Goal: Information Seeking & Learning: Learn about a topic

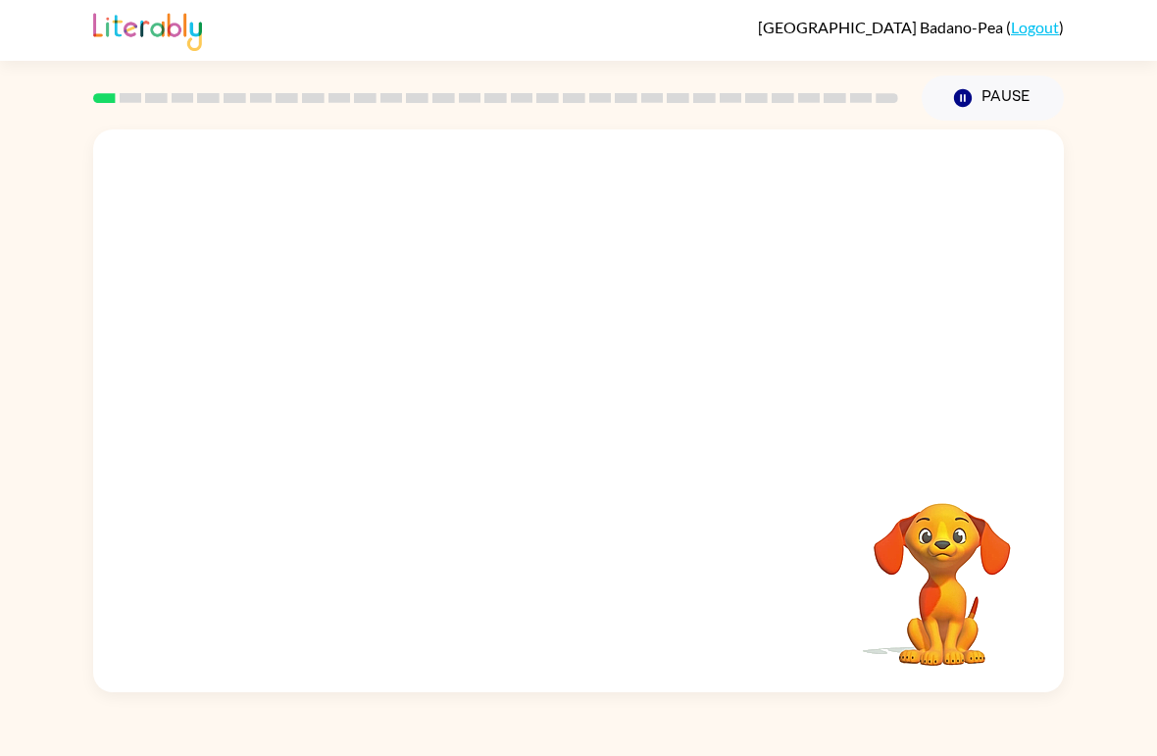
click at [955, 584] on video "Your browser must support playing .mp4 files to use Literably. Please try using…" at bounding box center [942, 571] width 196 height 196
click at [956, 570] on video "Your browser must support playing .mp4 files to use Literably. Please try using…" at bounding box center [942, 571] width 196 height 196
click at [593, 413] on div at bounding box center [578, 421] width 125 height 72
click at [568, 412] on div at bounding box center [578, 421] width 125 height 72
click at [601, 385] on div at bounding box center [578, 421] width 125 height 72
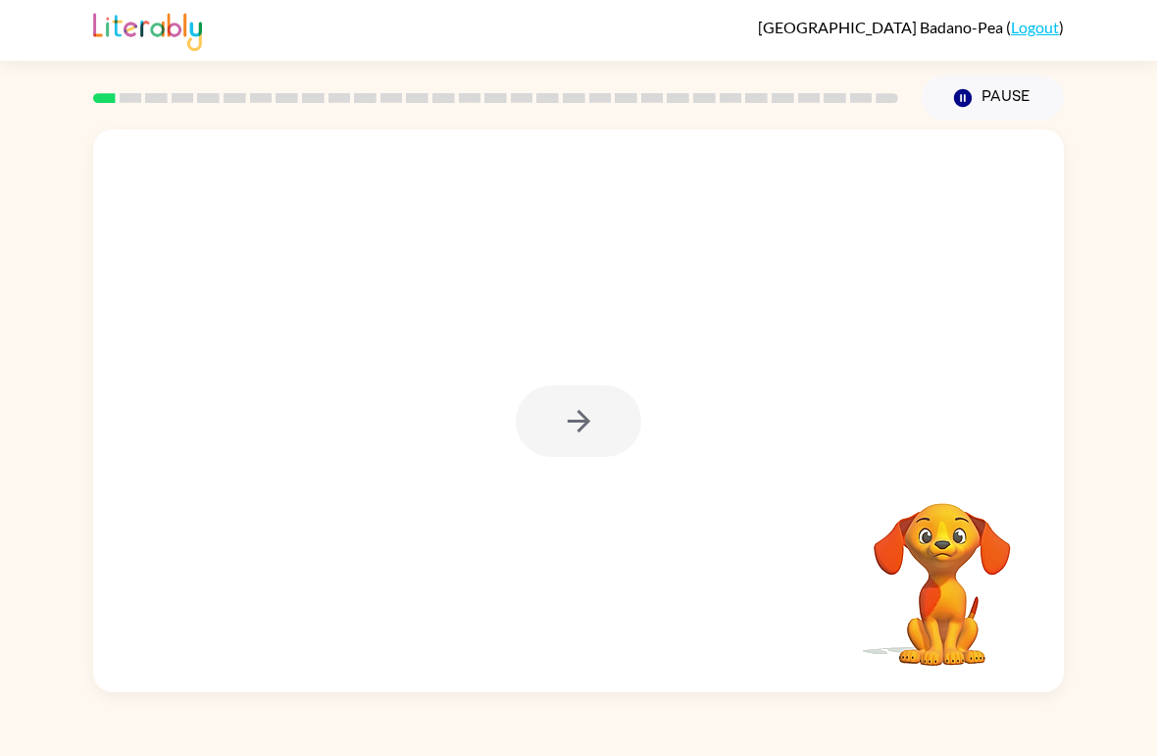
click at [607, 378] on div at bounding box center [578, 410] width 971 height 563
click at [604, 416] on div at bounding box center [578, 421] width 125 height 72
click at [604, 415] on div at bounding box center [578, 421] width 125 height 72
click at [581, 449] on div at bounding box center [578, 421] width 125 height 72
click at [549, 452] on div at bounding box center [578, 421] width 125 height 72
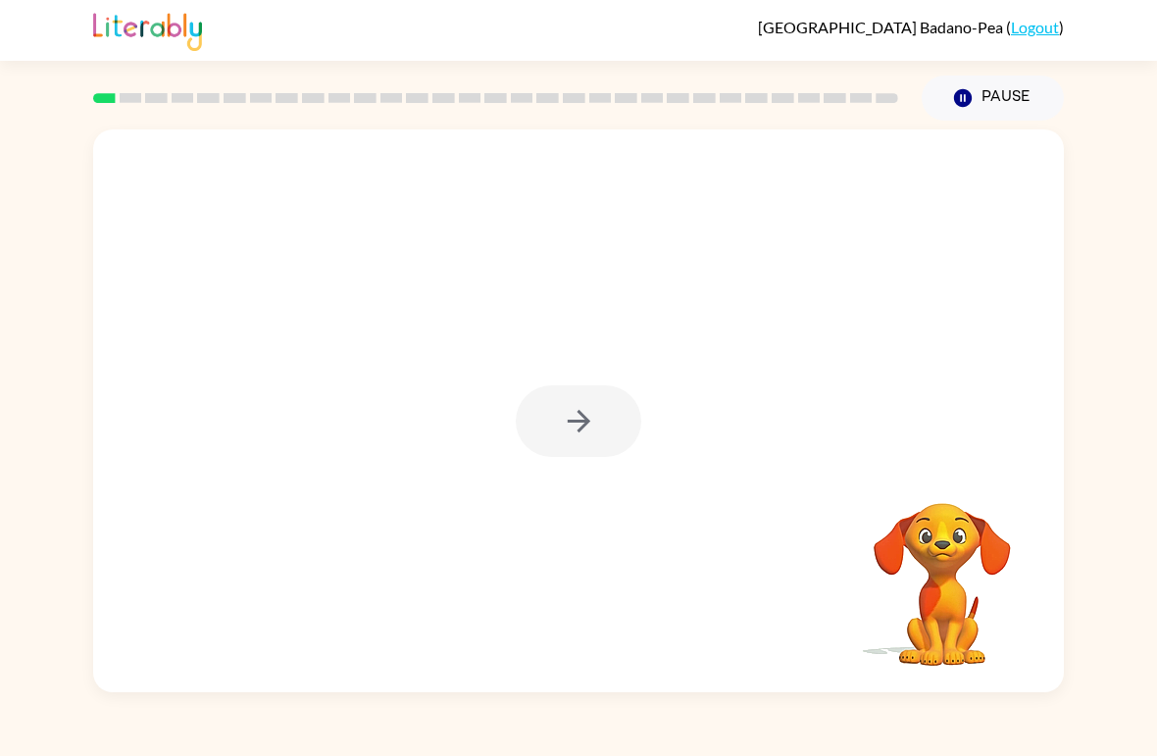
click at [549, 426] on div at bounding box center [578, 421] width 125 height 72
click at [550, 432] on button "button" at bounding box center [578, 421] width 125 height 72
click at [550, 432] on div at bounding box center [578, 421] width 125 height 72
click at [558, 423] on div at bounding box center [578, 295] width 971 height 332
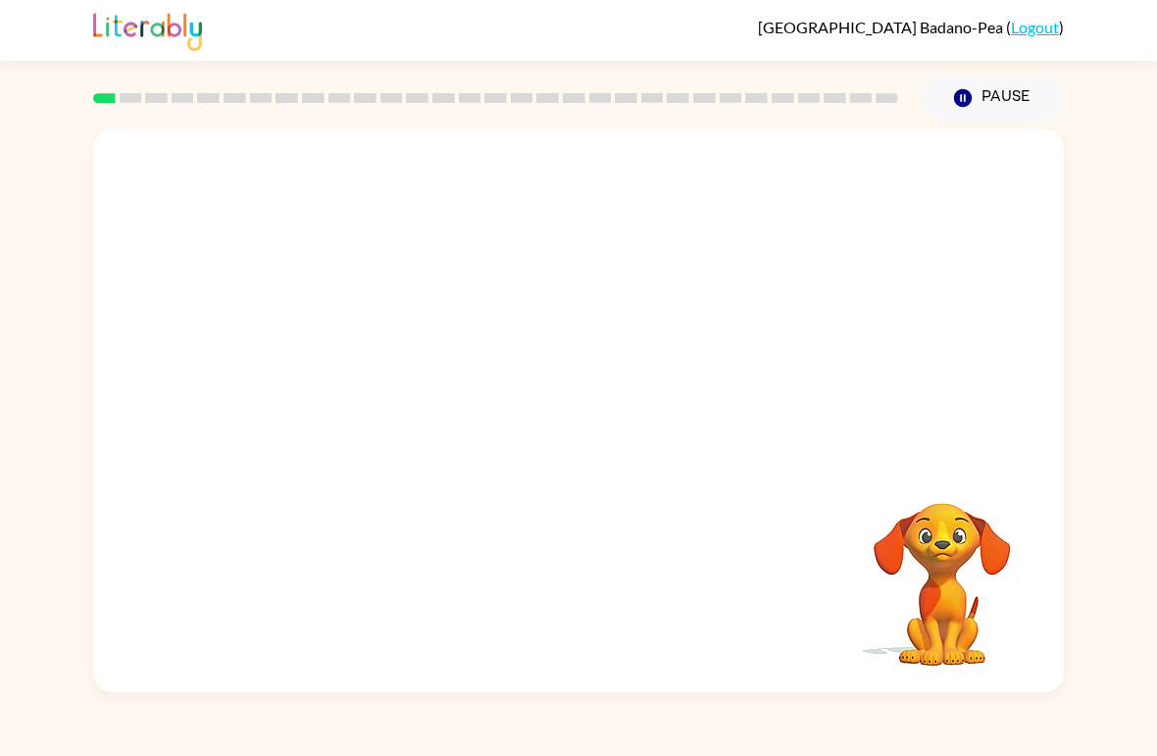
click at [546, 426] on div at bounding box center [578, 295] width 971 height 332
click at [577, 411] on div at bounding box center [578, 295] width 971 height 332
click at [564, 409] on div at bounding box center [578, 295] width 971 height 332
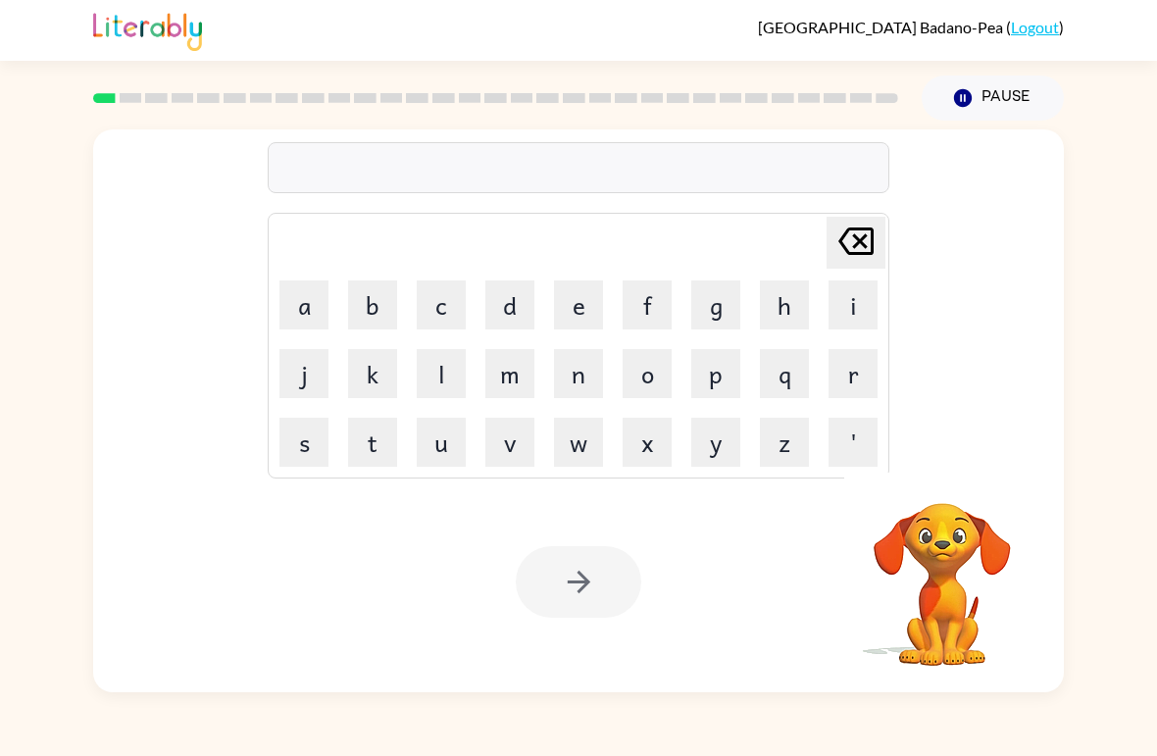
click at [298, 430] on button "s" at bounding box center [303, 442] width 49 height 49
click at [450, 455] on button "u" at bounding box center [441, 442] width 49 height 49
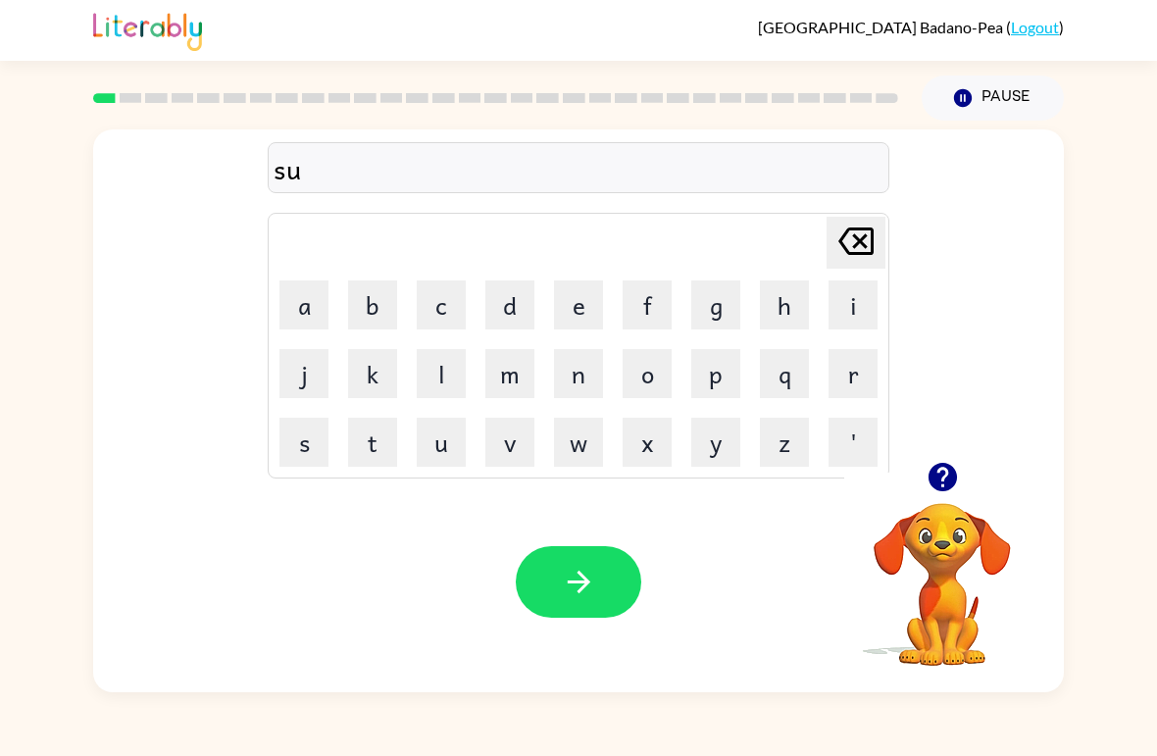
click at [858, 229] on icon at bounding box center [855, 240] width 35 height 27
click at [806, 301] on button "h" at bounding box center [784, 304] width 49 height 49
click at [450, 440] on button "u" at bounding box center [441, 442] width 49 height 49
click at [310, 437] on button "s" at bounding box center [303, 442] width 49 height 49
click at [784, 299] on button "h" at bounding box center [784, 304] width 49 height 49
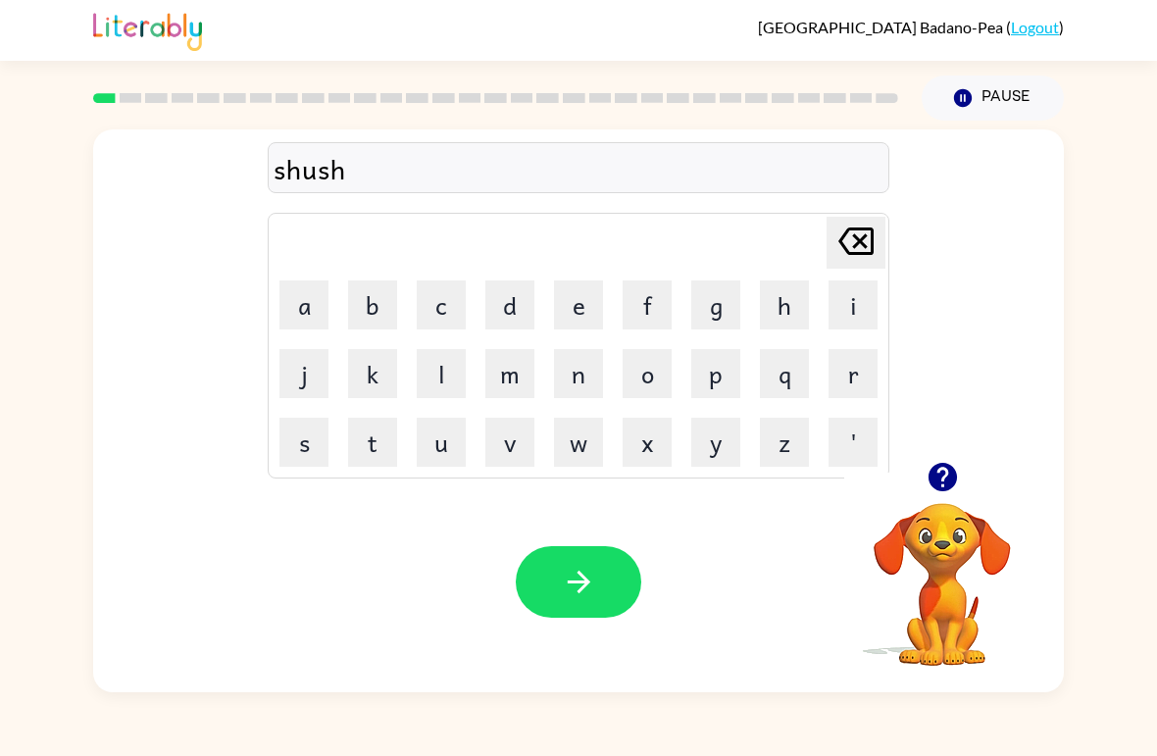
click at [571, 597] on icon "button" at bounding box center [579, 582] width 34 height 34
click at [299, 300] on button "a" at bounding box center [303, 304] width 49 height 49
click at [726, 374] on button "p" at bounding box center [715, 373] width 49 height 49
click at [731, 374] on button "p" at bounding box center [715, 373] width 49 height 49
click at [436, 441] on button "u" at bounding box center [441, 442] width 49 height 49
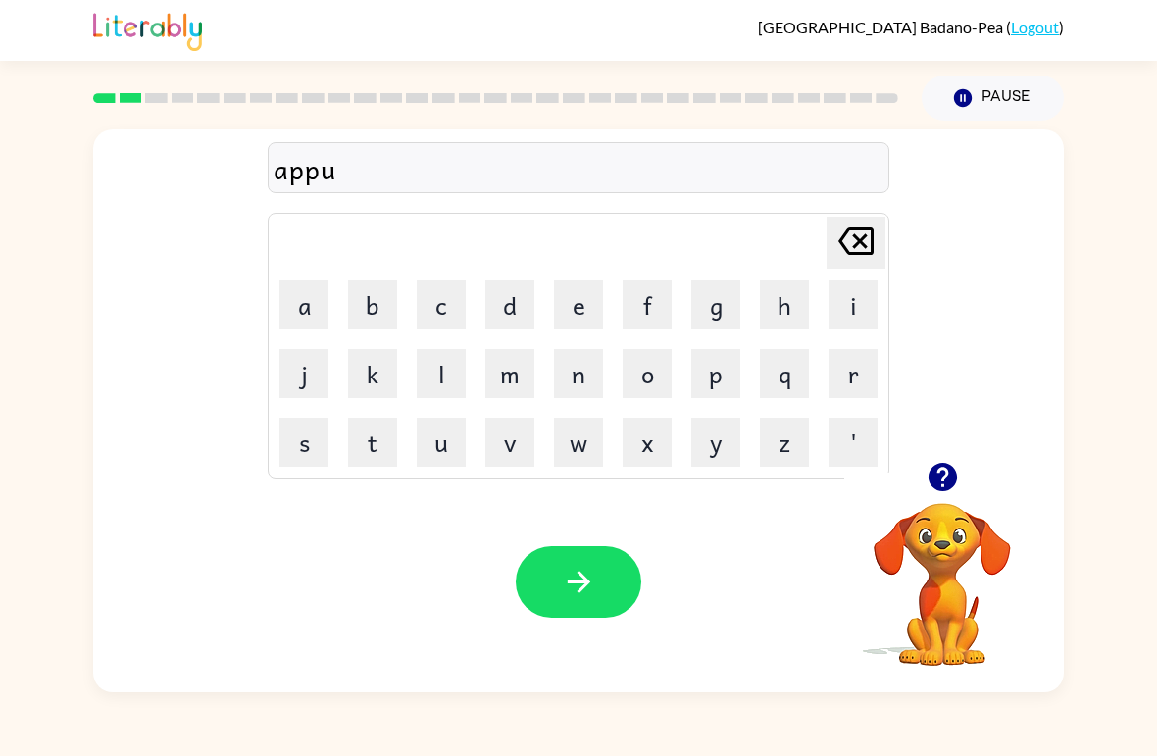
click at [843, 373] on button "r" at bounding box center [852, 373] width 49 height 49
click at [581, 297] on button "e" at bounding box center [578, 304] width 49 height 49
click at [573, 371] on button "n" at bounding box center [578, 373] width 49 height 49
click at [435, 306] on button "c" at bounding box center [441, 304] width 49 height 49
click at [596, 303] on button "e" at bounding box center [578, 304] width 49 height 49
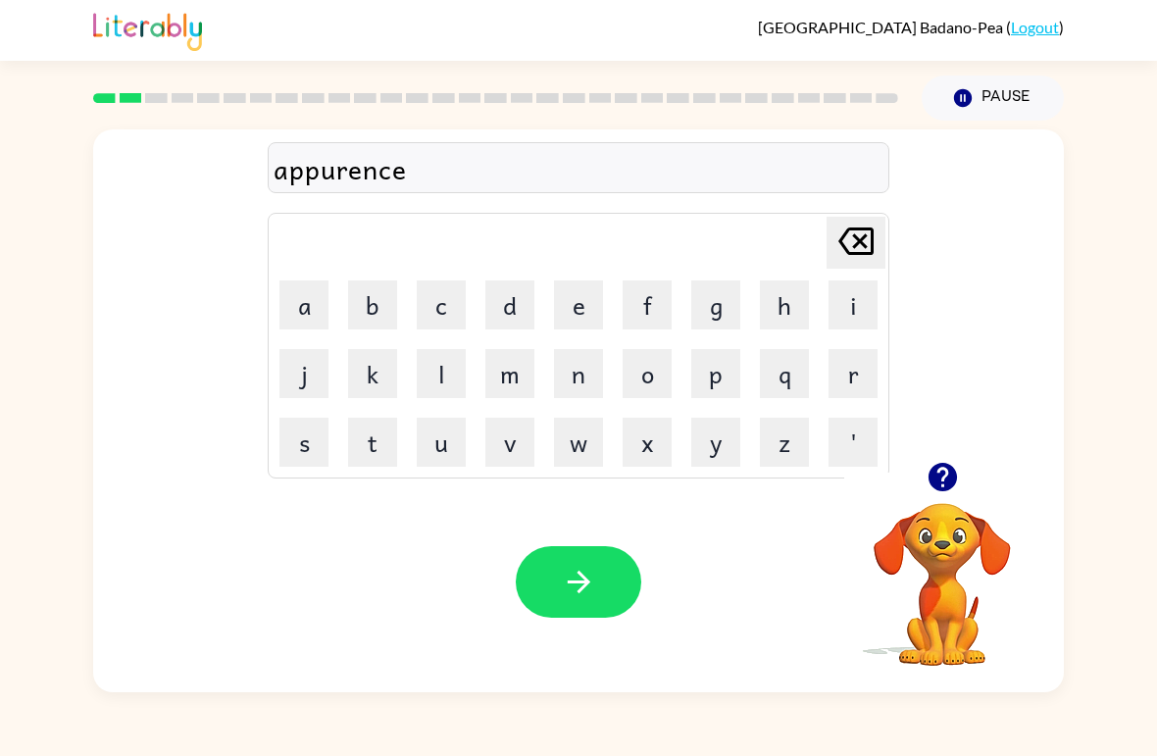
click at [299, 438] on button "s" at bounding box center [303, 442] width 49 height 49
click at [573, 585] on icon "button" at bounding box center [579, 582] width 34 height 34
click at [861, 369] on button "r" at bounding box center [852, 373] width 49 height 49
click at [588, 308] on button "e" at bounding box center [578, 304] width 49 height 49
click at [292, 299] on button "a" at bounding box center [303, 304] width 49 height 49
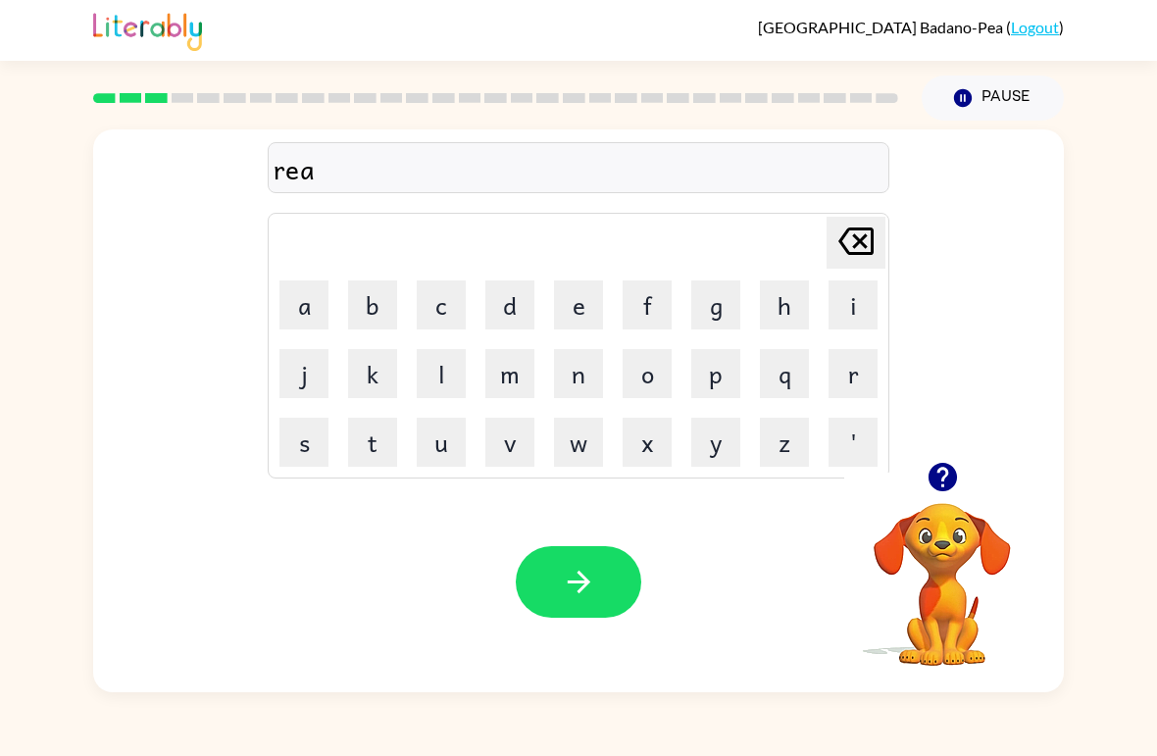
click at [425, 375] on button "l" at bounding box center [441, 373] width 49 height 49
click at [440, 368] on button "l" at bounding box center [441, 373] width 49 height 49
click at [858, 304] on button "i" at bounding box center [852, 304] width 49 height 49
click at [376, 448] on button "t" at bounding box center [372, 442] width 49 height 49
click at [715, 455] on button "y" at bounding box center [715, 442] width 49 height 49
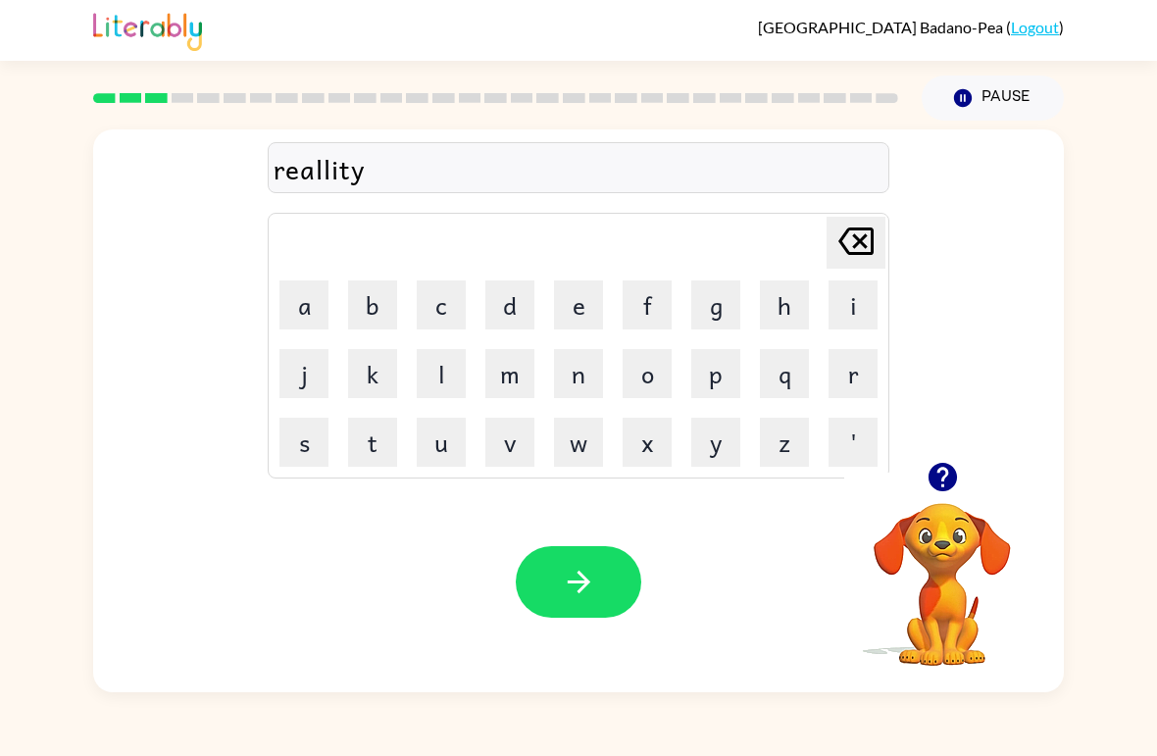
click at [870, 243] on icon "[PERSON_NAME] last character input" at bounding box center [855, 241] width 47 height 47
click at [870, 242] on icon "[PERSON_NAME] last character input" at bounding box center [855, 241] width 47 height 47
click at [875, 242] on icon "[PERSON_NAME] last character input" at bounding box center [855, 241] width 47 height 47
click at [875, 241] on icon "[PERSON_NAME] last character input" at bounding box center [855, 241] width 47 height 47
click at [861, 304] on button "i" at bounding box center [852, 304] width 49 height 49
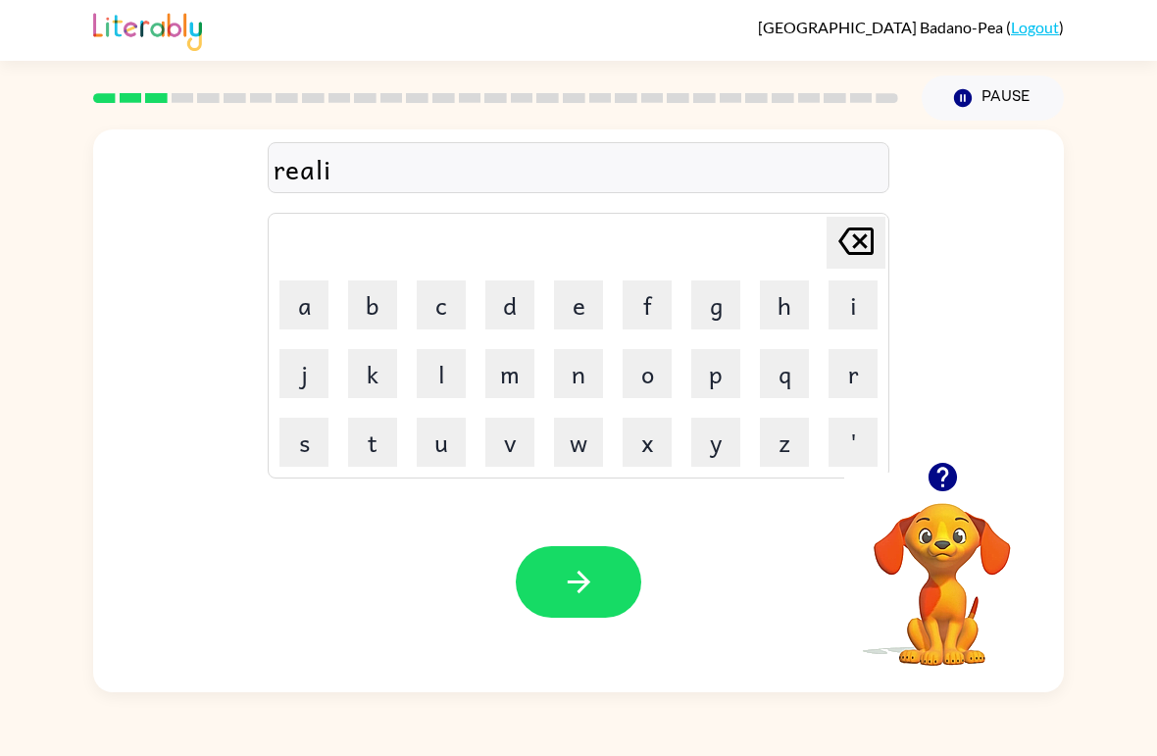
click at [375, 452] on button "t" at bounding box center [372, 442] width 49 height 49
click at [714, 439] on button "y" at bounding box center [715, 442] width 49 height 49
click at [590, 574] on icon "button" at bounding box center [579, 582] width 34 height 34
click at [582, 304] on button "e" at bounding box center [578, 304] width 49 height 49
click at [440, 375] on button "l" at bounding box center [441, 373] width 49 height 49
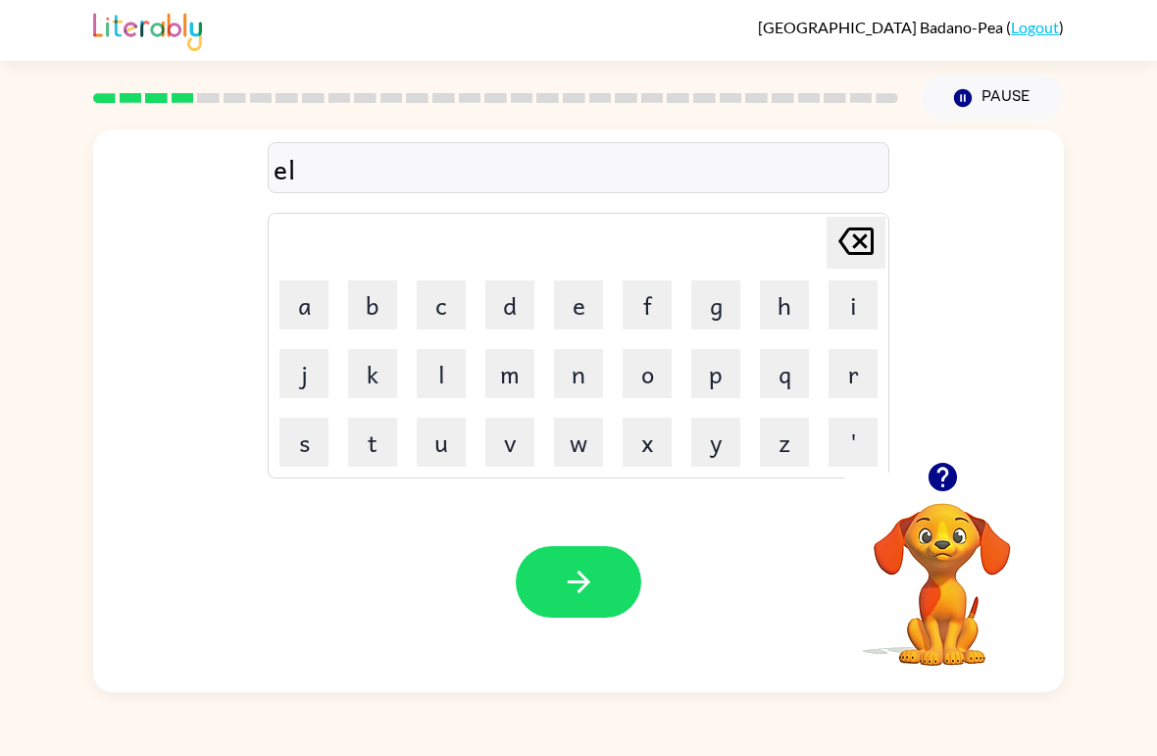
click at [855, 297] on button "i" at bounding box center [852, 304] width 49 height 49
click at [497, 386] on button "m" at bounding box center [509, 373] width 49 height 49
click at [856, 303] on button "i" at bounding box center [852, 304] width 49 height 49
click at [577, 370] on button "n" at bounding box center [578, 373] width 49 height 49
click at [301, 297] on button "a" at bounding box center [303, 304] width 49 height 49
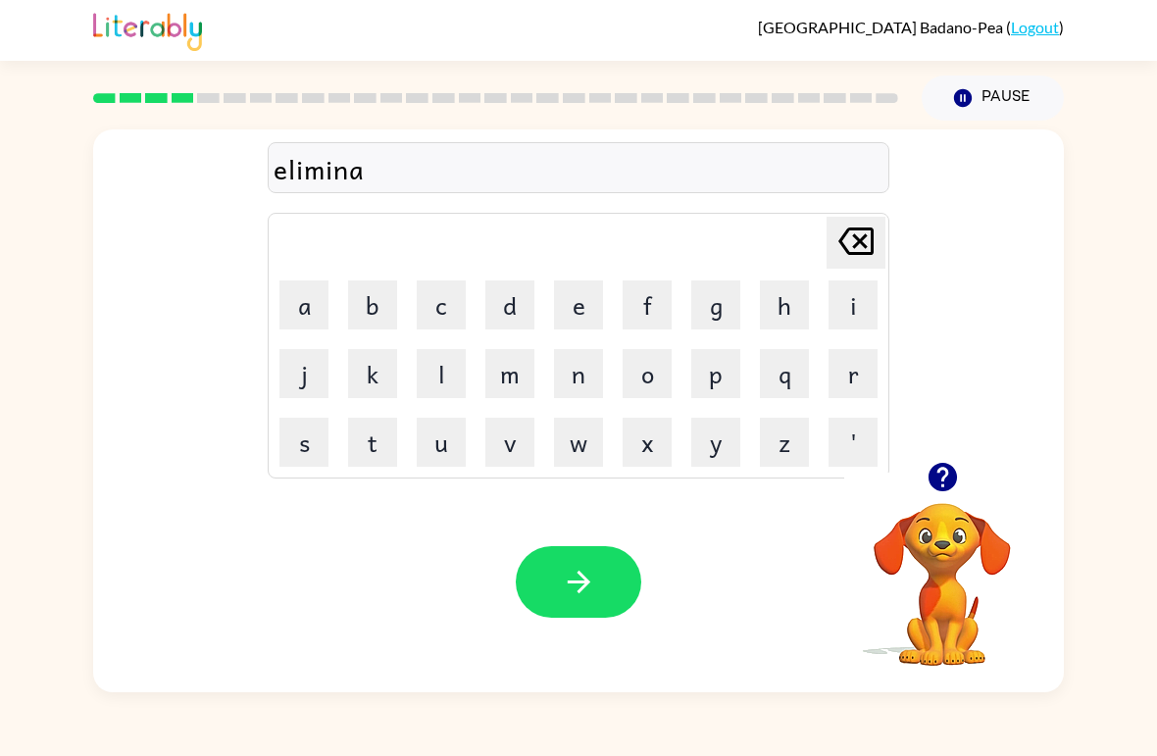
click at [362, 450] on button "t" at bounding box center [372, 442] width 49 height 49
click at [574, 295] on button "e" at bounding box center [578, 304] width 49 height 49
click at [608, 583] on button "button" at bounding box center [578, 582] width 125 height 72
click at [513, 312] on button "d" at bounding box center [509, 304] width 49 height 49
click at [436, 426] on button "u" at bounding box center [441, 442] width 49 height 49
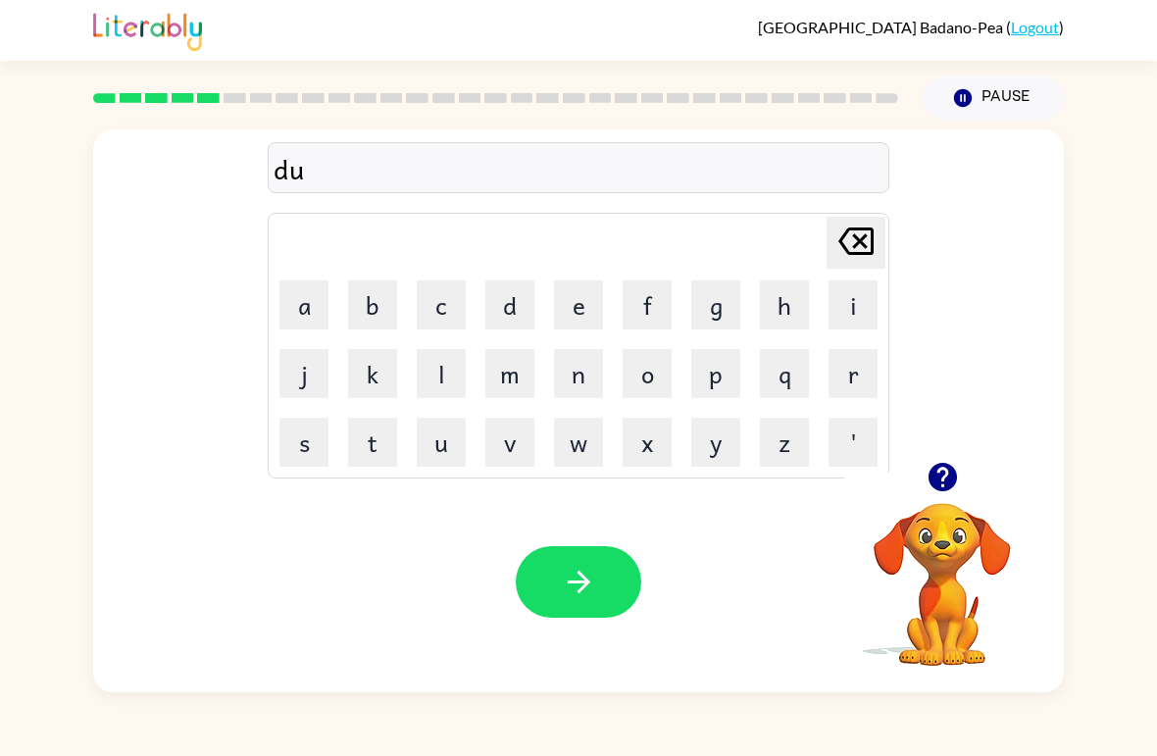
click at [736, 371] on button "p" at bounding box center [715, 373] width 49 height 49
click at [455, 368] on button "l" at bounding box center [441, 373] width 49 height 49
click at [847, 303] on button "i" at bounding box center [852, 304] width 49 height 49
click at [430, 287] on button "c" at bounding box center [441, 304] width 49 height 49
click at [304, 322] on button "a" at bounding box center [303, 304] width 49 height 49
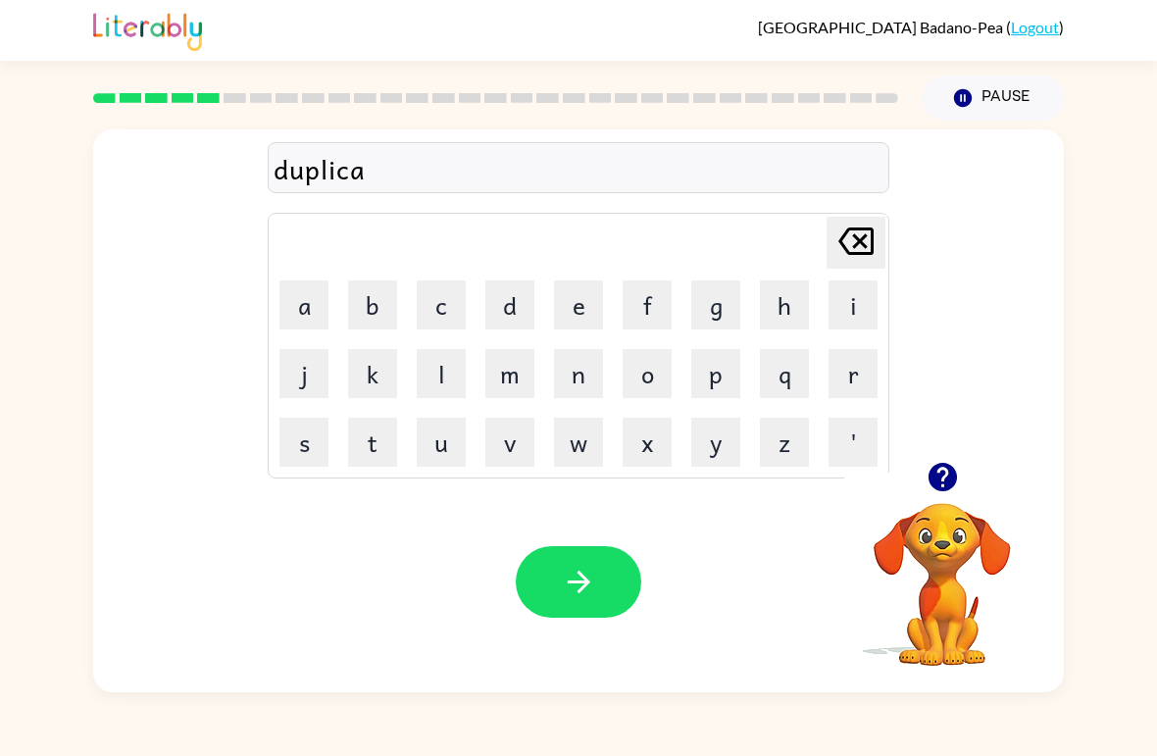
click at [379, 432] on button "t" at bounding box center [372, 442] width 49 height 49
click at [598, 307] on button "e" at bounding box center [578, 304] width 49 height 49
click at [592, 583] on icon "button" at bounding box center [579, 582] width 34 height 34
click at [516, 455] on button "v" at bounding box center [509, 442] width 49 height 49
click at [305, 303] on button "a" at bounding box center [303, 304] width 49 height 49
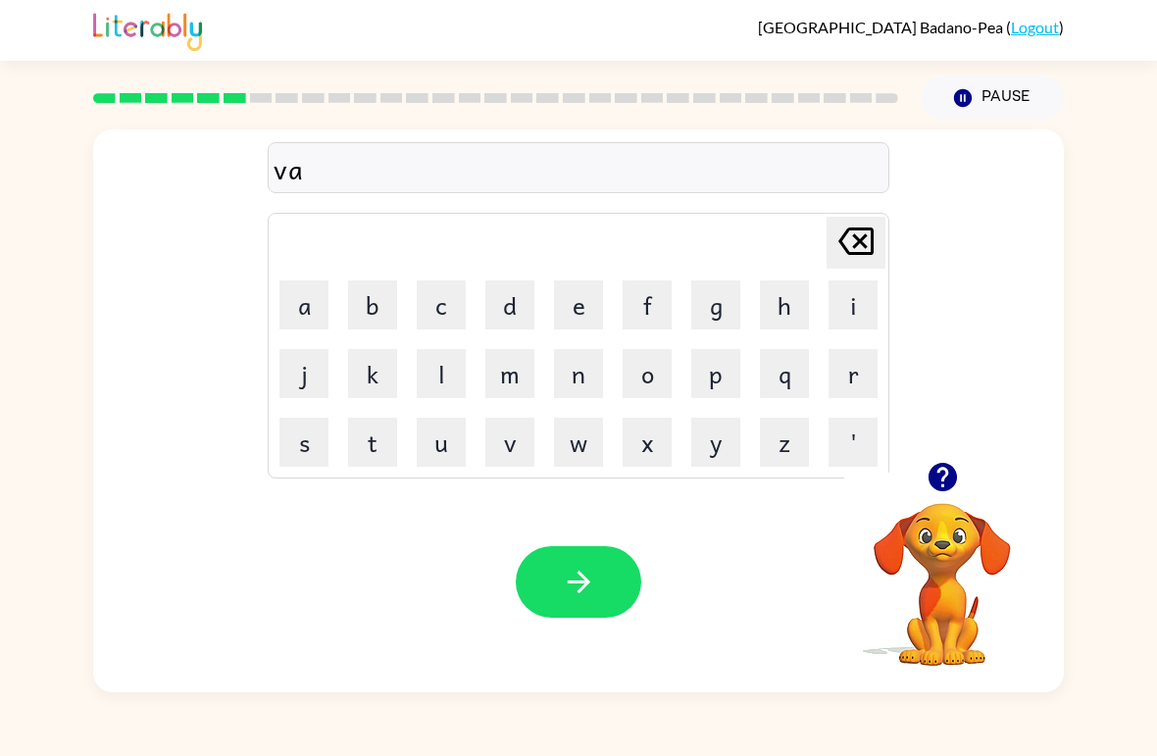
click at [434, 321] on button "c" at bounding box center [441, 304] width 49 height 49
click at [309, 310] on button "a" at bounding box center [303, 304] width 49 height 49
click at [378, 460] on button "t" at bounding box center [372, 442] width 49 height 49
click at [832, 296] on button "i" at bounding box center [852, 304] width 49 height 49
click at [642, 383] on button "o" at bounding box center [647, 373] width 49 height 49
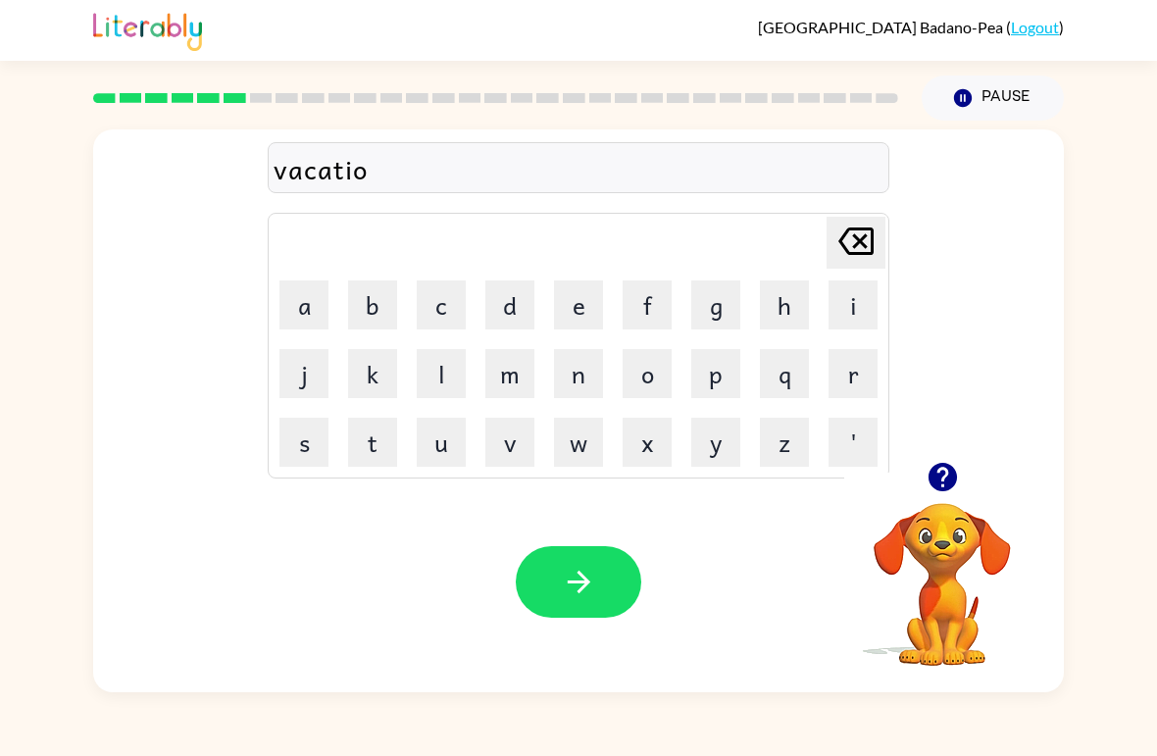
click at [586, 375] on button "n" at bounding box center [578, 373] width 49 height 49
click at [604, 583] on button "button" at bounding box center [578, 582] width 125 height 72
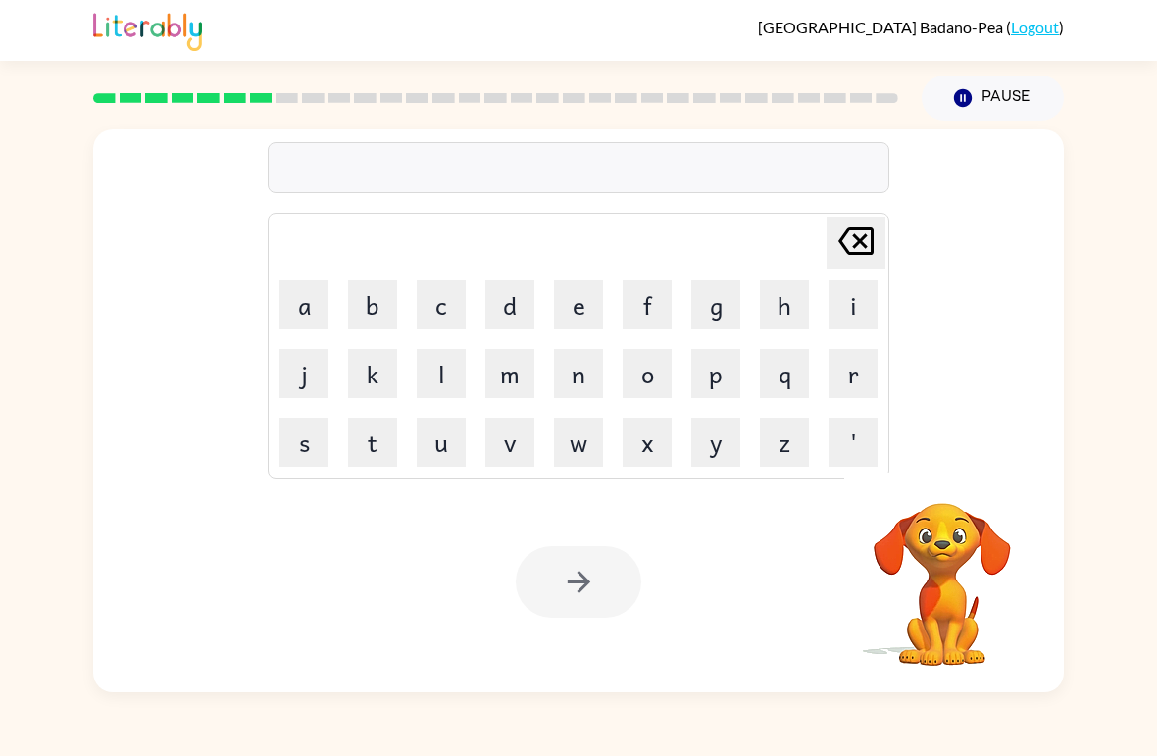
click at [788, 376] on button "q" at bounding box center [784, 373] width 49 height 49
click at [860, 233] on icon "[PERSON_NAME] last character input" at bounding box center [855, 241] width 47 height 47
click at [729, 375] on button "p" at bounding box center [715, 373] width 49 height 49
click at [454, 437] on button "u" at bounding box center [441, 442] width 49 height 49
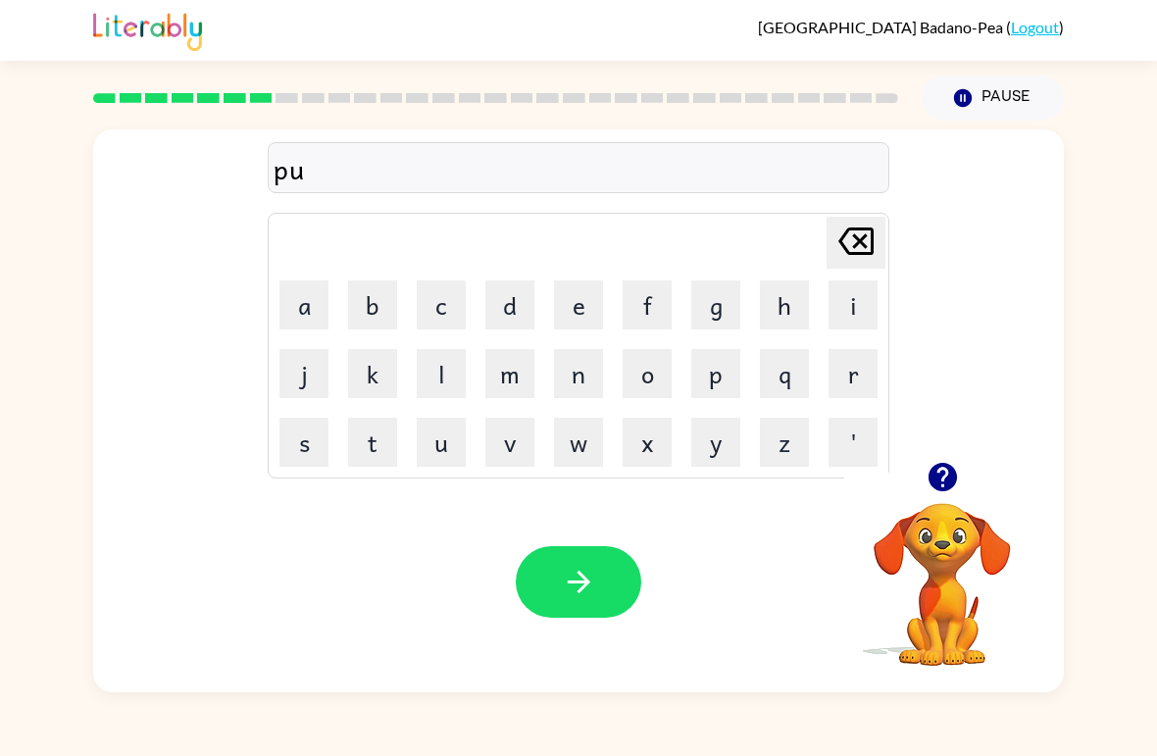
click at [500, 290] on button "d" at bounding box center [509, 304] width 49 height 49
click at [442, 367] on button "l" at bounding box center [441, 373] width 49 height 49
click at [574, 320] on button "e" at bounding box center [578, 304] width 49 height 49
click at [582, 595] on icon "button" at bounding box center [579, 582] width 34 height 34
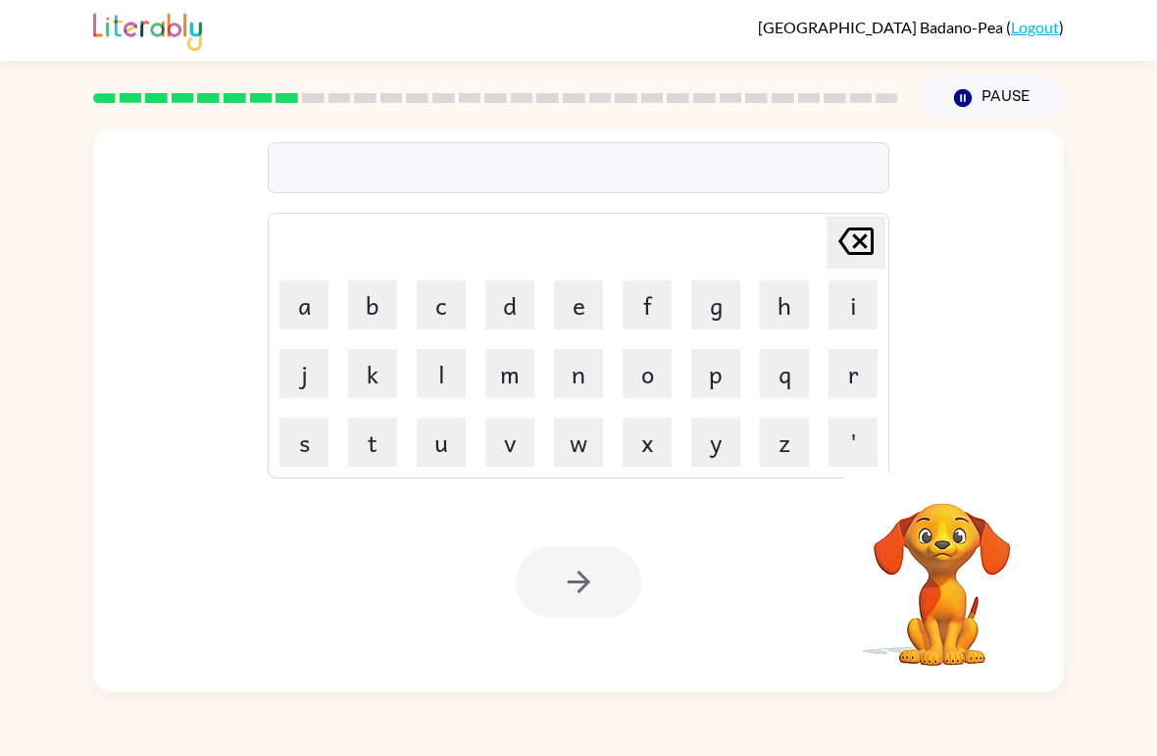
click at [717, 386] on button "p" at bounding box center [715, 373] width 49 height 49
click at [305, 313] on button "a" at bounding box center [303, 304] width 49 height 49
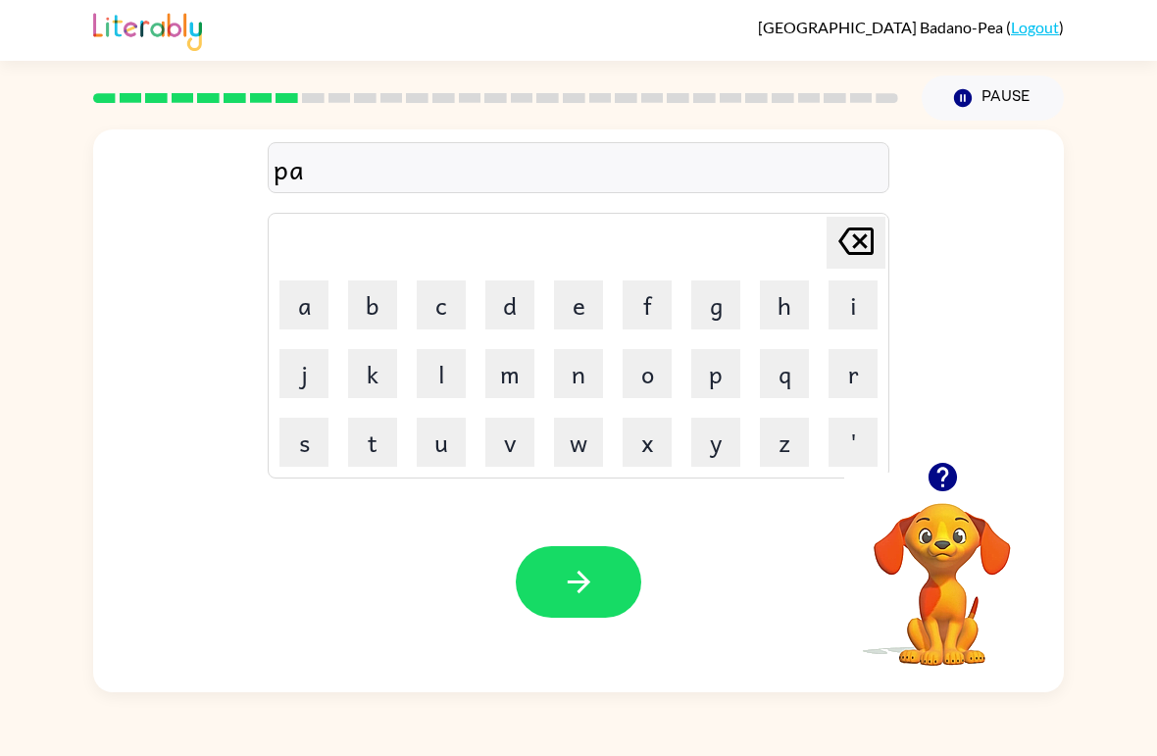
click at [866, 380] on button "r" at bounding box center [852, 373] width 49 height 49
click at [380, 453] on button "t" at bounding box center [372, 442] width 49 height 49
click at [843, 303] on button "i" at bounding box center [852, 304] width 49 height 49
click at [455, 282] on button "c" at bounding box center [441, 304] width 49 height 49
click at [455, 375] on button "l" at bounding box center [441, 373] width 49 height 49
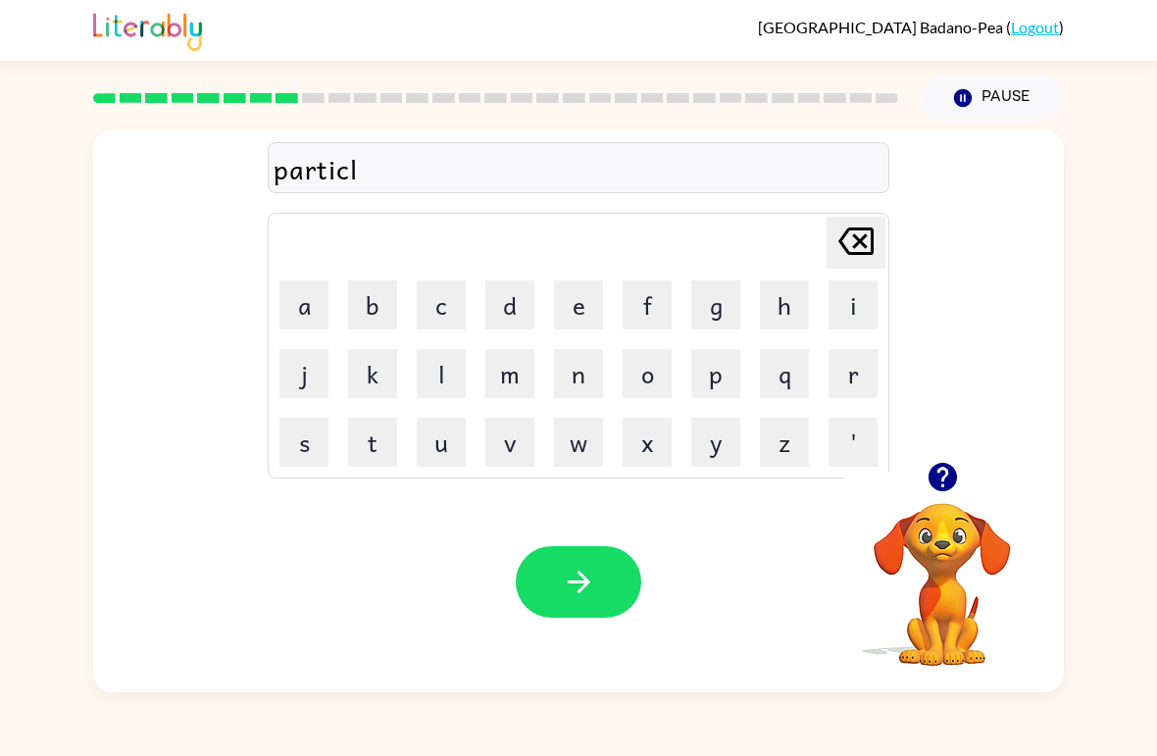
click at [579, 313] on button "e" at bounding box center [578, 304] width 49 height 49
click at [587, 583] on icon "button" at bounding box center [578, 582] width 23 height 23
click at [957, 484] on icon "button" at bounding box center [943, 477] width 34 height 34
click at [847, 380] on button "r" at bounding box center [852, 373] width 49 height 49
click at [570, 309] on button "e" at bounding box center [578, 304] width 49 height 49
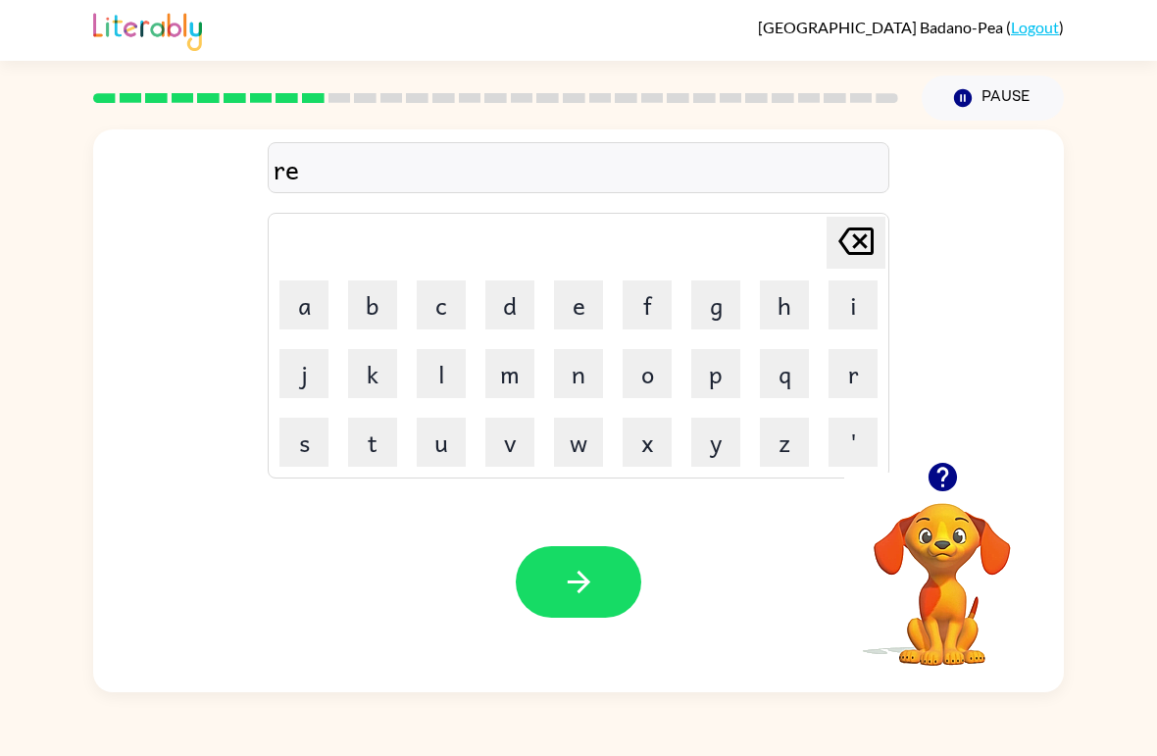
click at [457, 314] on button "c" at bounding box center [441, 304] width 49 height 49
click at [307, 315] on button "a" at bounding box center [303, 304] width 49 height 49
click at [732, 367] on button "p" at bounding box center [715, 373] width 49 height 49
click at [363, 447] on button "t" at bounding box center [372, 442] width 49 height 49
click at [447, 449] on button "u" at bounding box center [441, 442] width 49 height 49
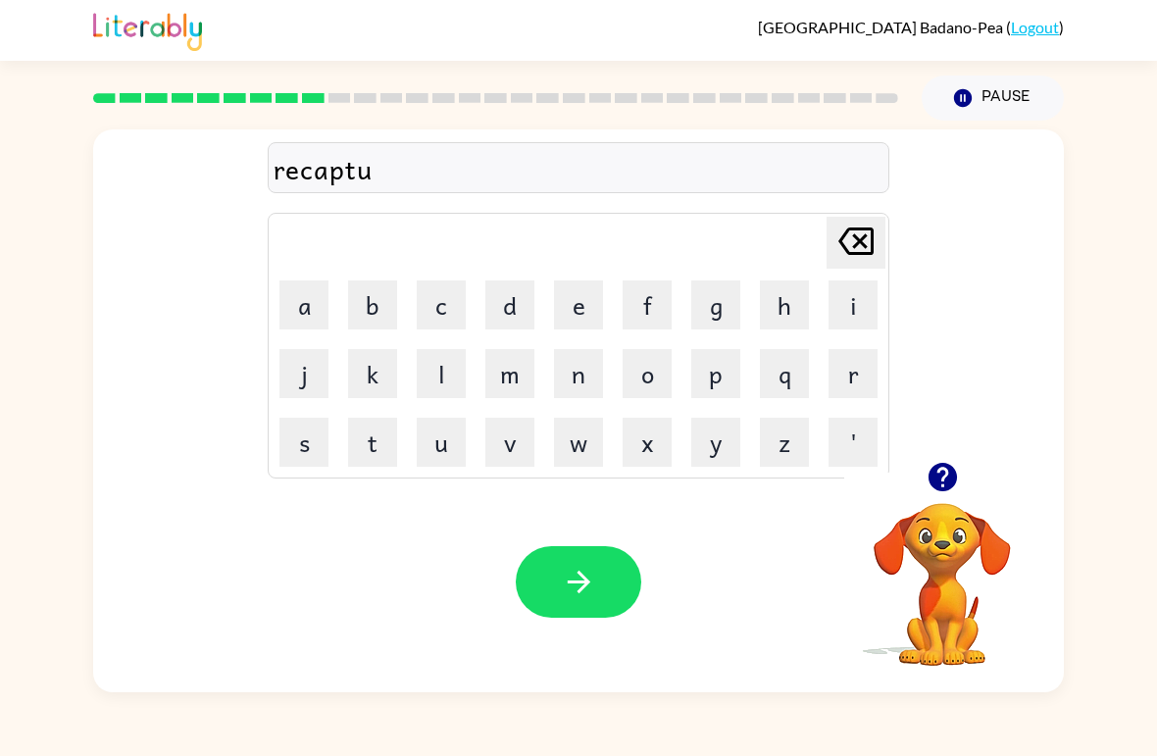
click at [837, 375] on button "r" at bounding box center [852, 373] width 49 height 49
click at [573, 292] on button "e" at bounding box center [578, 304] width 49 height 49
click at [582, 592] on icon "button" at bounding box center [579, 582] width 34 height 34
click at [731, 355] on button "p" at bounding box center [715, 373] width 49 height 49
click at [862, 378] on button "r" at bounding box center [852, 373] width 49 height 49
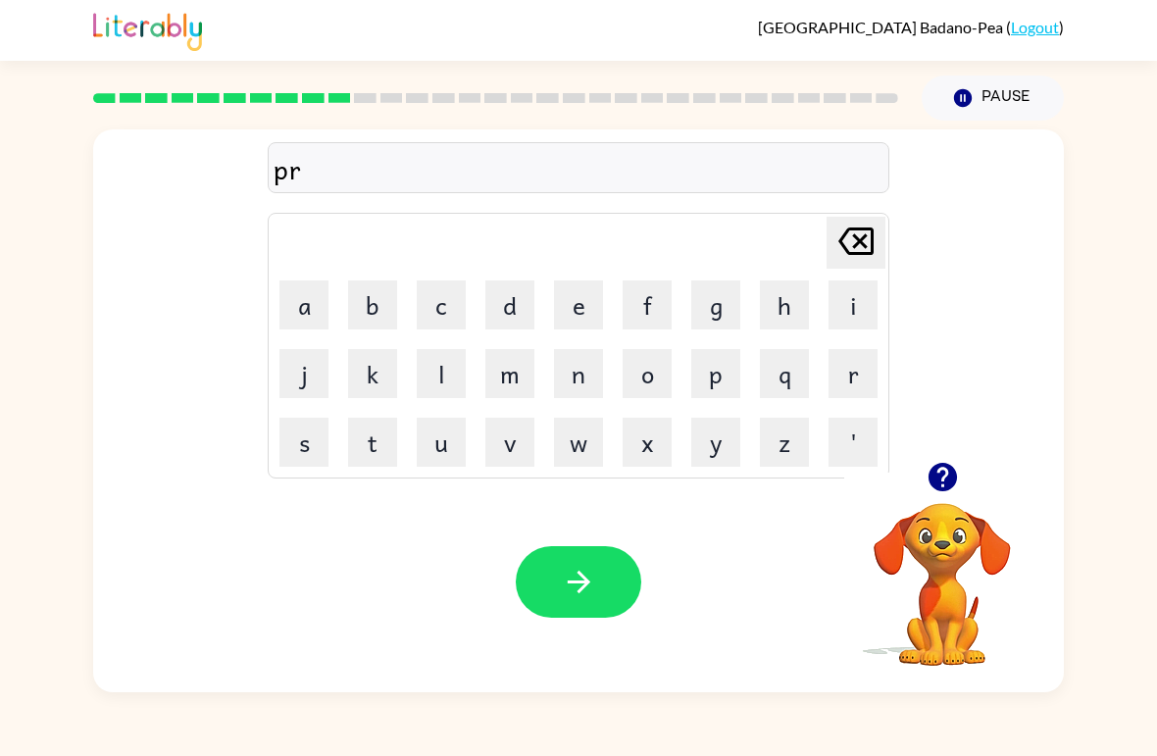
click at [594, 315] on button "e" at bounding box center [578, 304] width 49 height 49
click at [293, 451] on button "s" at bounding box center [303, 442] width 49 height 49
click at [418, 296] on button "c" at bounding box center [441, 304] width 49 height 49
click at [802, 309] on button "h" at bounding box center [784, 304] width 49 height 49
click at [643, 382] on button "o" at bounding box center [647, 373] width 49 height 49
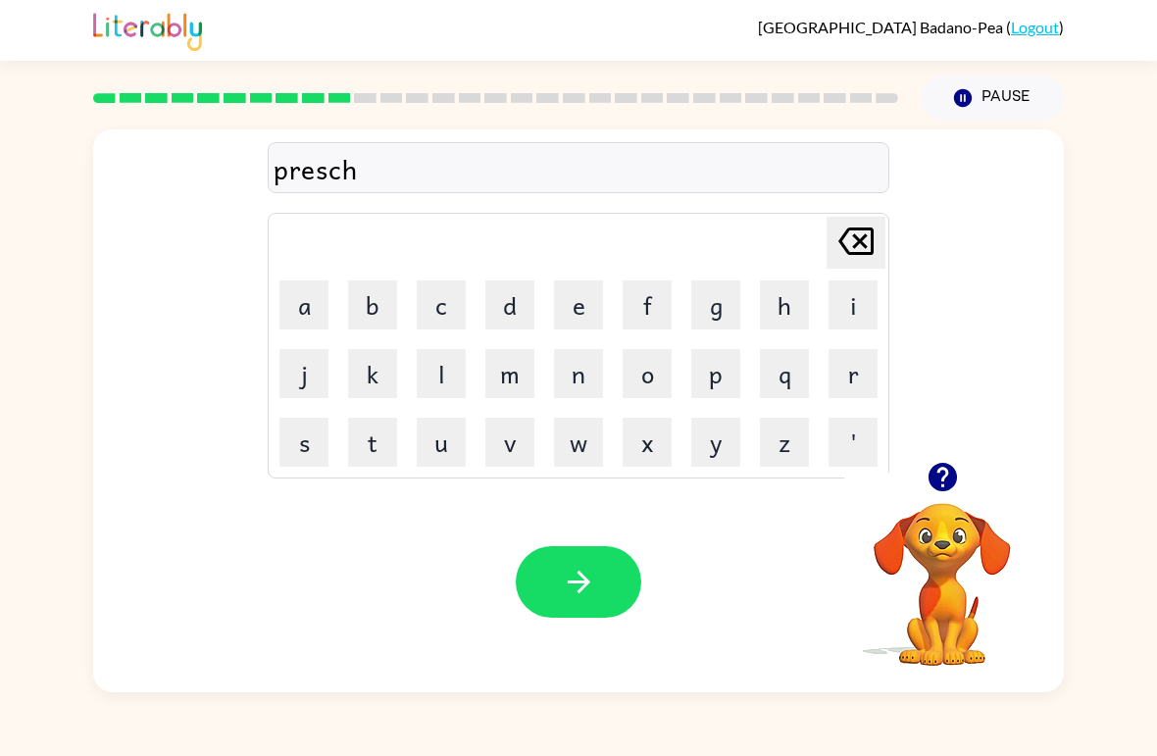
click at [643, 381] on button "o" at bounding box center [647, 373] width 49 height 49
click at [855, 371] on button "r" at bounding box center [852, 373] width 49 height 49
click at [858, 445] on button "'" at bounding box center [852, 442] width 49 height 49
click at [860, 247] on icon "[PERSON_NAME] last character input" at bounding box center [855, 241] width 47 height 47
click at [859, 246] on icon "[PERSON_NAME] last character input" at bounding box center [855, 241] width 47 height 47
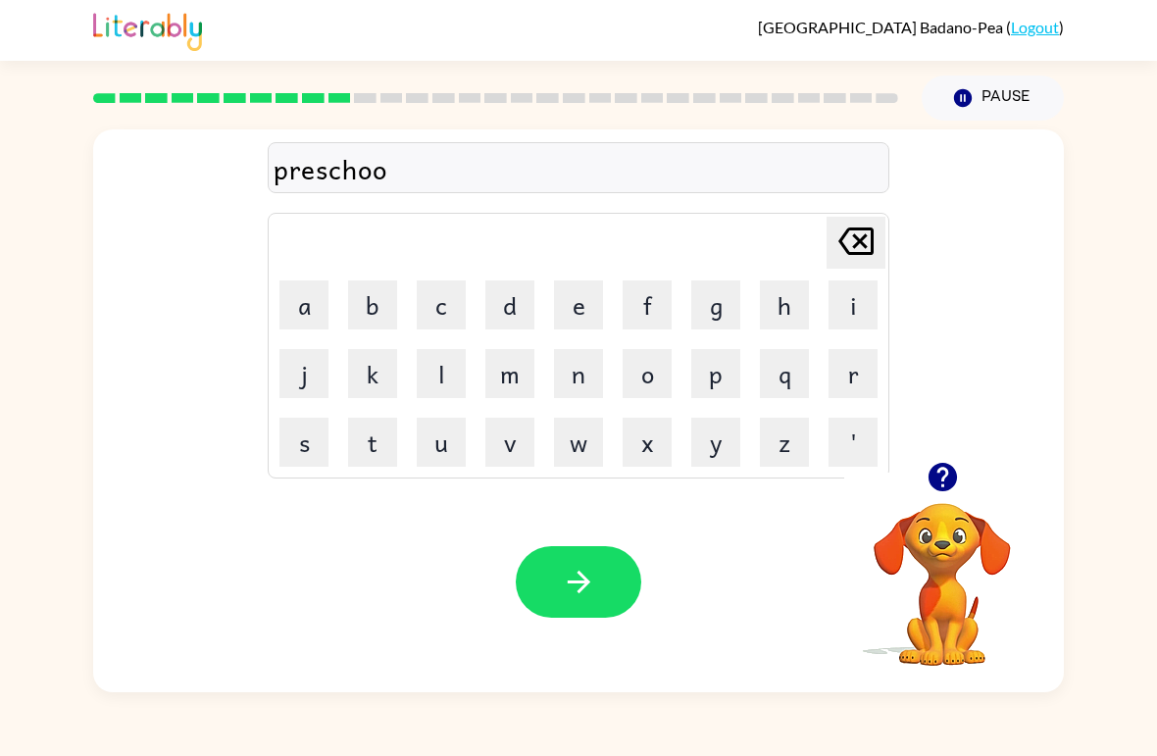
click at [441, 383] on button "l" at bounding box center [441, 373] width 49 height 49
click at [575, 586] on icon "button" at bounding box center [579, 582] width 34 height 34
click at [948, 488] on icon "button" at bounding box center [941, 477] width 28 height 28
click at [441, 295] on button "c" at bounding box center [441, 304] width 49 height 49
click at [853, 391] on button "r" at bounding box center [852, 373] width 49 height 49
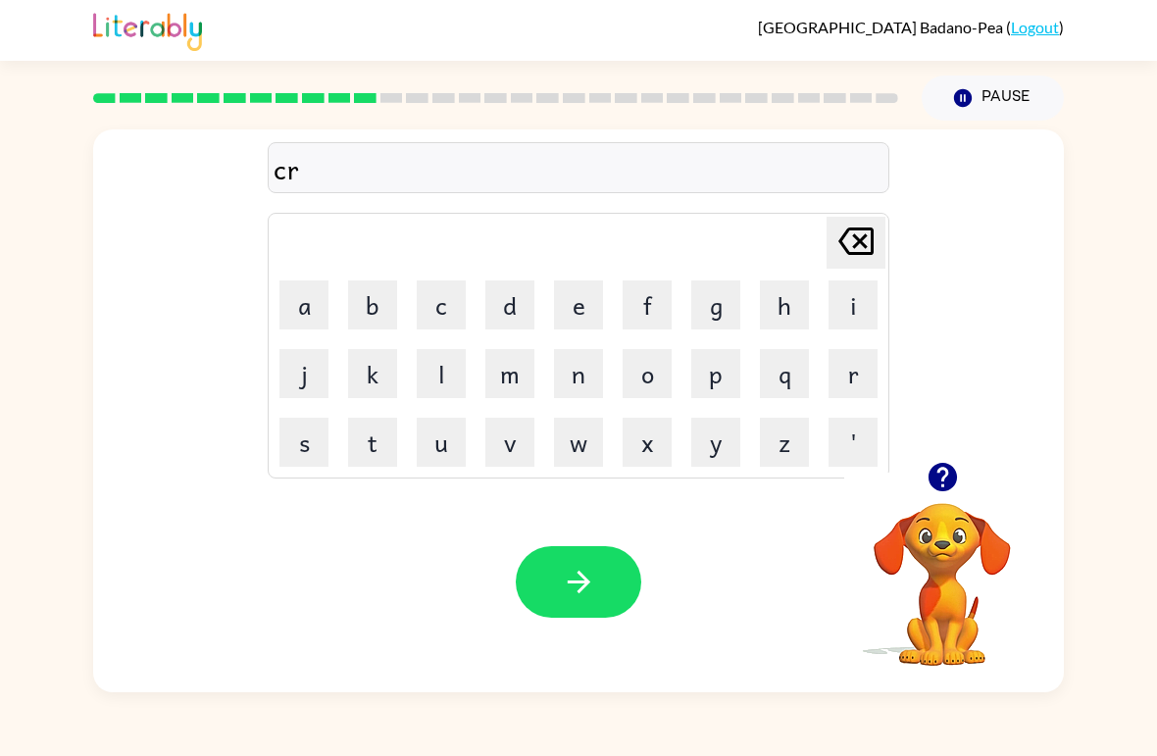
click at [305, 305] on button "a" at bounding box center [303, 304] width 49 height 49
click at [507, 460] on button "v" at bounding box center [509, 442] width 49 height 49
click at [602, 307] on button "e" at bounding box center [578, 304] width 49 height 49
click at [561, 614] on button "button" at bounding box center [578, 582] width 125 height 72
click at [479, 297] on td "d" at bounding box center [509, 305] width 67 height 67
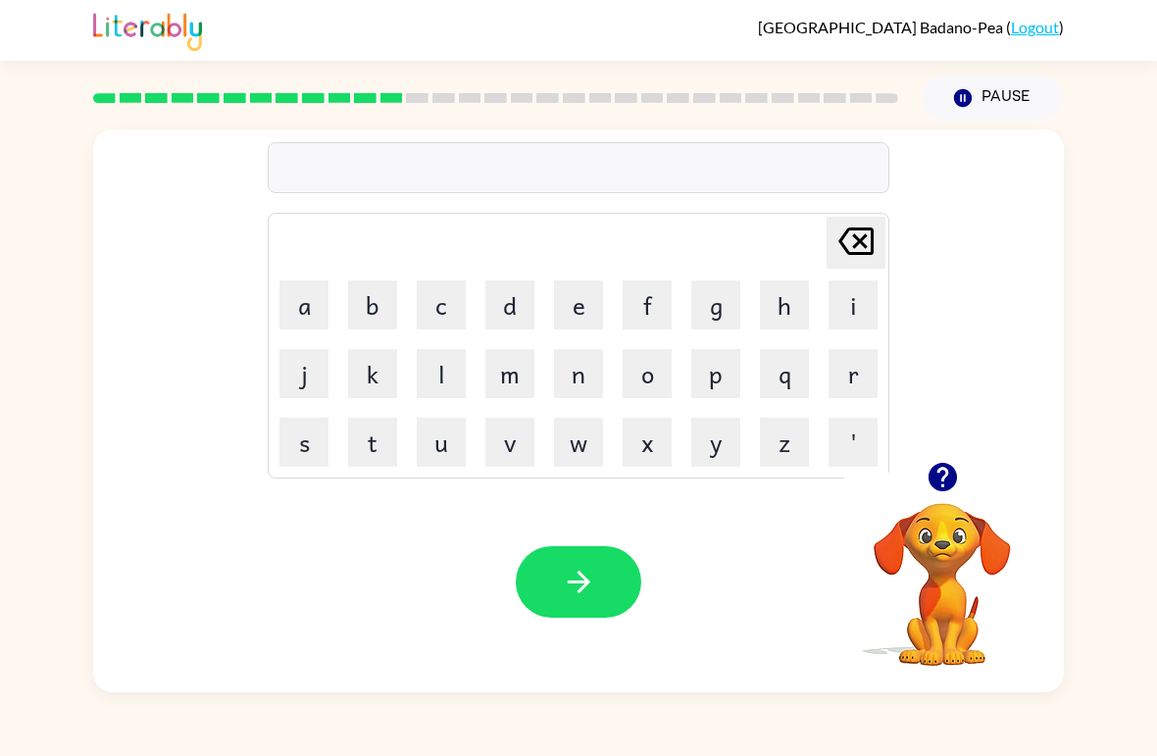
click at [519, 309] on button "d" at bounding box center [509, 304] width 49 height 49
click at [852, 307] on button "i" at bounding box center [852, 304] width 49 height 49
click at [435, 300] on button "c" at bounding box center [441, 304] width 49 height 49
click at [377, 440] on button "t" at bounding box center [372, 442] width 49 height 49
click at [305, 283] on button "a" at bounding box center [303, 304] width 49 height 49
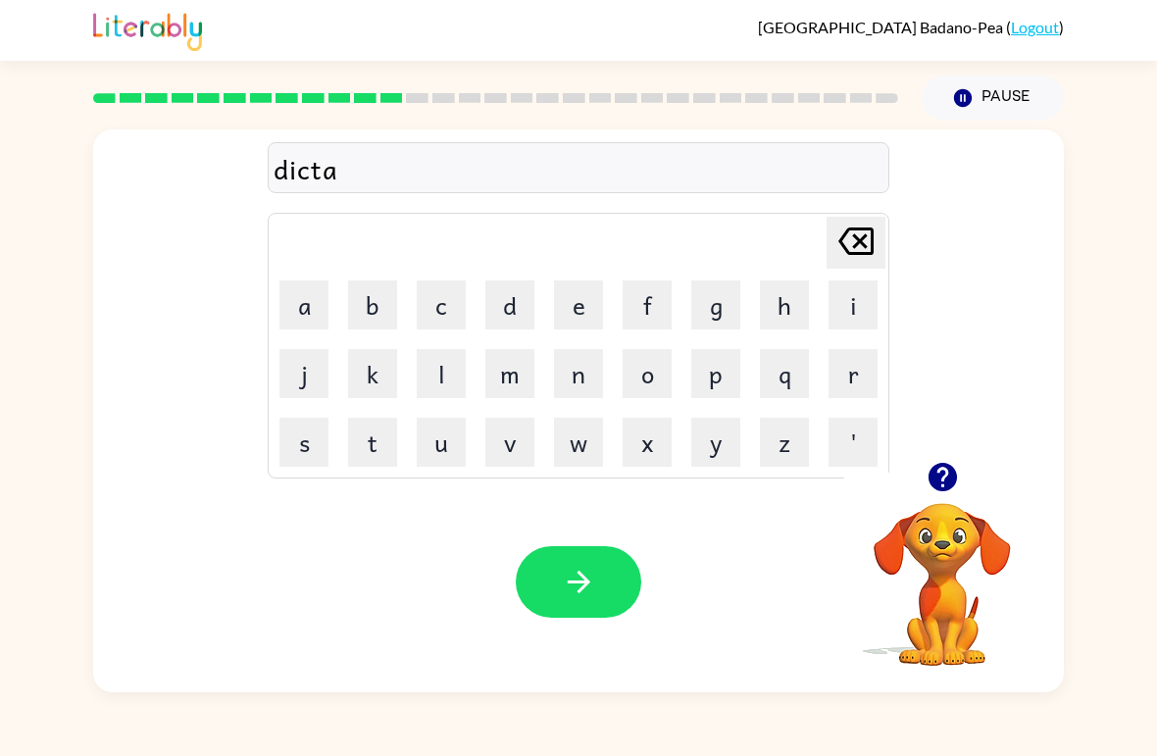
click at [363, 454] on button "t" at bounding box center [372, 442] width 49 height 49
click at [588, 315] on button "e" at bounding box center [578, 304] width 49 height 49
click at [593, 584] on icon "button" at bounding box center [579, 582] width 34 height 34
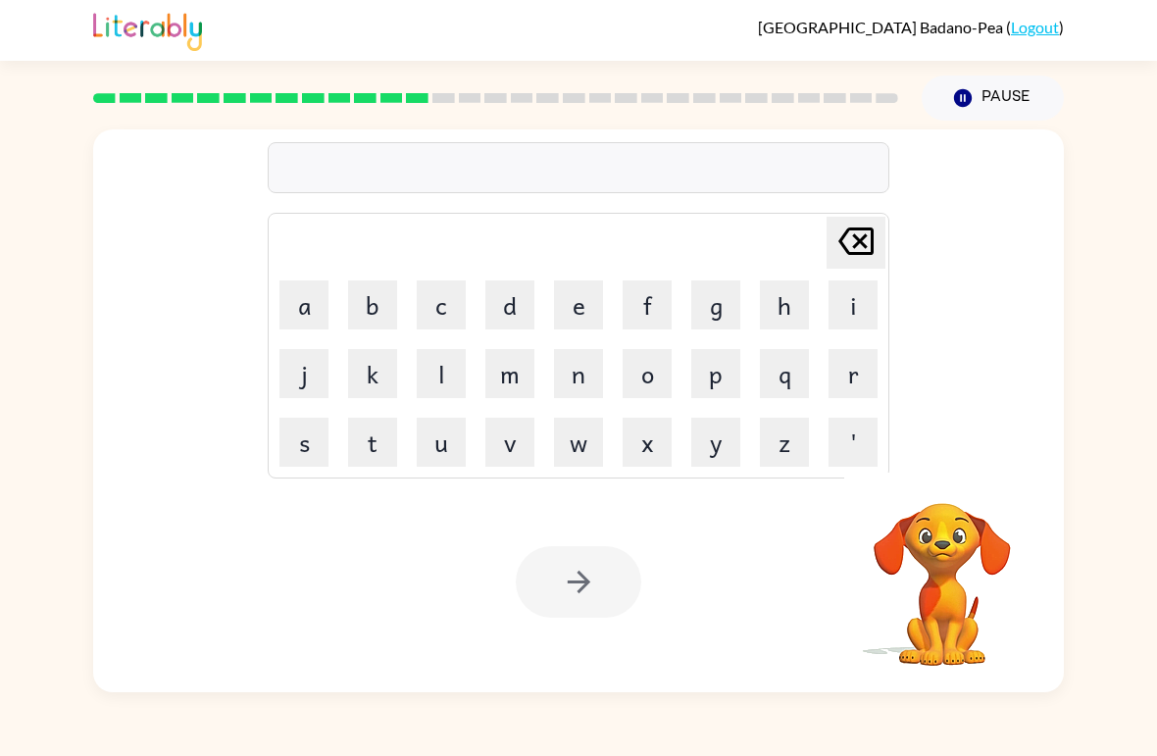
click at [696, 376] on button "p" at bounding box center [715, 373] width 49 height 49
click at [306, 309] on button "a" at bounding box center [303, 304] width 49 height 49
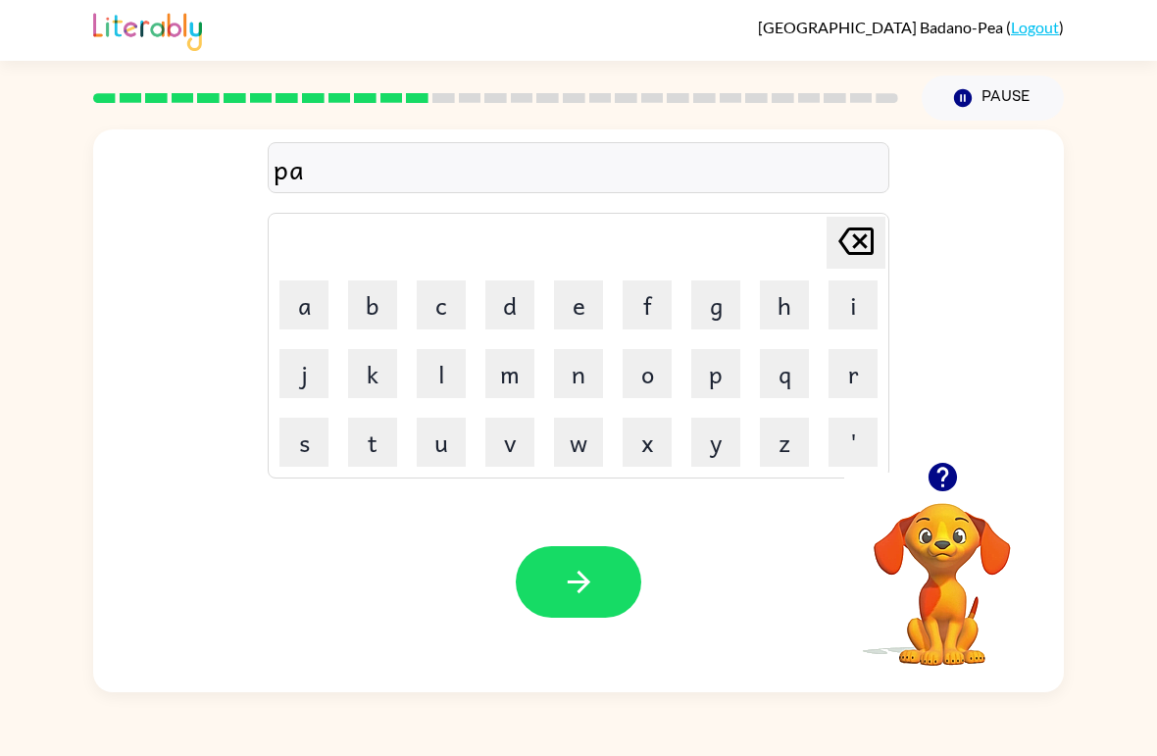
click at [723, 429] on button "y" at bounding box center [715, 442] width 49 height 49
click at [496, 373] on button "m" at bounding box center [509, 373] width 49 height 49
click at [595, 367] on button "n" at bounding box center [578, 373] width 49 height 49
click at [364, 436] on button "t" at bounding box center [372, 442] width 49 height 49
click at [581, 581] on icon "button" at bounding box center [579, 582] width 34 height 34
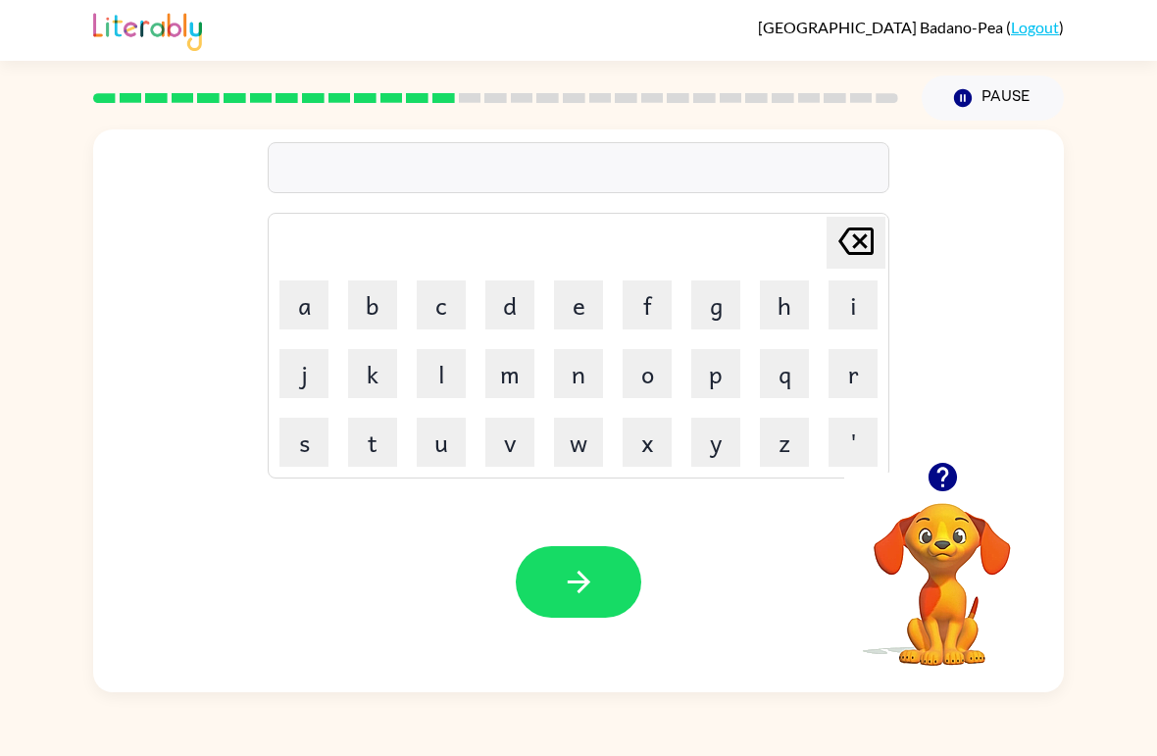
click at [962, 464] on button "button" at bounding box center [943, 477] width 50 height 50
click at [520, 368] on button "m" at bounding box center [509, 373] width 49 height 49
click at [302, 328] on button "a" at bounding box center [303, 304] width 49 height 49
click at [727, 433] on button "y" at bounding box center [715, 442] width 49 height 49
click at [325, 371] on button "j" at bounding box center [303, 373] width 49 height 49
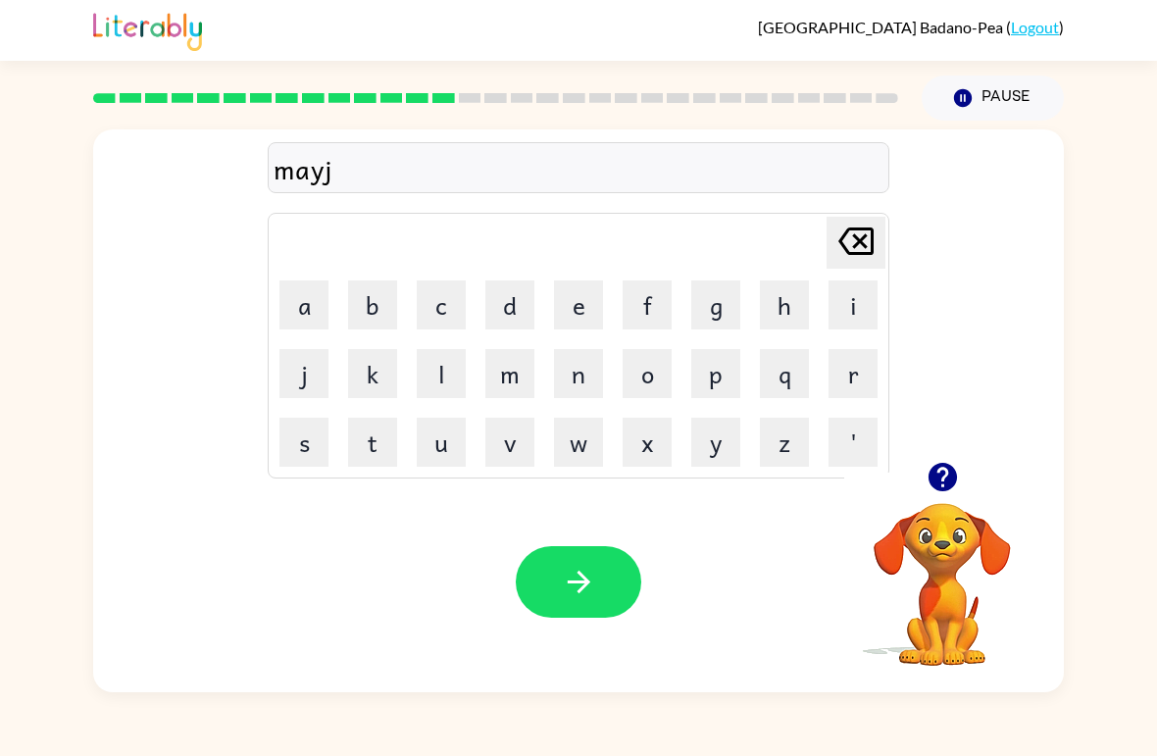
click at [460, 448] on button "u" at bounding box center [441, 442] width 49 height 49
click at [846, 246] on icon "[PERSON_NAME] last character input" at bounding box center [855, 241] width 47 height 47
click at [845, 246] on icon "[PERSON_NAME] last character input" at bounding box center [855, 241] width 47 height 47
click at [717, 310] on button "g" at bounding box center [715, 304] width 49 height 49
click at [953, 471] on icon "button" at bounding box center [941, 477] width 28 height 28
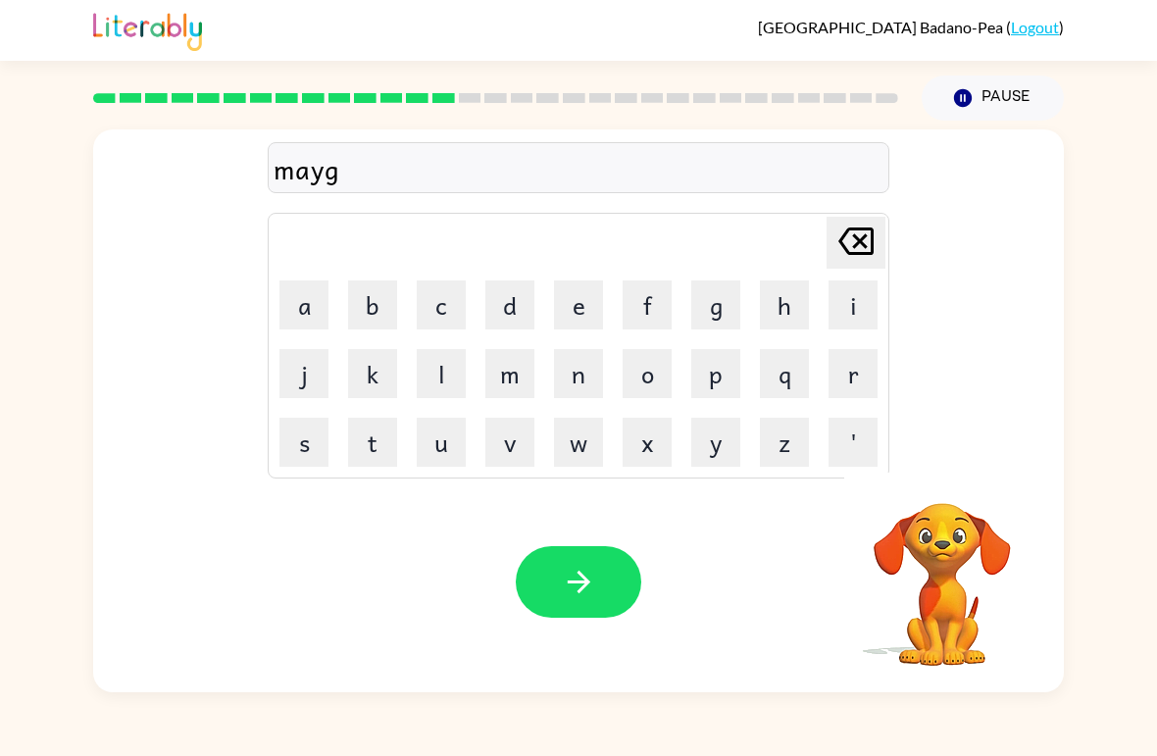
click at [582, 305] on button "e" at bounding box center [578, 304] width 49 height 49
click at [862, 365] on button "r" at bounding box center [852, 373] width 49 height 49
click at [573, 587] on icon "button" at bounding box center [579, 582] width 34 height 34
click at [309, 438] on button "s" at bounding box center [303, 442] width 49 height 49
click at [729, 375] on button "p" at bounding box center [715, 373] width 49 height 49
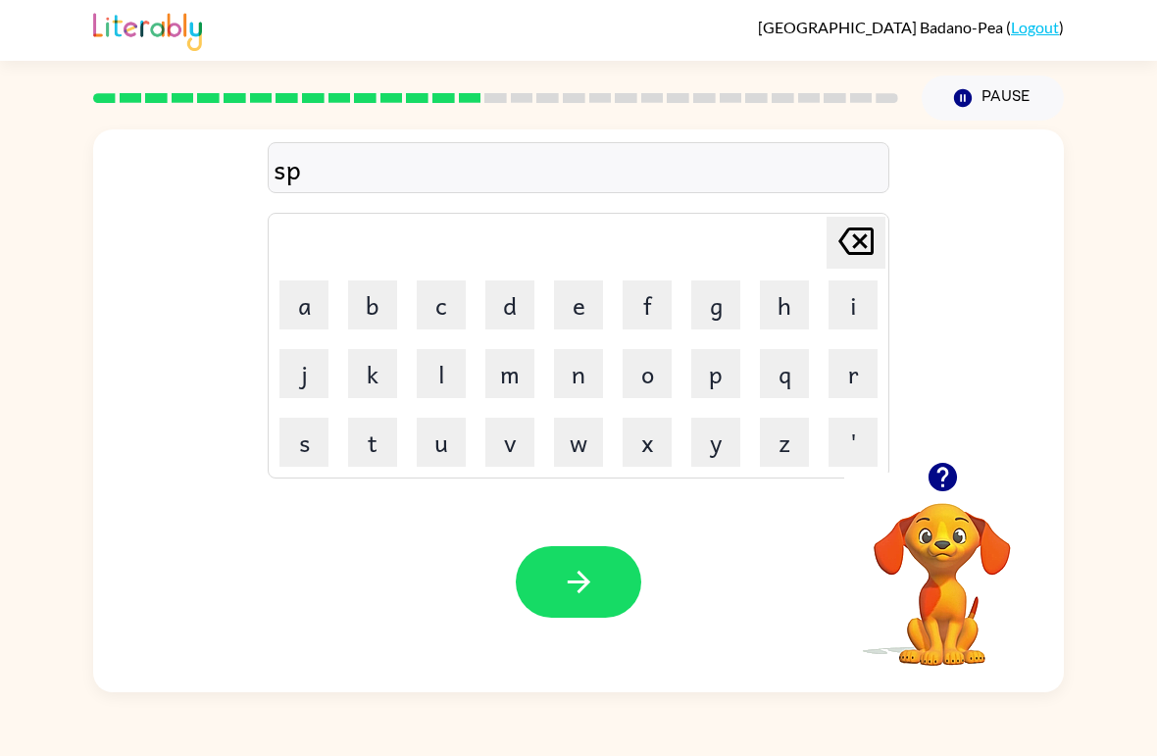
click at [285, 286] on button "a" at bounding box center [303, 304] width 49 height 49
click at [465, 305] on button "c" at bounding box center [441, 304] width 49 height 49
click at [852, 230] on icon at bounding box center [855, 240] width 35 height 27
click at [861, 362] on button "r" at bounding box center [852, 373] width 49 height 49
click at [376, 384] on button "k" at bounding box center [372, 373] width 49 height 49
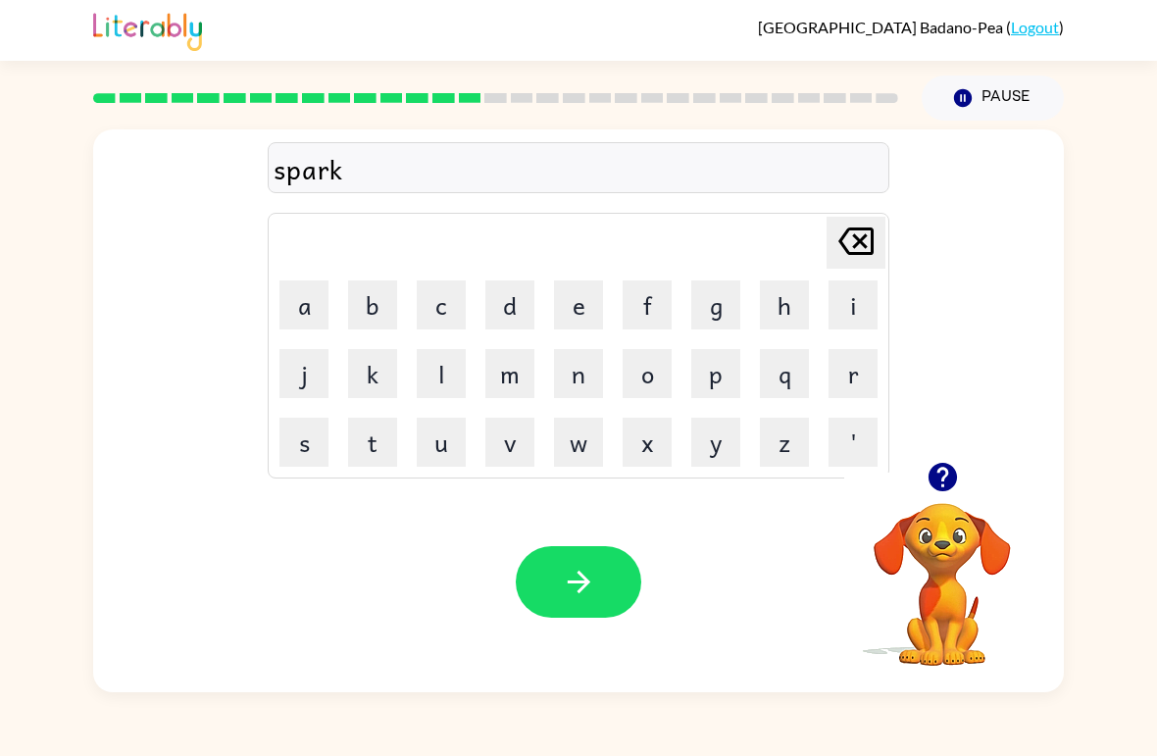
click at [583, 566] on icon "button" at bounding box center [579, 582] width 34 height 34
click at [718, 385] on button "p" at bounding box center [715, 373] width 49 height 49
click at [293, 304] on button "a" at bounding box center [303, 304] width 49 height 49
click at [454, 371] on button "l" at bounding box center [441, 373] width 49 height 49
click at [573, 568] on icon "button" at bounding box center [579, 582] width 34 height 34
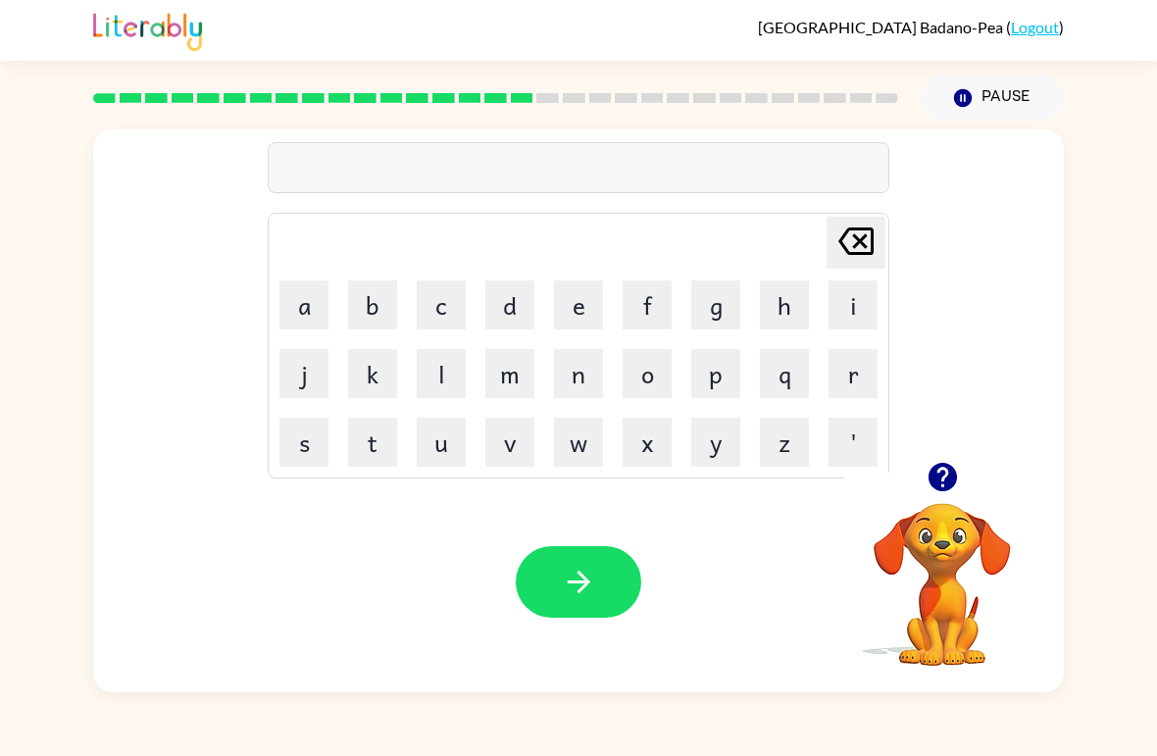
click at [291, 439] on button "s" at bounding box center [303, 442] width 49 height 49
click at [728, 382] on button "p" at bounding box center [715, 373] width 49 height 49
click at [861, 311] on button "i" at bounding box center [852, 304] width 49 height 49
click at [595, 373] on button "n" at bounding box center [578, 373] width 49 height 49
click at [595, 372] on button "n" at bounding box center [578, 373] width 49 height 49
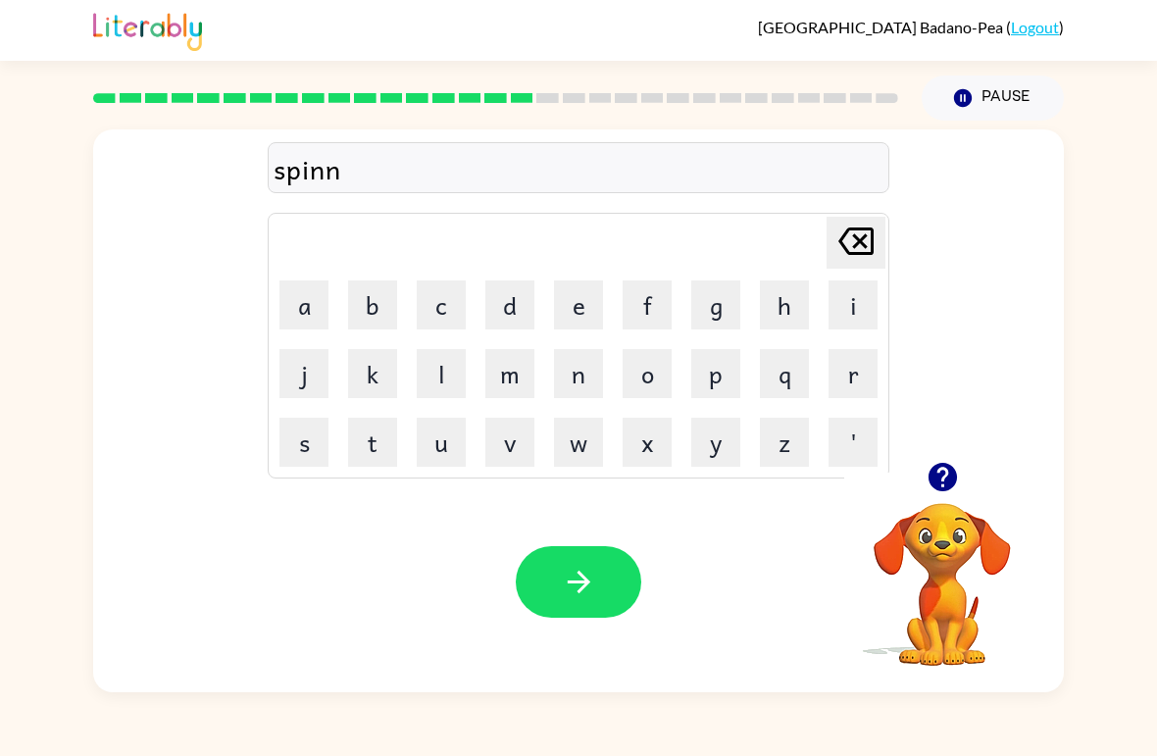
click at [836, 314] on button "i" at bounding box center [852, 304] width 49 height 49
click at [583, 376] on button "n" at bounding box center [578, 373] width 49 height 49
click at [714, 313] on button "g" at bounding box center [715, 304] width 49 height 49
click at [573, 606] on button "button" at bounding box center [578, 582] width 125 height 72
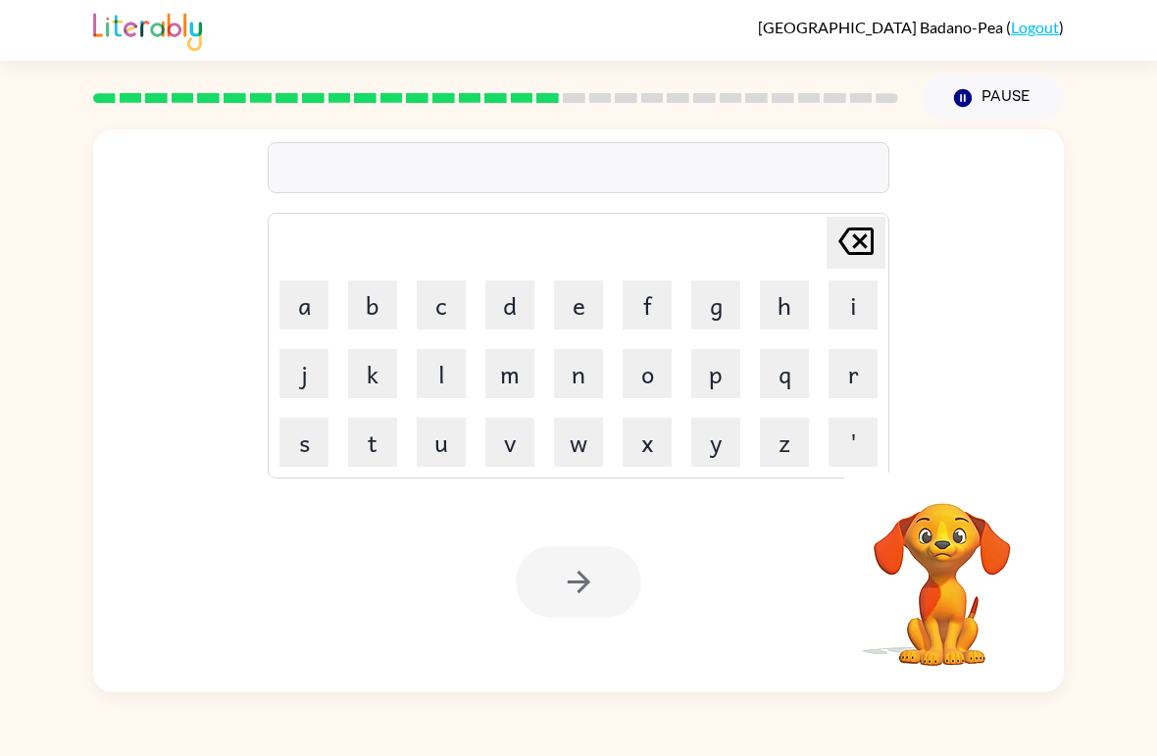
click at [738, 297] on button "g" at bounding box center [715, 304] width 49 height 49
click at [831, 374] on button "r" at bounding box center [852, 373] width 49 height 49
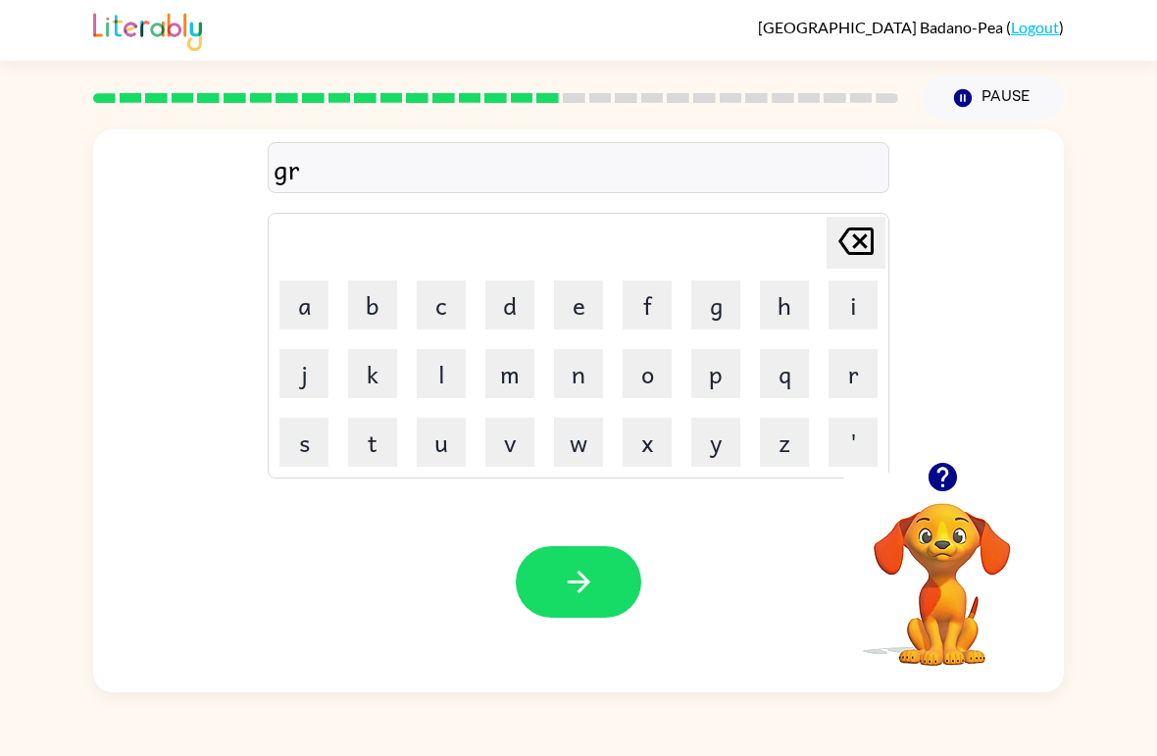
click at [437, 450] on button "u" at bounding box center [441, 442] width 49 height 49
click at [506, 374] on button "m" at bounding box center [509, 373] width 49 height 49
click at [723, 367] on button "p" at bounding box center [715, 373] width 49 height 49
click at [875, 310] on button "i" at bounding box center [852, 304] width 49 height 49
click at [577, 303] on button "e" at bounding box center [578, 304] width 49 height 49
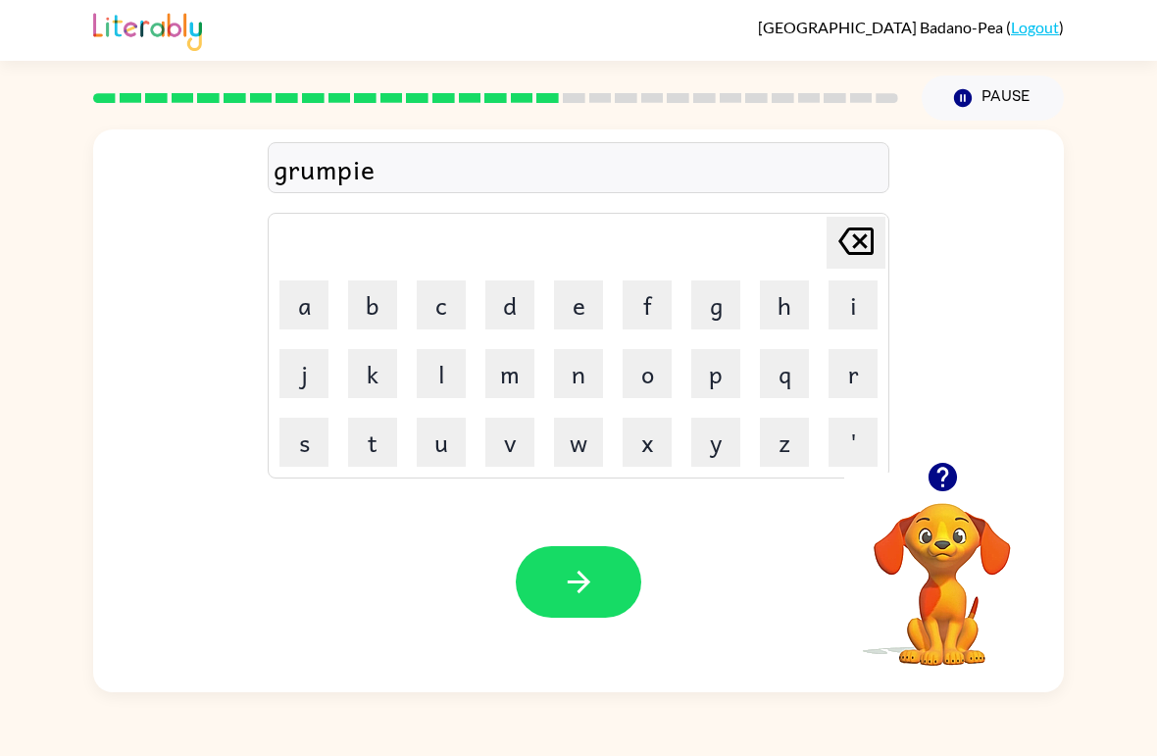
click at [311, 440] on button "s" at bounding box center [303, 442] width 49 height 49
click at [385, 454] on button "t" at bounding box center [372, 442] width 49 height 49
click at [594, 575] on icon "button" at bounding box center [579, 582] width 34 height 34
click at [852, 312] on button "i" at bounding box center [852, 304] width 49 height 49
click at [581, 376] on button "n" at bounding box center [578, 373] width 49 height 49
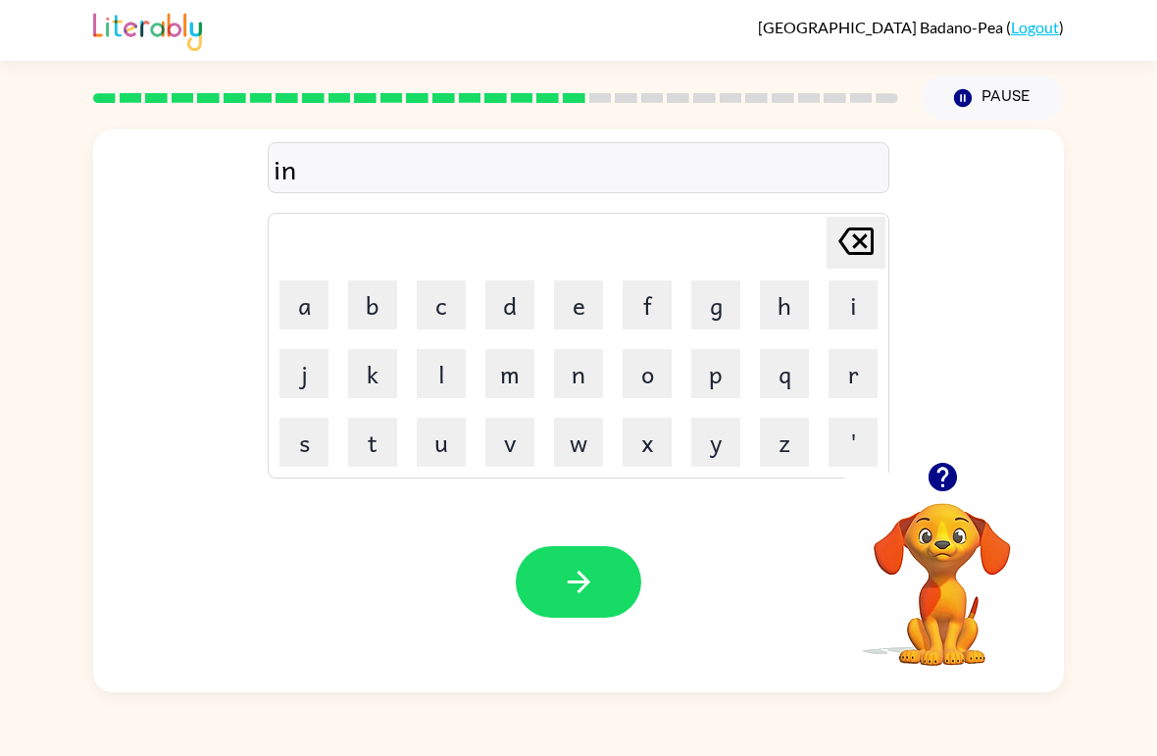
click at [431, 301] on button "c" at bounding box center [441, 304] width 49 height 49
click at [853, 377] on button "r" at bounding box center [852, 373] width 49 height 49
click at [596, 317] on button "e" at bounding box center [578, 304] width 49 height 49
click at [523, 310] on button "d" at bounding box center [509, 304] width 49 height 49
click at [870, 295] on button "i" at bounding box center [852, 304] width 49 height 49
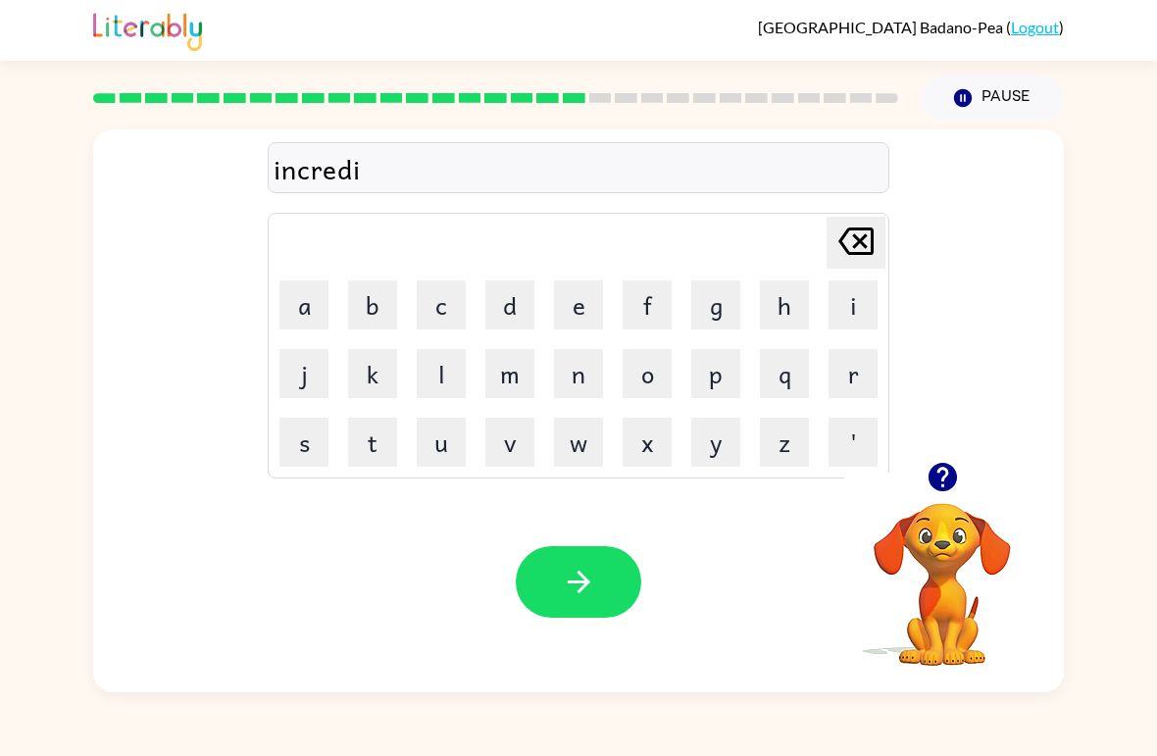
click at [372, 307] on button "b" at bounding box center [372, 304] width 49 height 49
click at [452, 375] on button "l" at bounding box center [441, 373] width 49 height 49
click at [587, 310] on button "e" at bounding box center [578, 304] width 49 height 49
click at [618, 597] on button "button" at bounding box center [578, 582] width 125 height 72
click at [947, 467] on icon "button" at bounding box center [941, 477] width 28 height 28
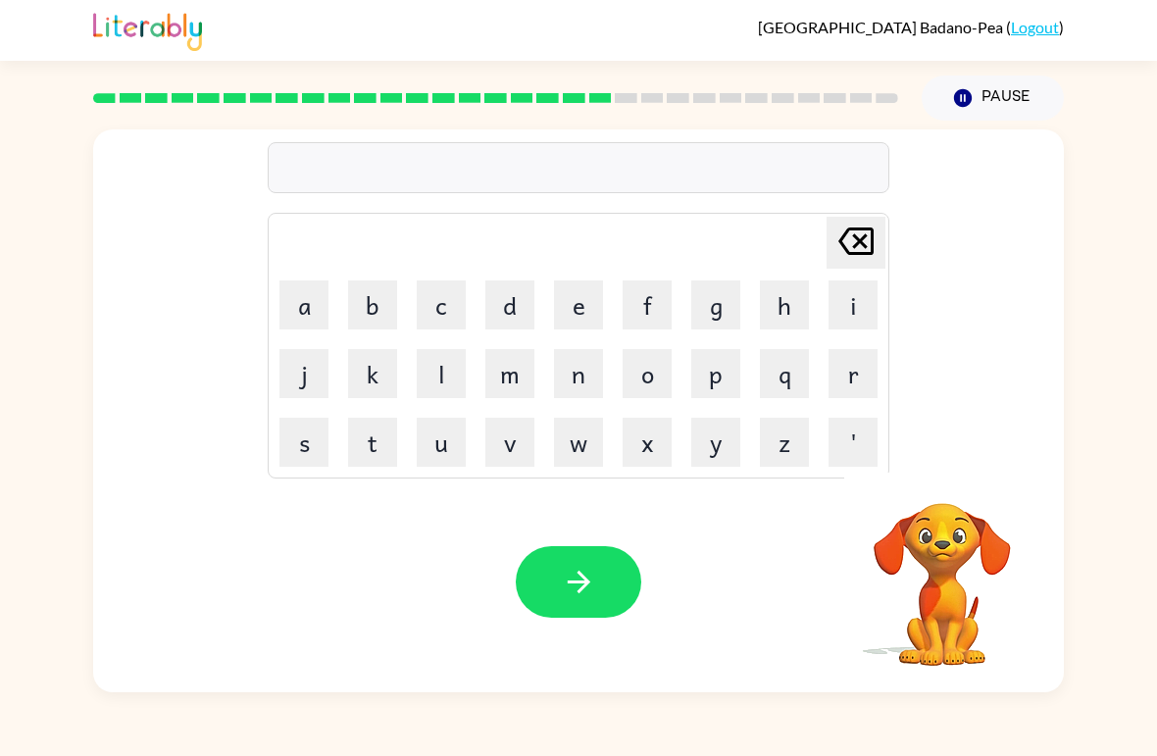
click at [434, 370] on button "l" at bounding box center [441, 373] width 49 height 49
click at [855, 315] on button "i" at bounding box center [852, 304] width 49 height 49
click at [310, 434] on button "s" at bounding box center [303, 442] width 49 height 49
click at [573, 301] on button "e" at bounding box center [578, 304] width 49 height 49
click at [589, 379] on button "n" at bounding box center [578, 373] width 49 height 49
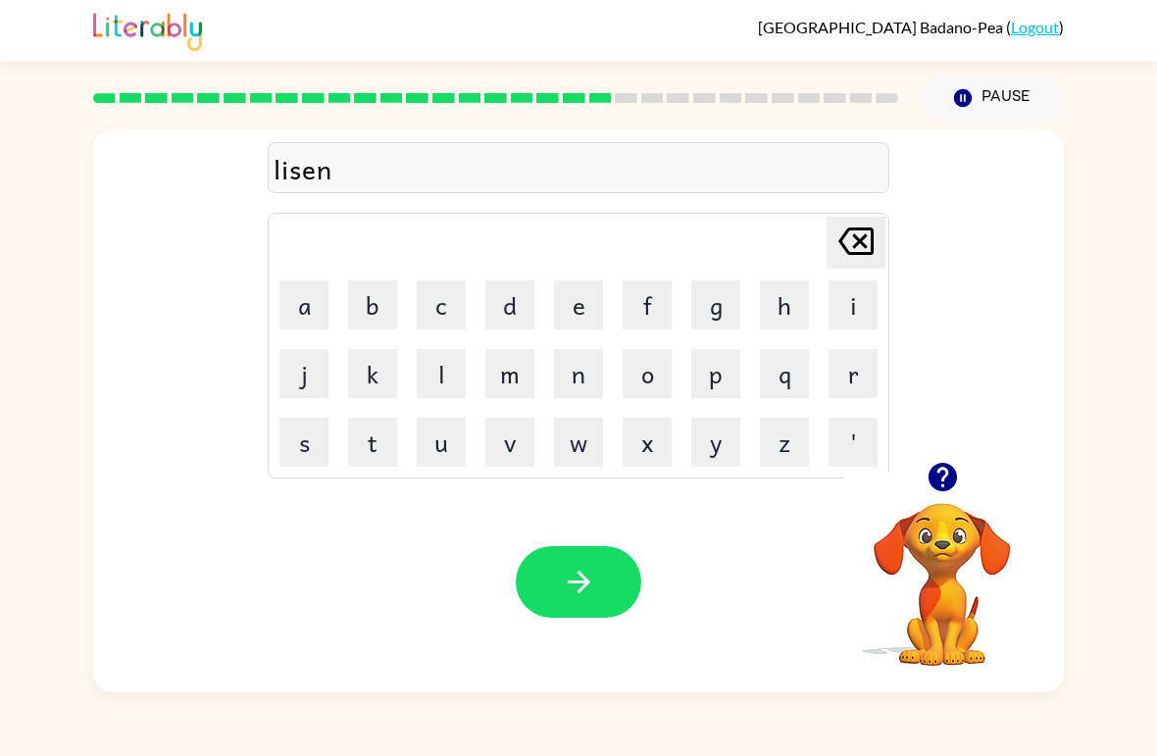
click at [387, 457] on button "t" at bounding box center [372, 442] width 49 height 49
click at [582, 547] on button "button" at bounding box center [578, 582] width 125 height 72
click at [520, 308] on button "d" at bounding box center [509, 304] width 49 height 49
click at [858, 303] on button "i" at bounding box center [852, 304] width 49 height 49
click at [851, 222] on icon "[PERSON_NAME] last character input" at bounding box center [855, 241] width 47 height 47
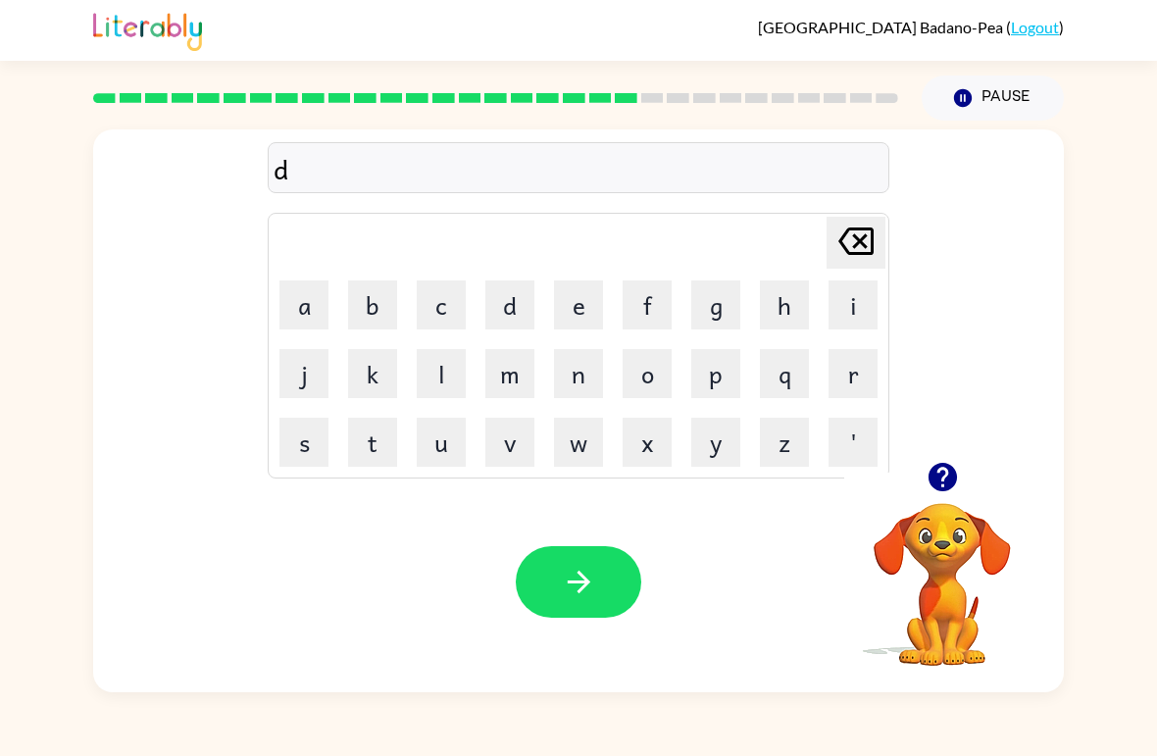
click at [646, 373] on button "o" at bounding box center [647, 373] width 49 height 49
click at [517, 371] on button "m" at bounding box center [509, 373] width 49 height 49
click at [863, 297] on button "i" at bounding box center [852, 304] width 49 height 49
click at [588, 377] on button "n" at bounding box center [578, 373] width 49 height 49
click at [302, 295] on button "a" at bounding box center [303, 304] width 49 height 49
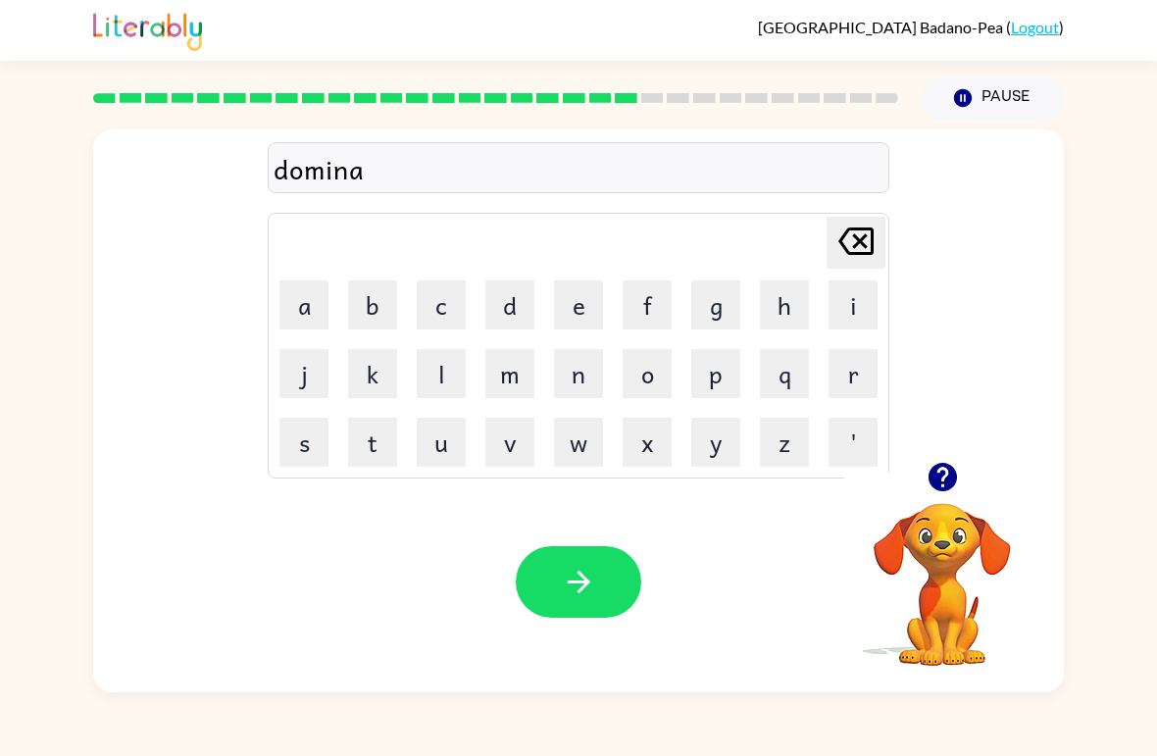
click at [374, 439] on button "t" at bounding box center [372, 442] width 49 height 49
click at [566, 324] on button "e" at bounding box center [578, 304] width 49 height 49
click at [569, 603] on button "button" at bounding box center [578, 582] width 125 height 72
click at [325, 441] on button "s" at bounding box center [303, 442] width 49 height 49
click at [444, 441] on button "u" at bounding box center [441, 442] width 49 height 49
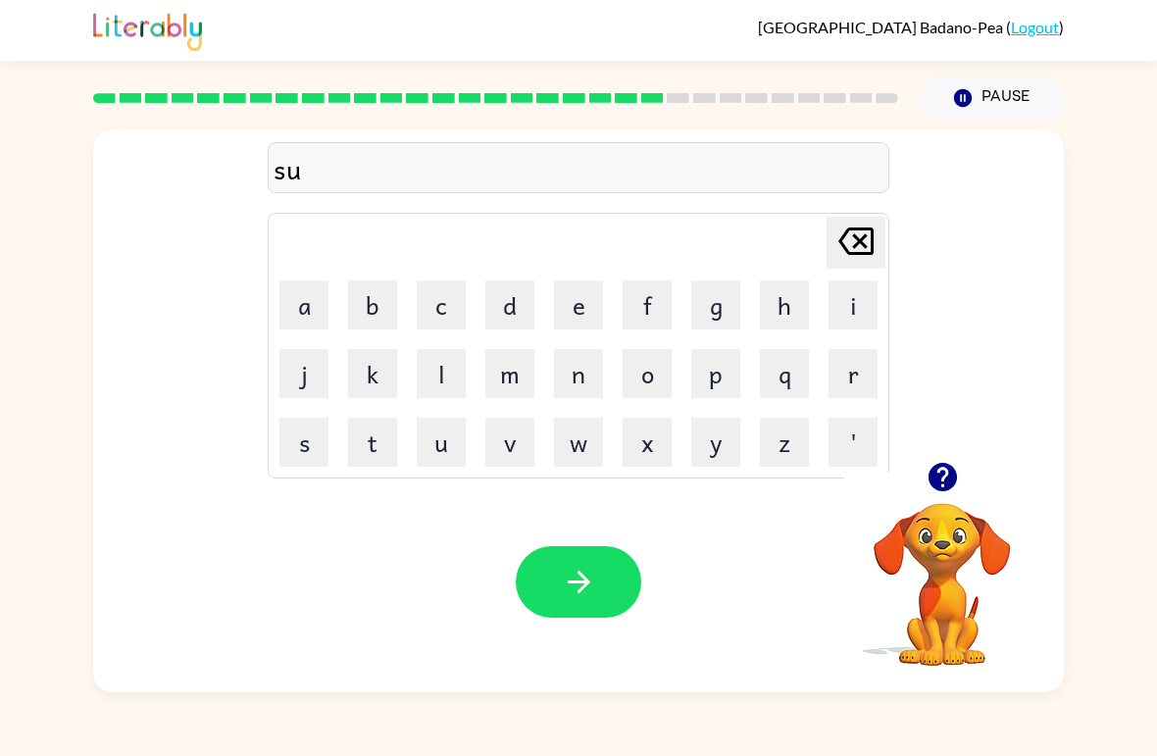
click at [301, 445] on button "s" at bounding box center [303, 442] width 49 height 49
click at [382, 454] on button "t" at bounding box center [372, 442] width 49 height 49
click at [288, 308] on button "a" at bounding box center [303, 304] width 49 height 49
click at [863, 287] on button "i" at bounding box center [852, 304] width 49 height 49
click at [942, 476] on icon "button" at bounding box center [941, 477] width 28 height 28
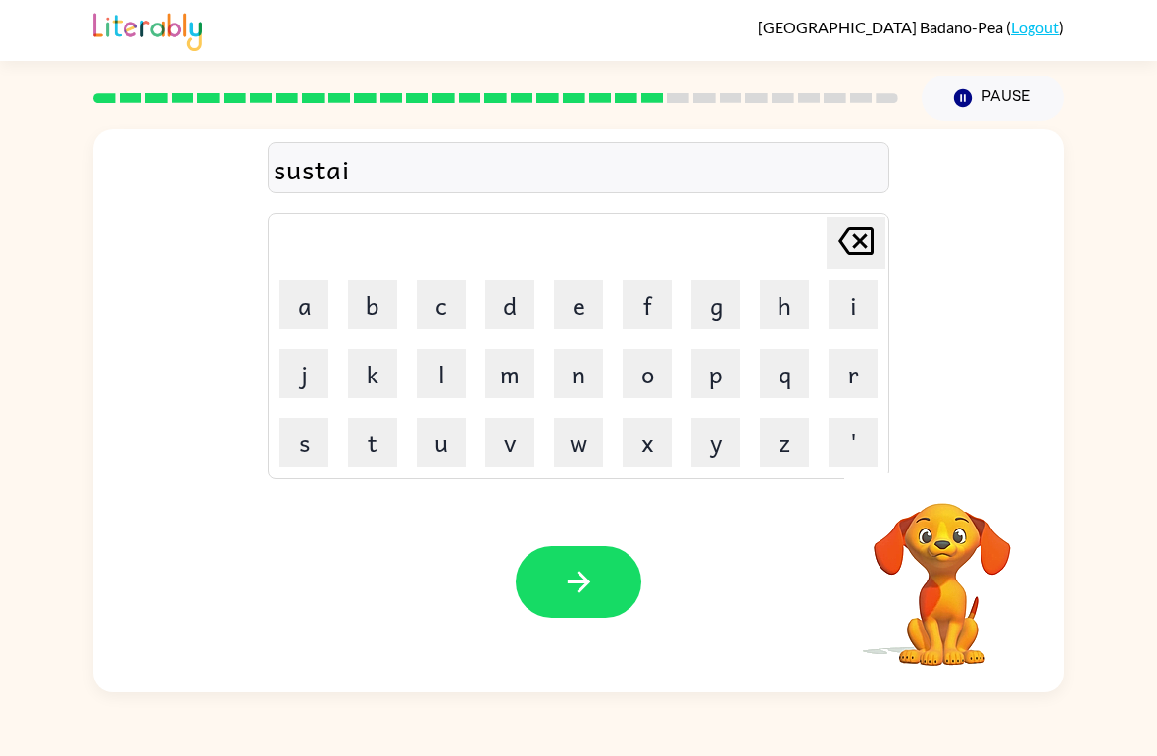
click at [576, 390] on button "n" at bounding box center [578, 373] width 49 height 49
click at [591, 571] on icon "button" at bounding box center [579, 582] width 34 height 34
click at [950, 474] on icon "button" at bounding box center [941, 477] width 28 height 28
click at [581, 440] on button "w" at bounding box center [578, 442] width 49 height 49
click at [654, 383] on button "o" at bounding box center [647, 373] width 49 height 49
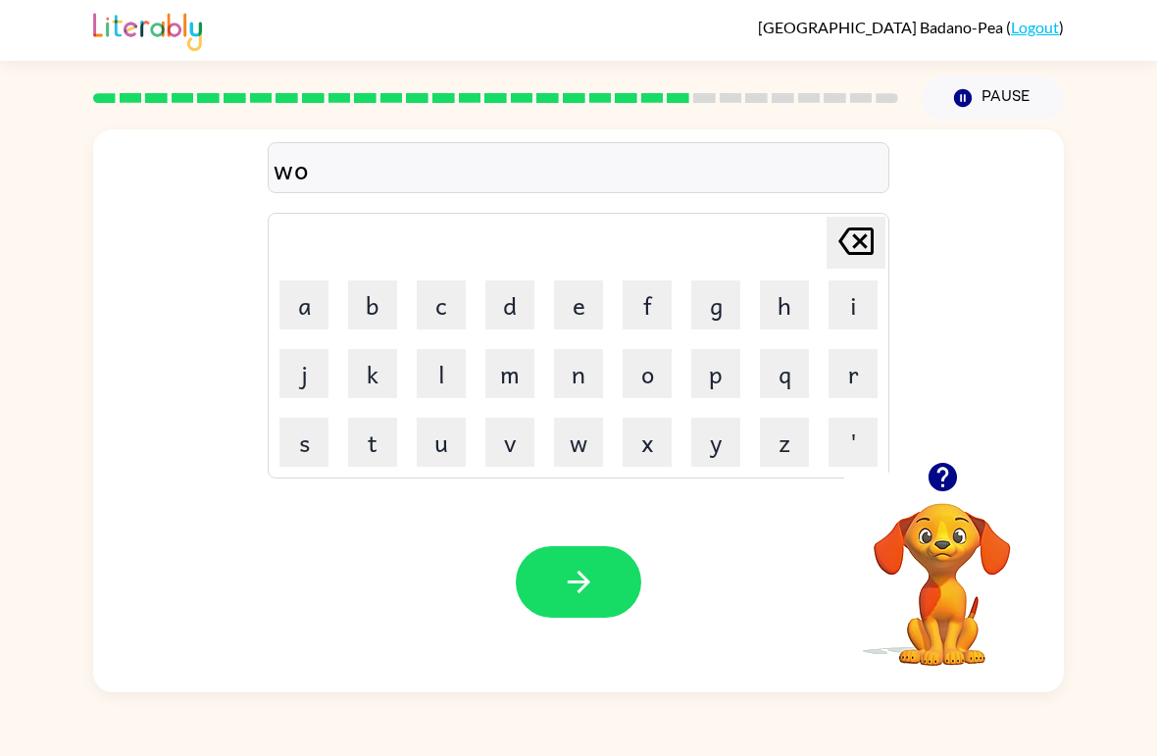
click at [853, 370] on button "r" at bounding box center [852, 373] width 49 height 49
click at [999, 480] on div at bounding box center [942, 477] width 196 height 50
click at [982, 482] on div at bounding box center [942, 477] width 196 height 50
click at [961, 478] on button "button" at bounding box center [943, 477] width 50 height 50
click at [525, 288] on button "d" at bounding box center [509, 304] width 49 height 49
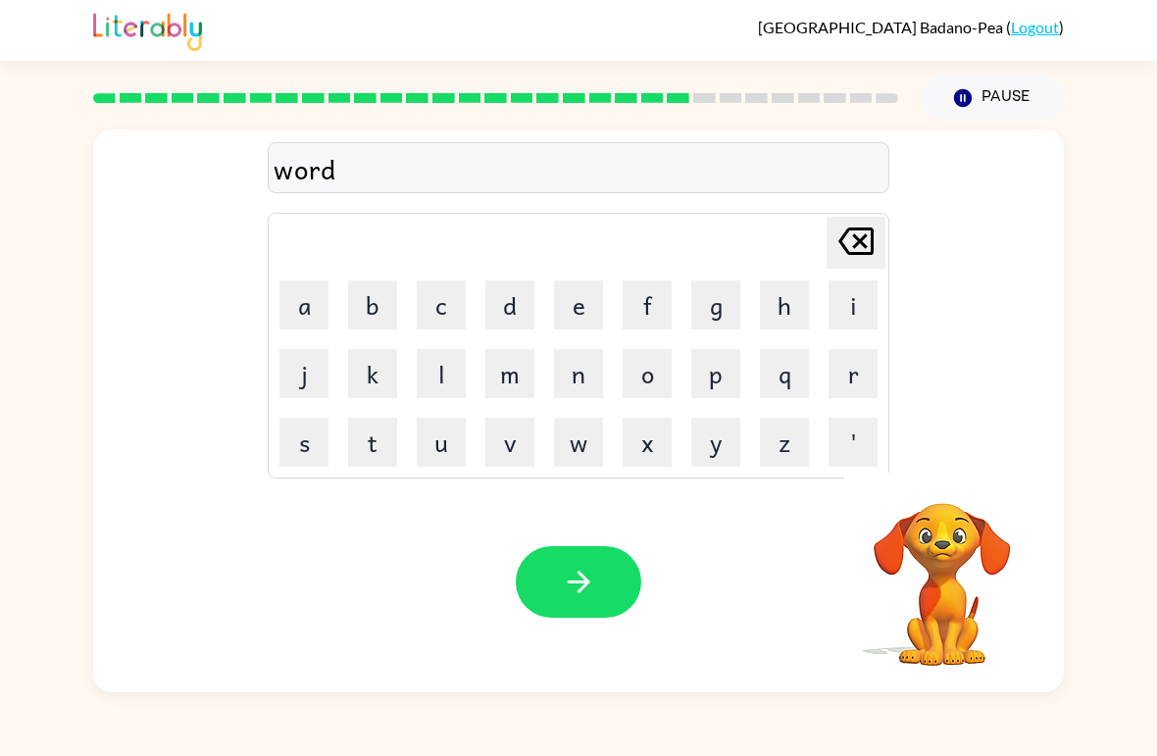
click at [962, 535] on video "Your browser must support playing .mp4 files to use Literably. Please try using…" at bounding box center [942, 571] width 196 height 196
click at [721, 439] on button "y" at bounding box center [715, 442] width 49 height 49
click at [595, 589] on icon "button" at bounding box center [579, 582] width 34 height 34
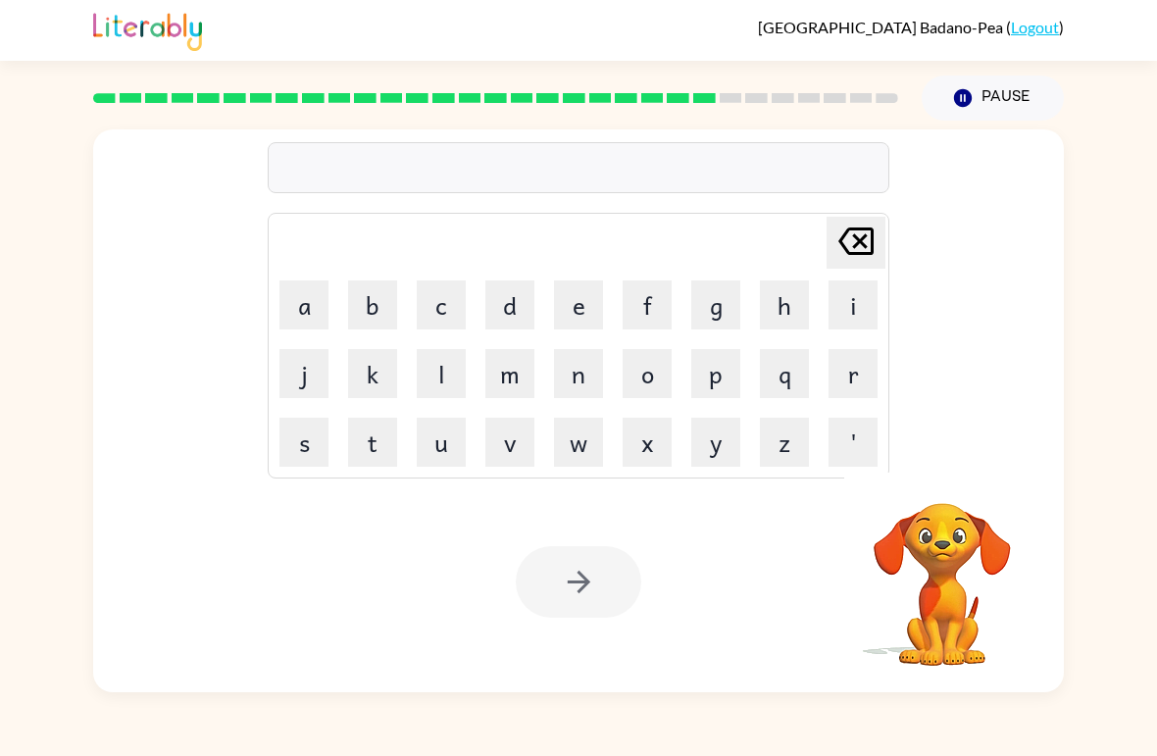
click at [850, 374] on button "r" at bounding box center [852, 373] width 49 height 49
click at [582, 286] on button "e" at bounding box center [578, 304] width 49 height 49
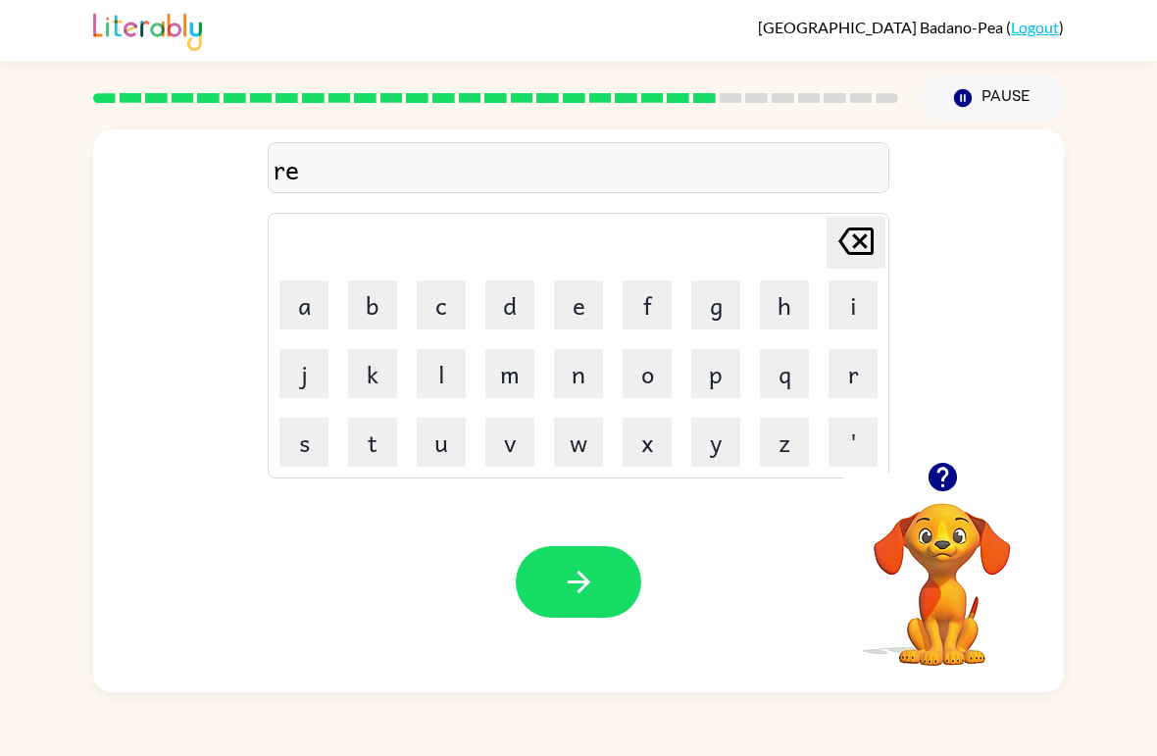
click at [953, 473] on icon "button" at bounding box center [941, 477] width 28 height 28
click at [421, 355] on button "l" at bounding box center [441, 373] width 49 height 49
click at [307, 309] on button "a" at bounding box center [303, 304] width 49 height 49
click at [376, 428] on button "t" at bounding box center [372, 442] width 49 height 49
click at [306, 293] on button "a" at bounding box center [303, 304] width 49 height 49
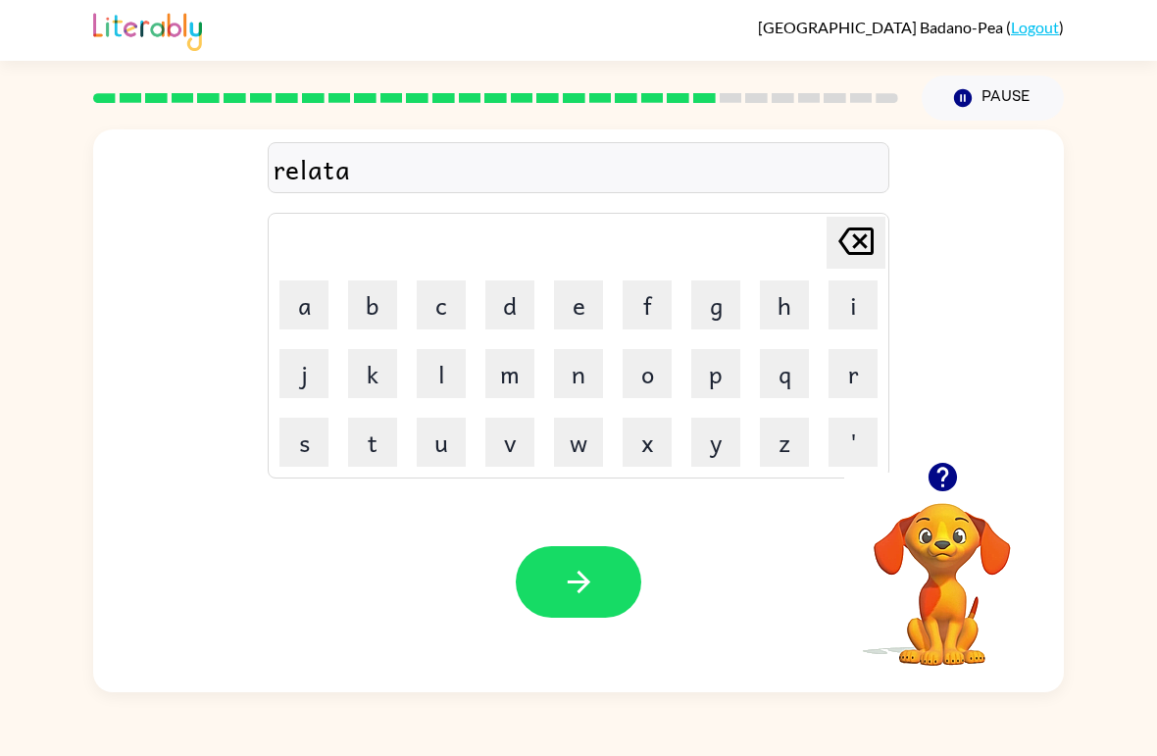
click at [857, 232] on icon "[PERSON_NAME] last character input" at bounding box center [855, 241] width 47 height 47
click at [592, 311] on button "e" at bounding box center [578, 304] width 49 height 49
click at [951, 476] on icon "button" at bounding box center [941, 477] width 28 height 28
click at [517, 288] on button "d" at bounding box center [509, 304] width 49 height 49
click at [584, 590] on icon "button" at bounding box center [579, 582] width 34 height 34
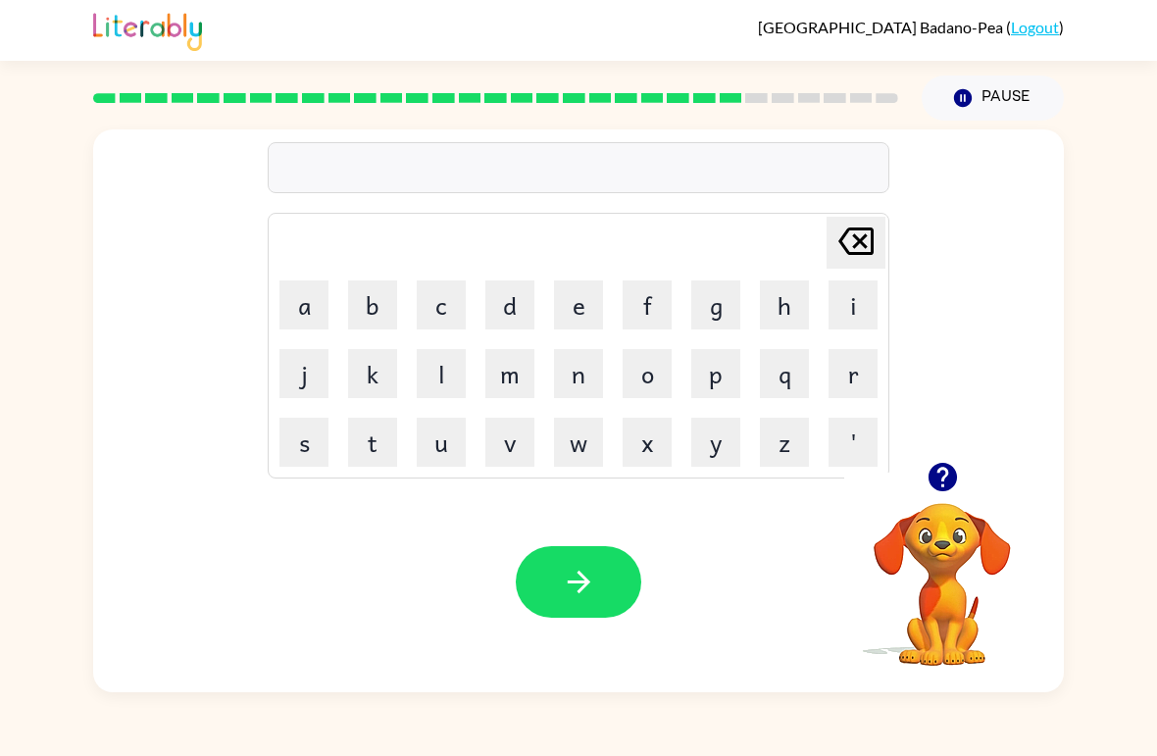
click at [383, 377] on button "k" at bounding box center [372, 373] width 49 height 49
click at [850, 312] on button "i" at bounding box center [852, 304] width 49 height 49
click at [599, 310] on button "e" at bounding box center [578, 304] width 49 height 49
click at [581, 311] on button "e" at bounding box center [578, 304] width 49 height 49
click at [854, 237] on icon at bounding box center [855, 240] width 35 height 27
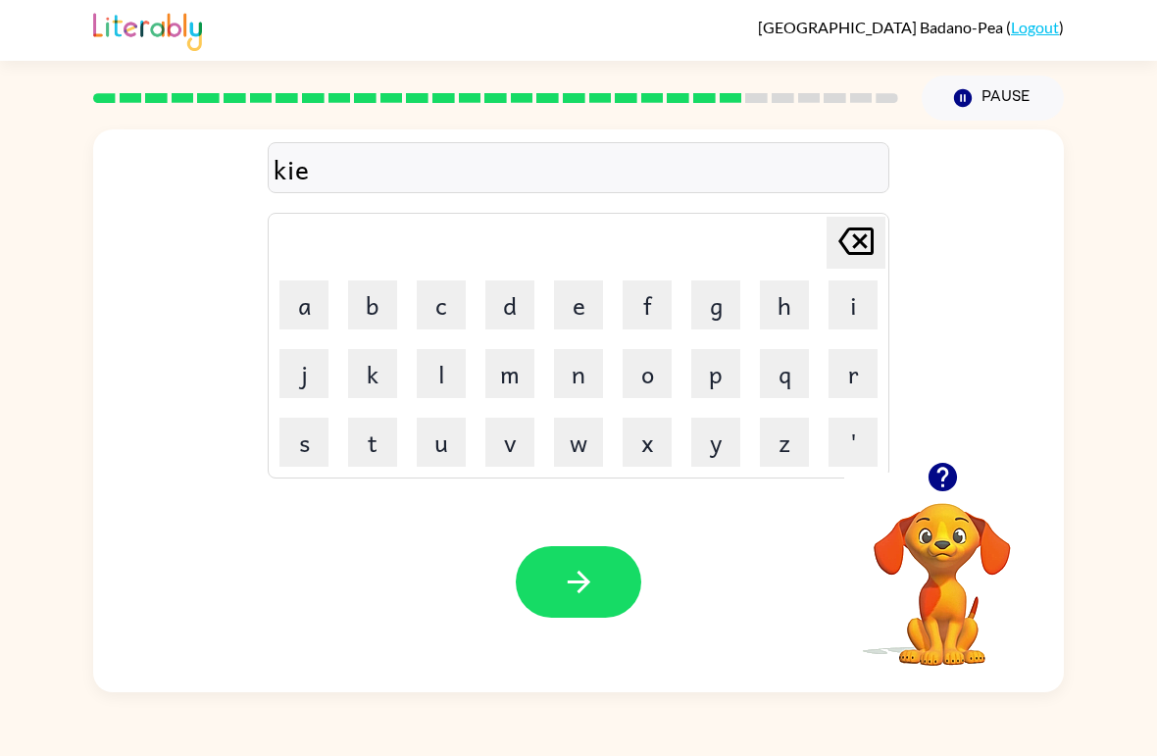
click at [854, 236] on icon at bounding box center [855, 240] width 35 height 27
click at [365, 439] on button "t" at bounding box center [372, 442] width 49 height 49
click at [364, 439] on button "t" at bounding box center [372, 442] width 49 height 49
click at [566, 295] on button "e" at bounding box center [578, 304] width 49 height 49
click at [579, 373] on button "n" at bounding box center [578, 373] width 49 height 49
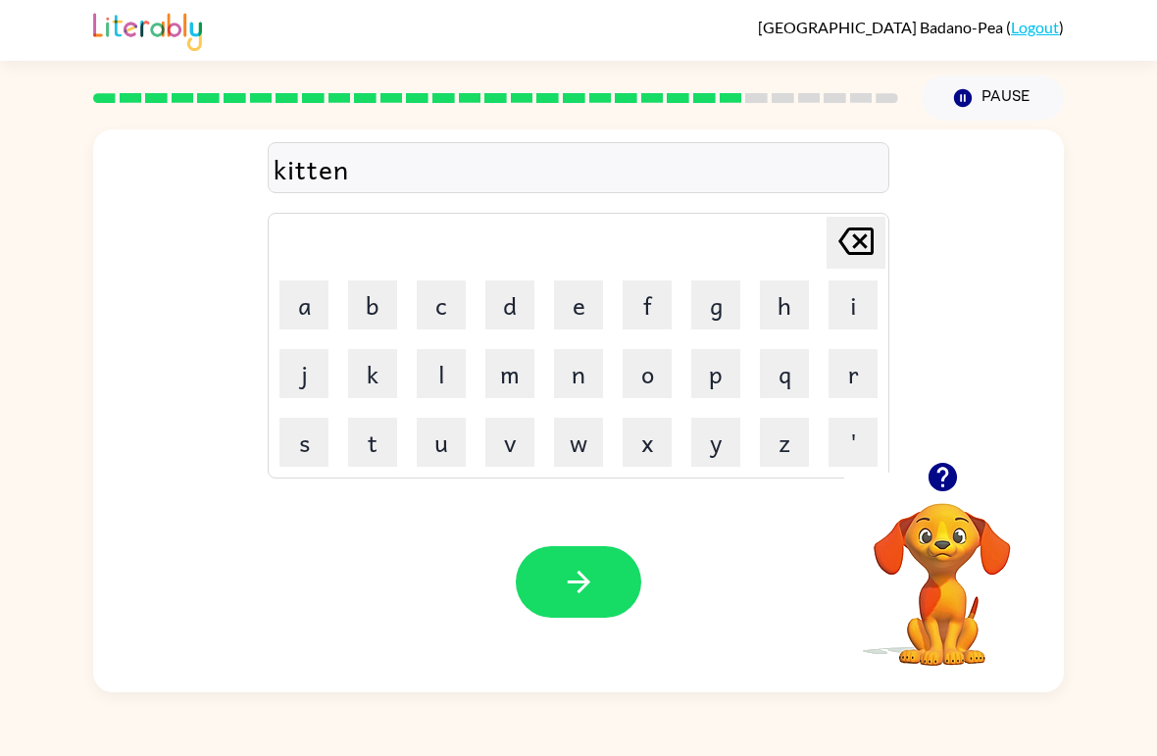
click at [577, 587] on icon "button" at bounding box center [579, 582] width 34 height 34
click at [522, 303] on button "d" at bounding box center [509, 304] width 49 height 49
click at [589, 300] on button "e" at bounding box center [578, 304] width 49 height 49
click at [734, 377] on button "p" at bounding box center [715, 373] width 49 height 49
click at [295, 283] on button "a" at bounding box center [303, 304] width 49 height 49
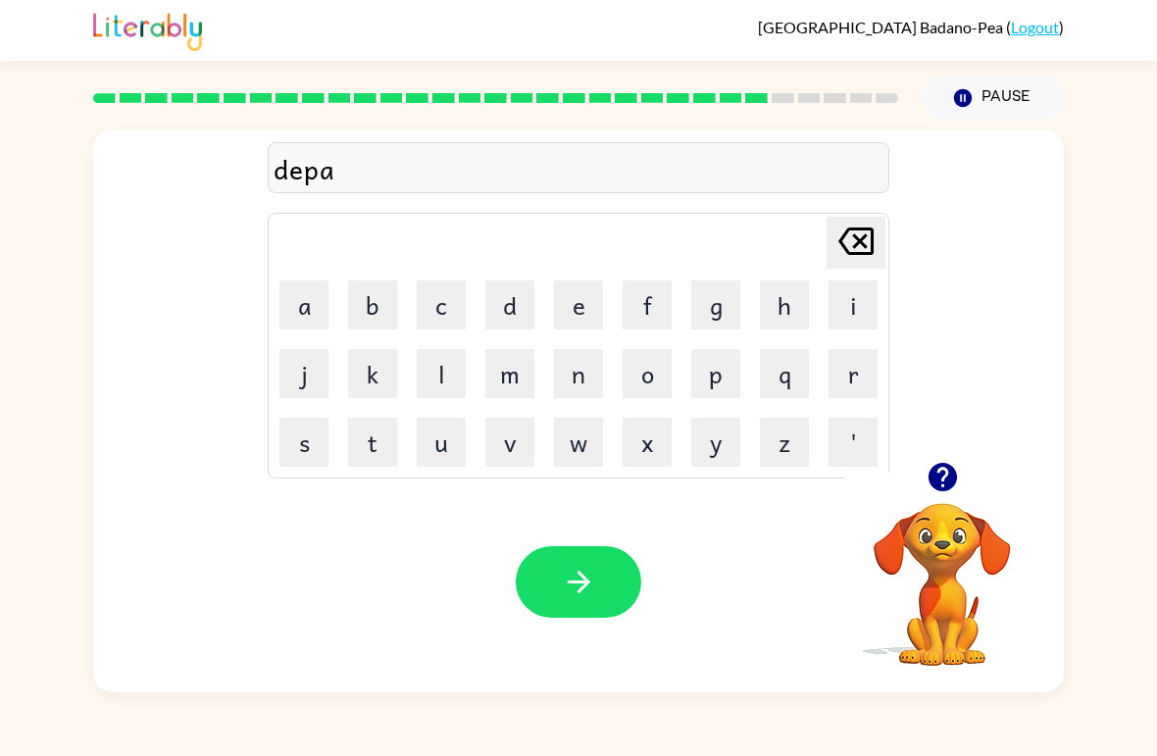
click at [868, 375] on button "r" at bounding box center [852, 373] width 49 height 49
click at [374, 446] on button "t" at bounding box center [372, 442] width 49 height 49
click at [527, 375] on button "m" at bounding box center [509, 373] width 49 height 49
click at [602, 287] on button "e" at bounding box center [578, 304] width 49 height 49
click at [593, 378] on button "n" at bounding box center [578, 373] width 49 height 49
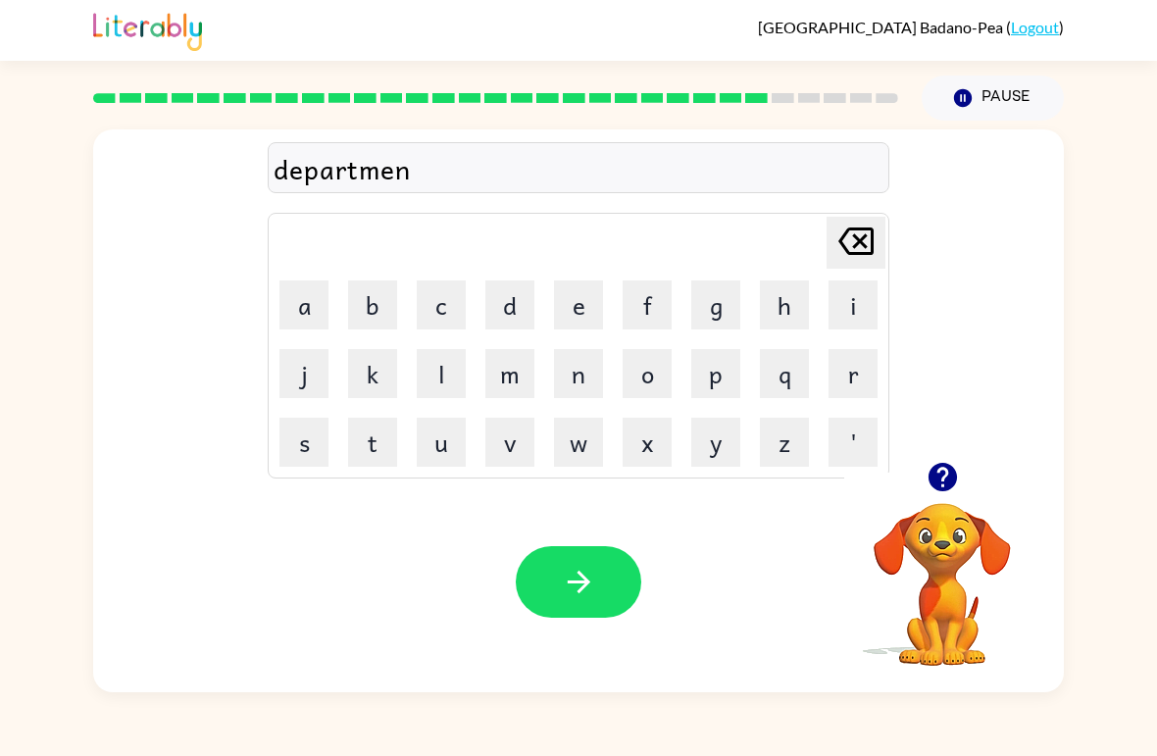
click at [389, 450] on button "t" at bounding box center [372, 442] width 49 height 49
click at [541, 616] on button "button" at bounding box center [578, 582] width 125 height 72
click at [295, 441] on button "s" at bounding box center [303, 442] width 49 height 49
click at [449, 375] on button "l" at bounding box center [441, 373] width 49 height 49
click at [286, 284] on button "a" at bounding box center [303, 304] width 49 height 49
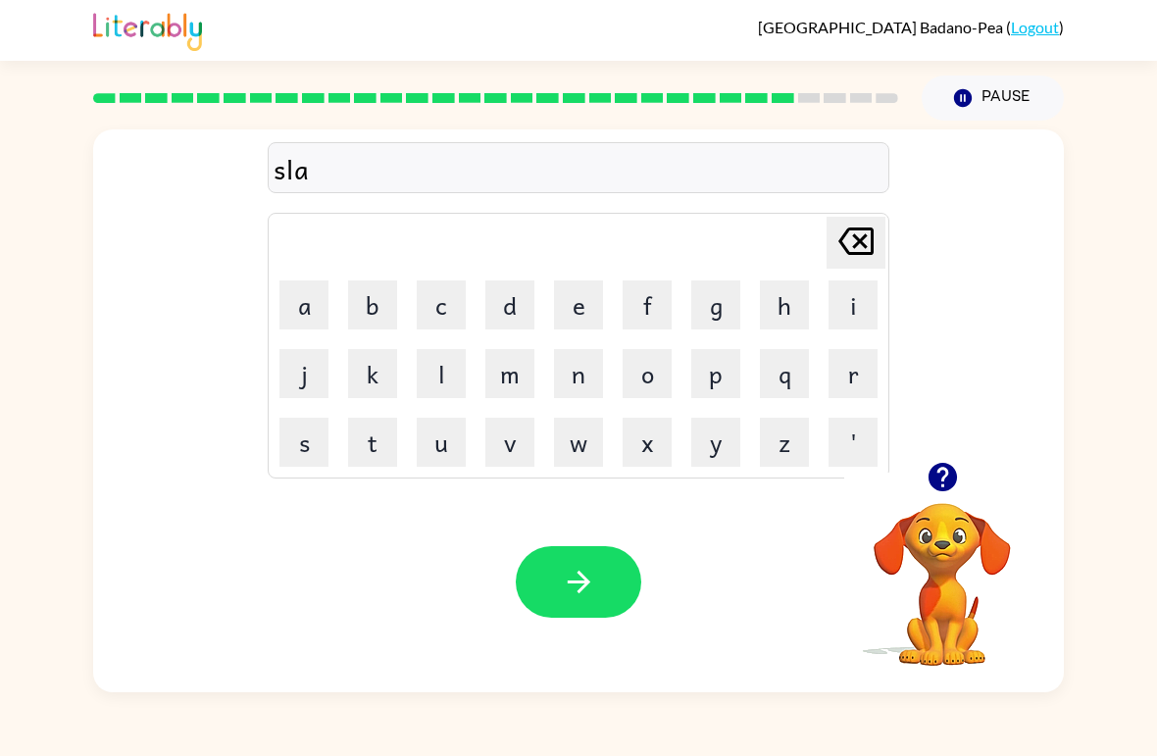
click at [853, 301] on button "i" at bounding box center [852, 304] width 49 height 49
click at [721, 318] on button "g" at bounding box center [715, 304] width 49 height 49
click at [372, 448] on button "t" at bounding box center [372, 442] width 49 height 49
click at [795, 304] on button "h" at bounding box center [784, 304] width 49 height 49
click at [610, 584] on button "button" at bounding box center [578, 582] width 125 height 72
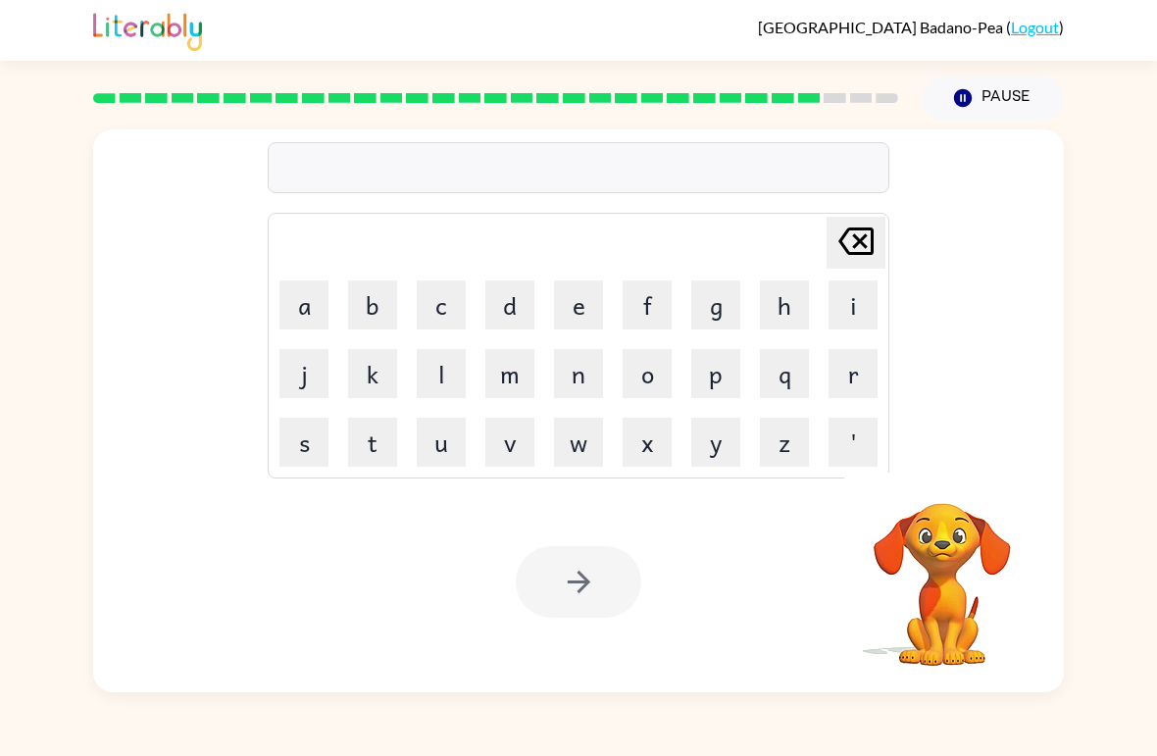
click at [435, 443] on button "u" at bounding box center [441, 442] width 49 height 49
click at [585, 379] on button "n" at bounding box center [578, 373] width 49 height 49
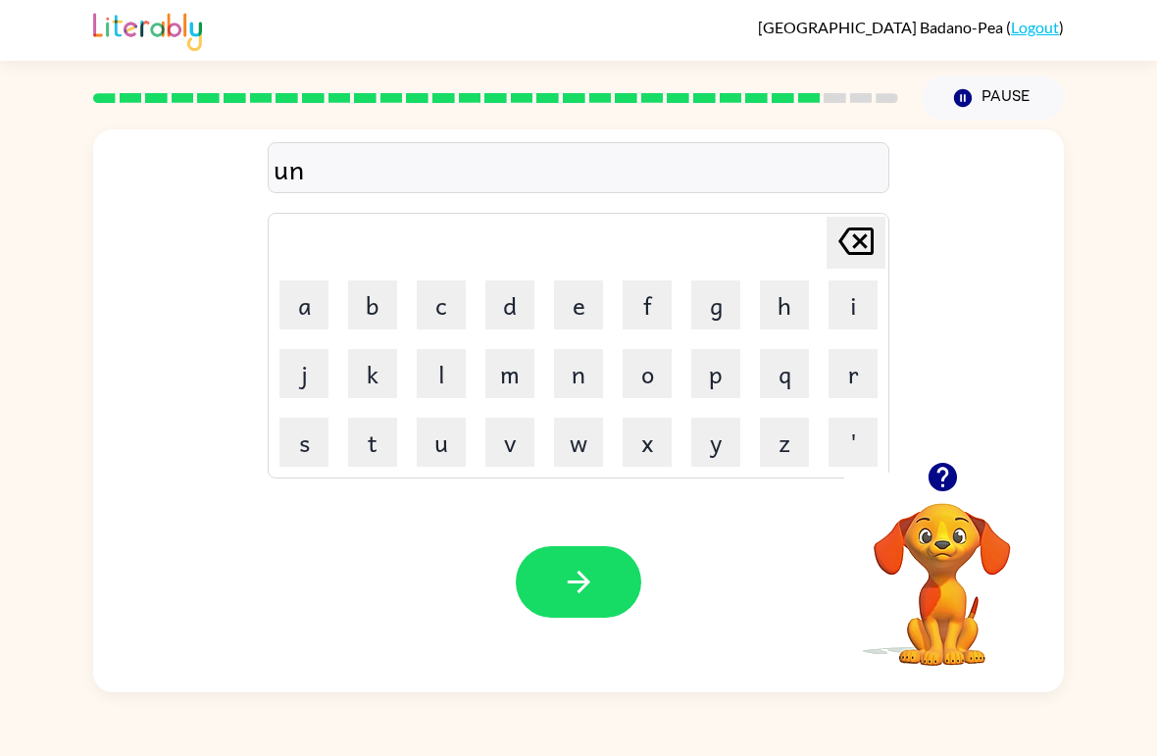
click at [854, 313] on button "i" at bounding box center [852, 304] width 49 height 49
click at [511, 451] on button "v" at bounding box center [509, 442] width 49 height 49
click at [594, 295] on button "e" at bounding box center [578, 304] width 49 height 49
click at [865, 364] on button "r" at bounding box center [852, 373] width 49 height 49
click at [300, 430] on button "s" at bounding box center [303, 442] width 49 height 49
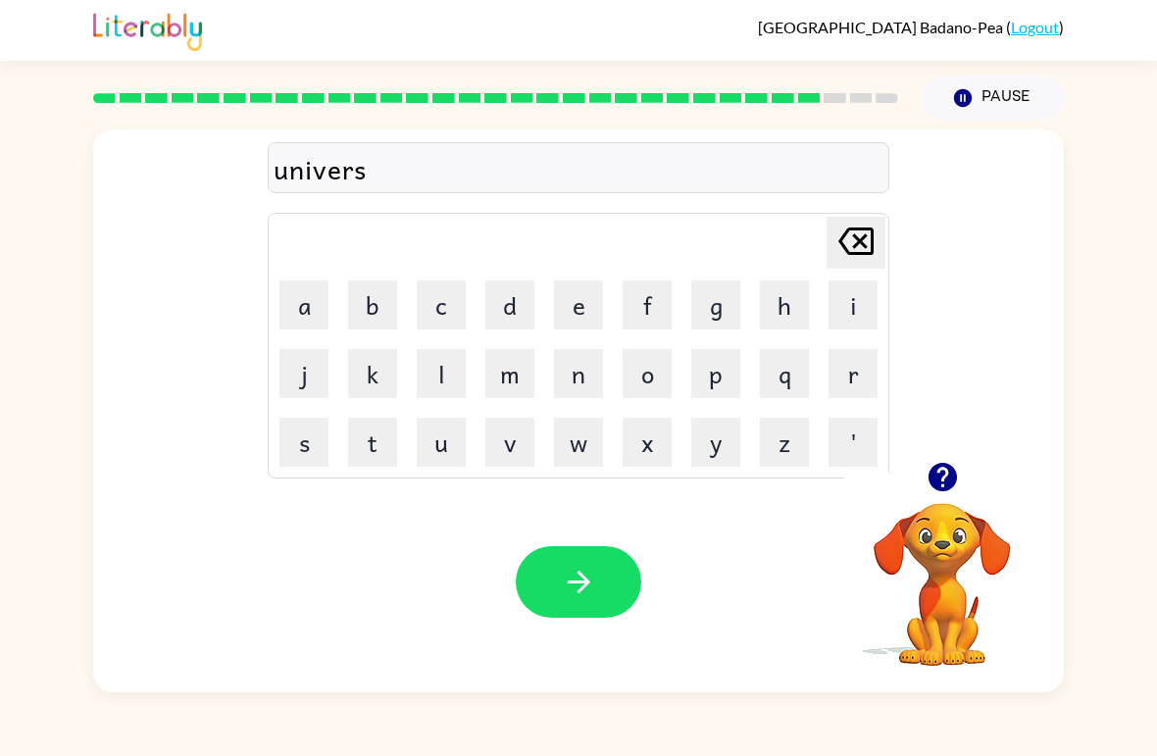
click at [304, 305] on button "a" at bounding box center [303, 304] width 49 height 49
click at [434, 386] on button "l" at bounding box center [441, 373] width 49 height 49
click at [589, 588] on icon "button" at bounding box center [579, 582] width 34 height 34
click at [293, 434] on button "s" at bounding box center [303, 442] width 49 height 49
click at [858, 287] on button "i" at bounding box center [852, 304] width 49 height 49
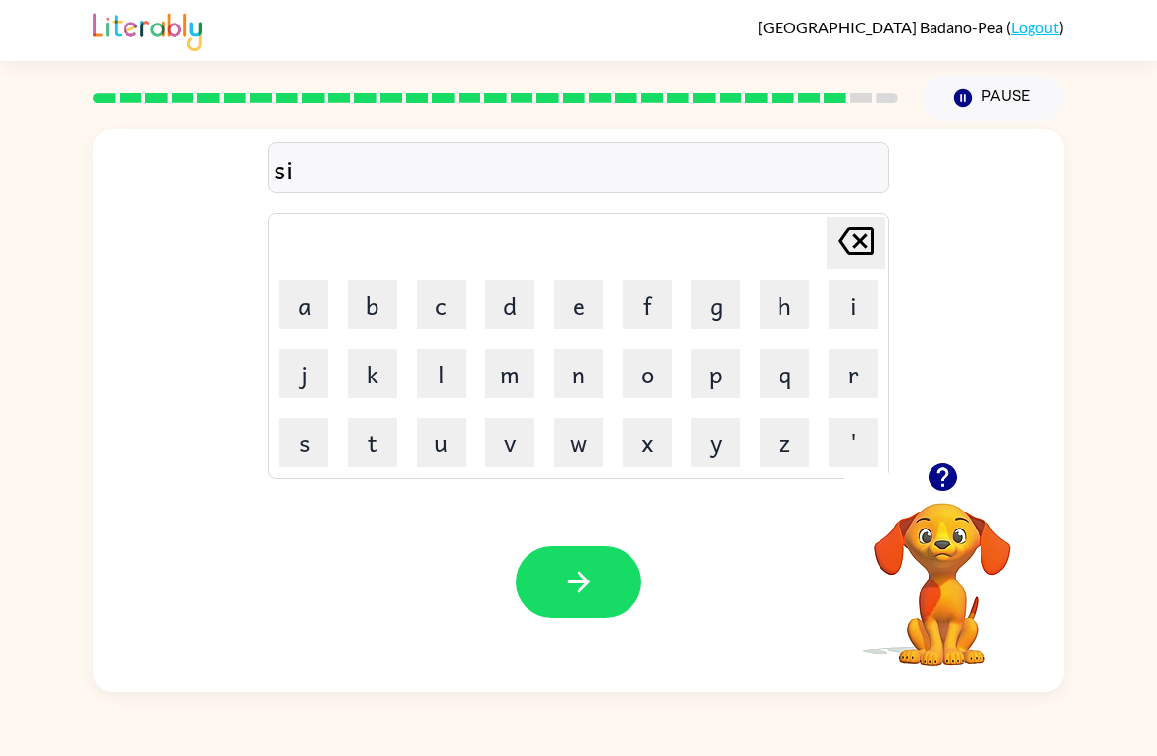
click at [446, 367] on button "l" at bounding box center [441, 373] width 49 height 49
click at [445, 367] on button "l" at bounding box center [441, 373] width 49 height 49
click at [522, 450] on button "v" at bounding box center [509, 442] width 49 height 49
click at [567, 280] on button "e" at bounding box center [578, 304] width 49 height 49
click at [864, 358] on button "r" at bounding box center [852, 373] width 49 height 49
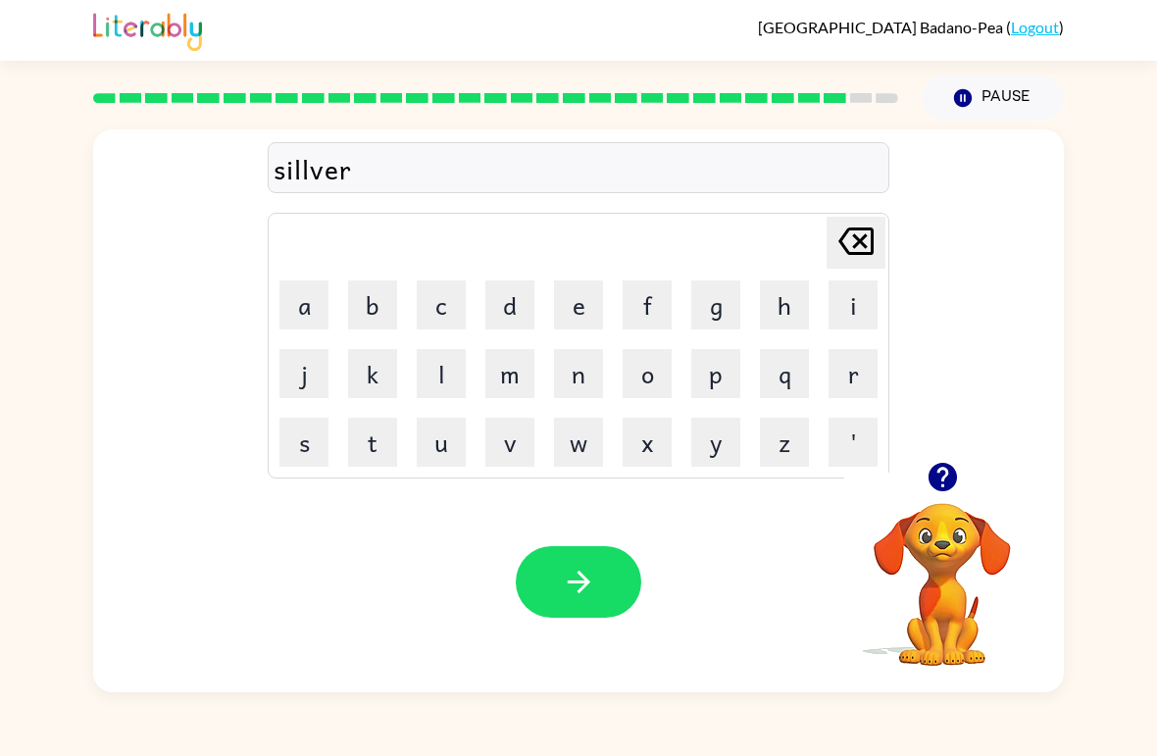
click at [580, 442] on button "w" at bounding box center [578, 442] width 49 height 49
click at [791, 297] on button "h" at bounding box center [784, 304] width 49 height 49
click at [591, 317] on button "e" at bounding box center [578, 304] width 49 height 49
click at [870, 376] on button "r" at bounding box center [852, 373] width 49 height 49
click at [585, 326] on button "e" at bounding box center [578, 304] width 49 height 49
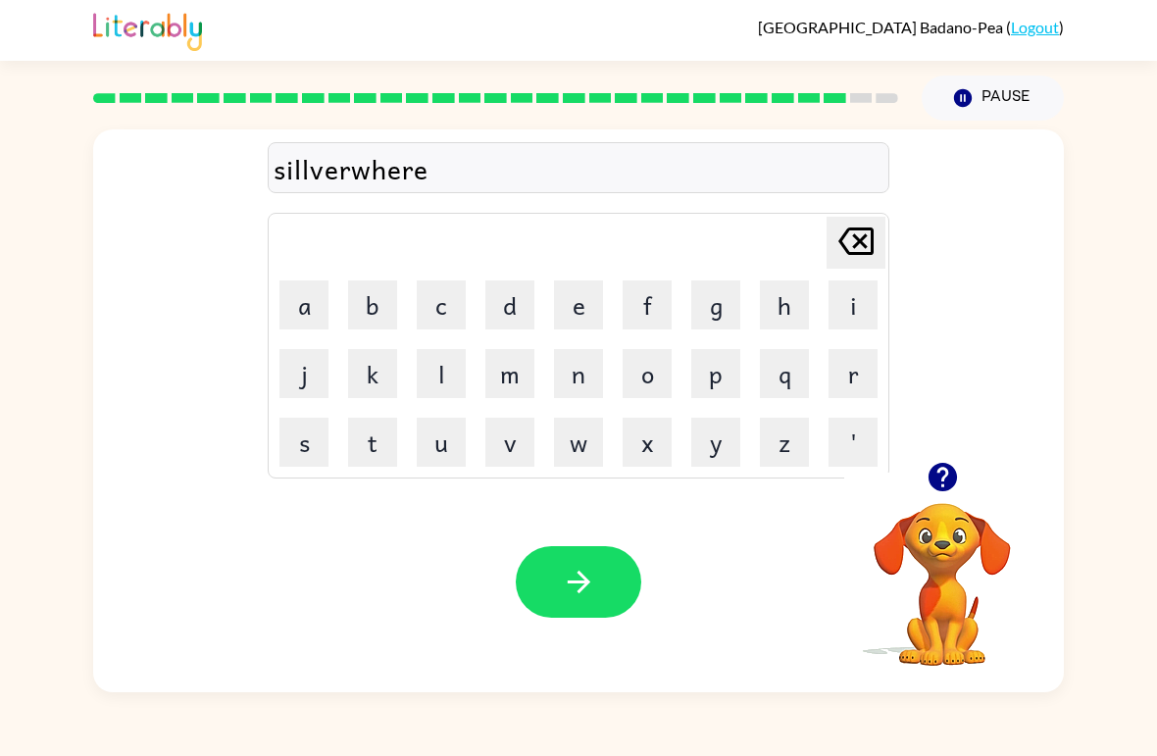
click at [591, 571] on icon "button" at bounding box center [579, 582] width 34 height 34
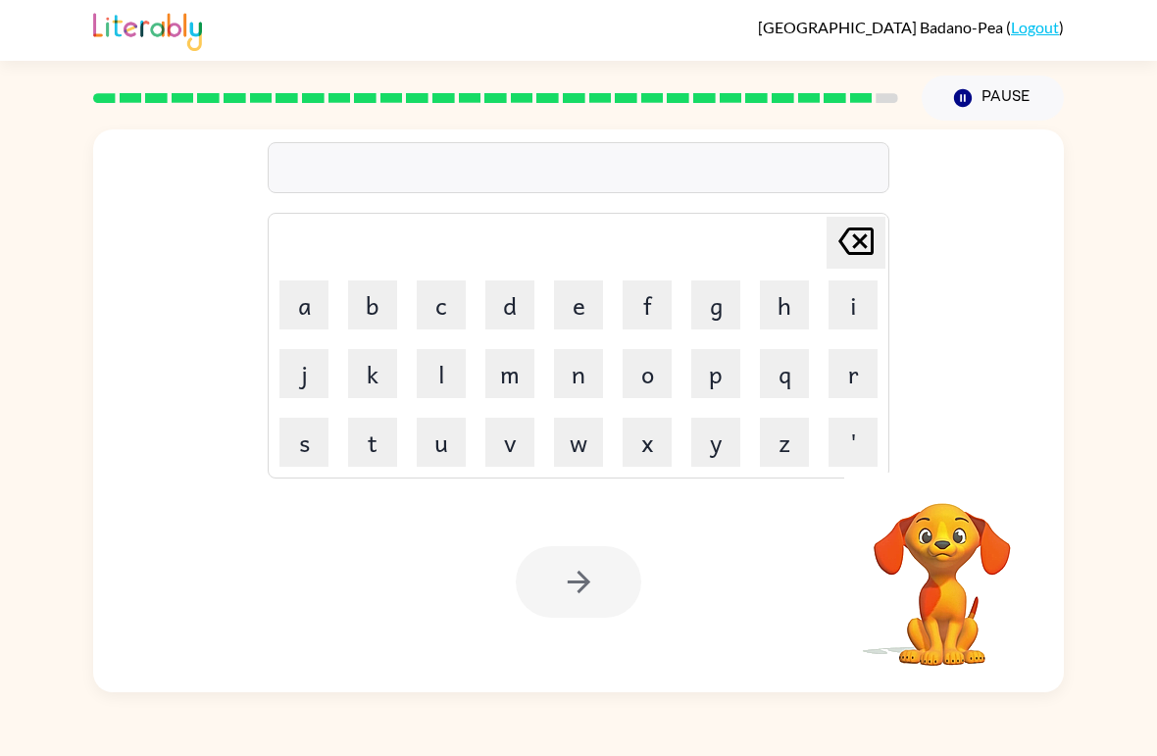
click at [576, 313] on button "e" at bounding box center [578, 304] width 49 height 49
click at [596, 371] on button "n" at bounding box center [578, 373] width 49 height 49
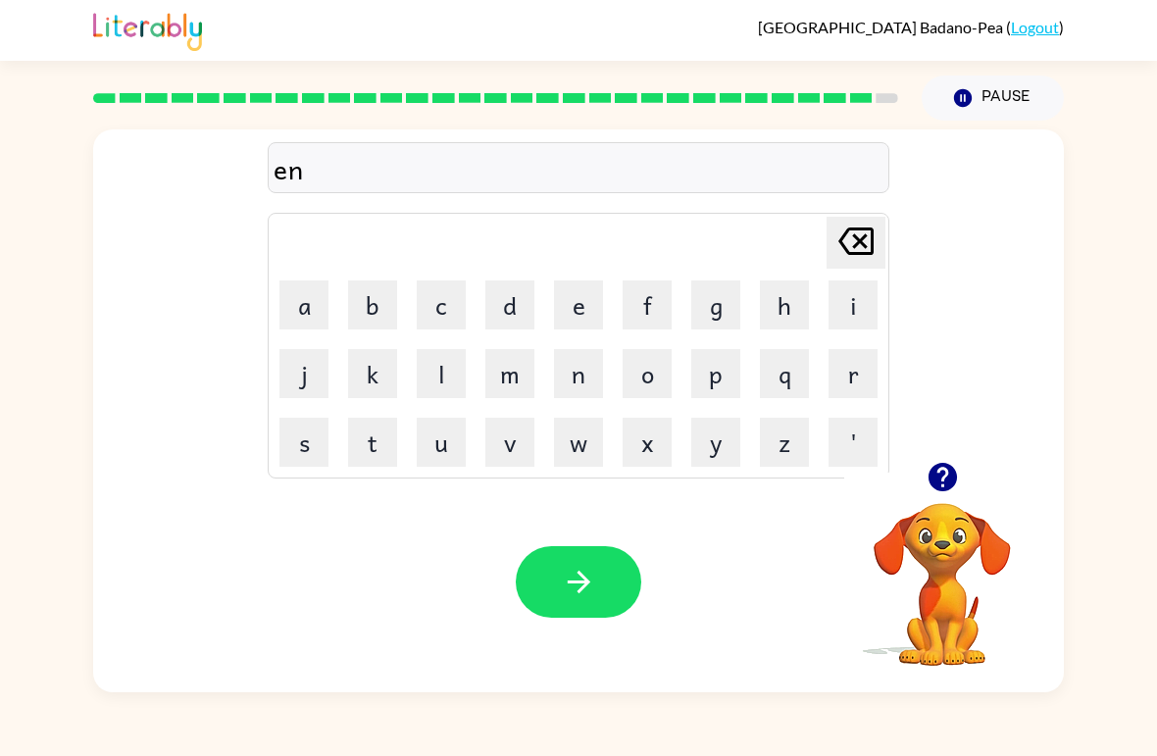
click at [442, 310] on button "c" at bounding box center [441, 304] width 49 height 49
click at [625, 378] on button "o" at bounding box center [647, 373] width 49 height 49
click at [460, 436] on button "u" at bounding box center [441, 442] width 49 height 49
click at [594, 381] on button "n" at bounding box center [578, 373] width 49 height 49
click at [361, 441] on button "t" at bounding box center [372, 442] width 49 height 49
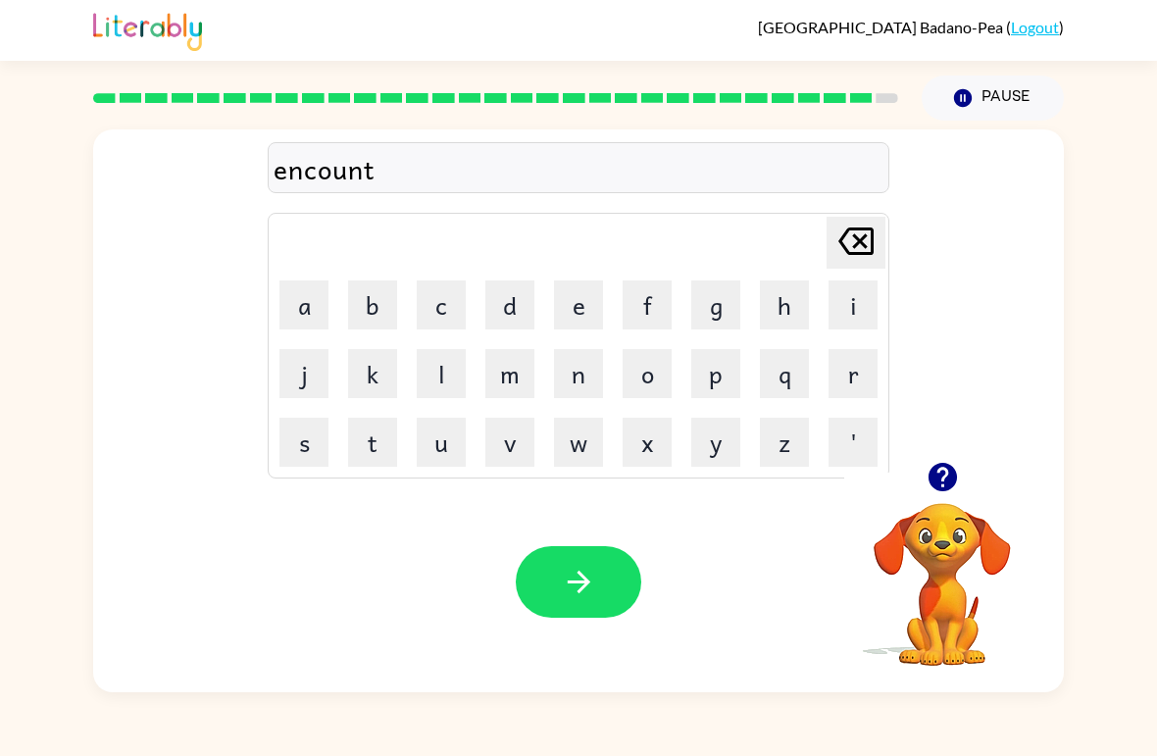
click at [571, 309] on button "e" at bounding box center [578, 304] width 49 height 49
click at [852, 381] on button "r" at bounding box center [852, 373] width 49 height 49
click at [596, 575] on button "button" at bounding box center [578, 582] width 125 height 72
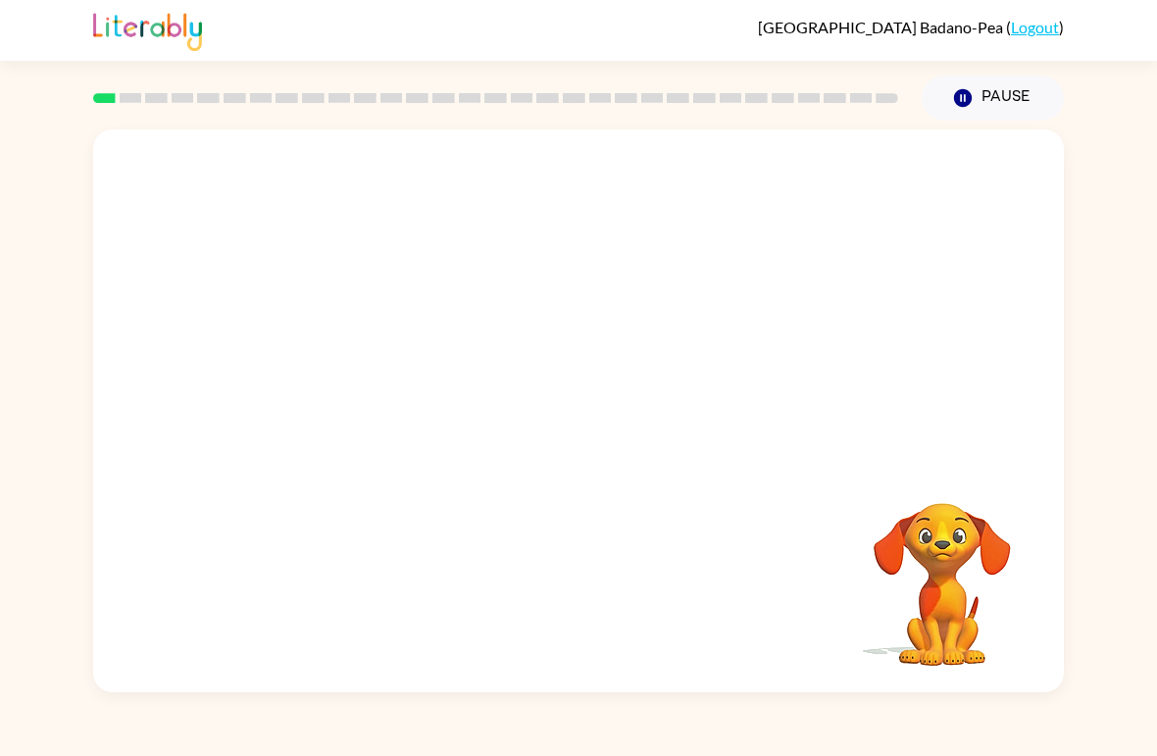
click at [975, 468] on div "Your browser must support playing .mp4 files to use Literably. Please try using…" at bounding box center [578, 410] width 971 height 563
click at [1051, 478] on div "Your browser must support playing .mp4 files to use Literably. Please try using…" at bounding box center [578, 410] width 971 height 563
click at [1086, 414] on div "Your browser must support playing .mp4 files to use Literably. Please try using…" at bounding box center [578, 407] width 1157 height 572
click at [626, 428] on button "button" at bounding box center [578, 421] width 125 height 72
click at [625, 428] on div at bounding box center [578, 421] width 125 height 72
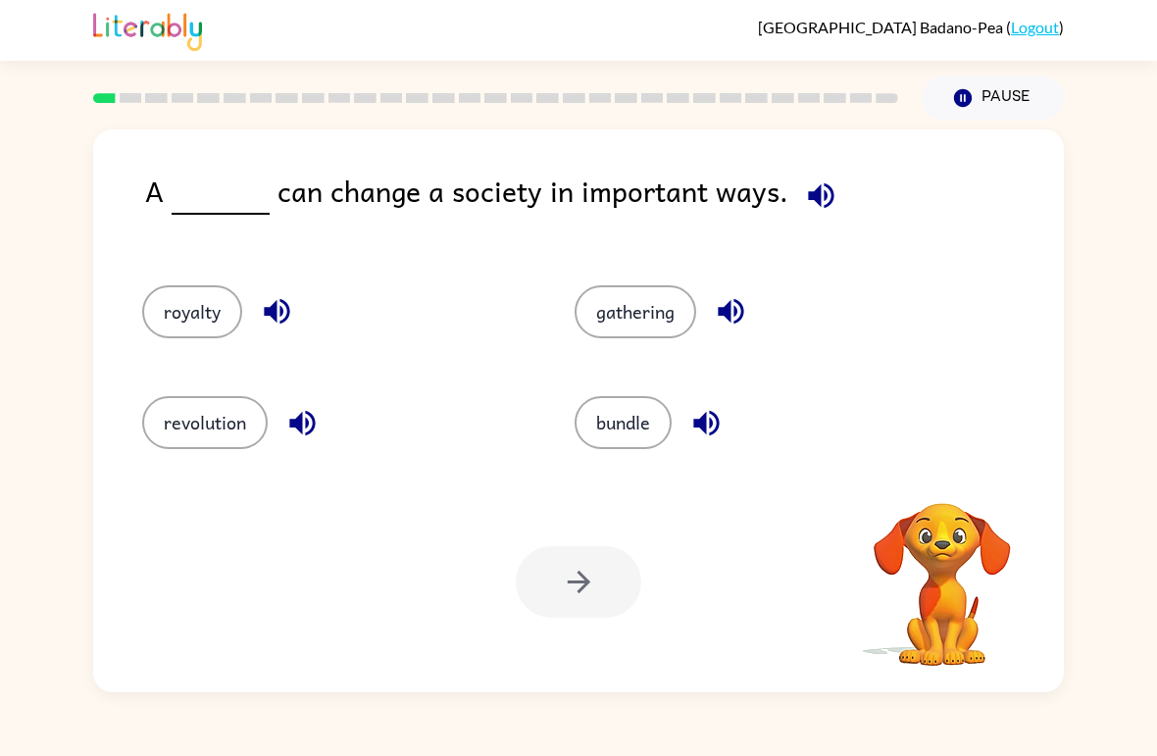
click at [638, 419] on button "bundle" at bounding box center [623, 422] width 97 height 53
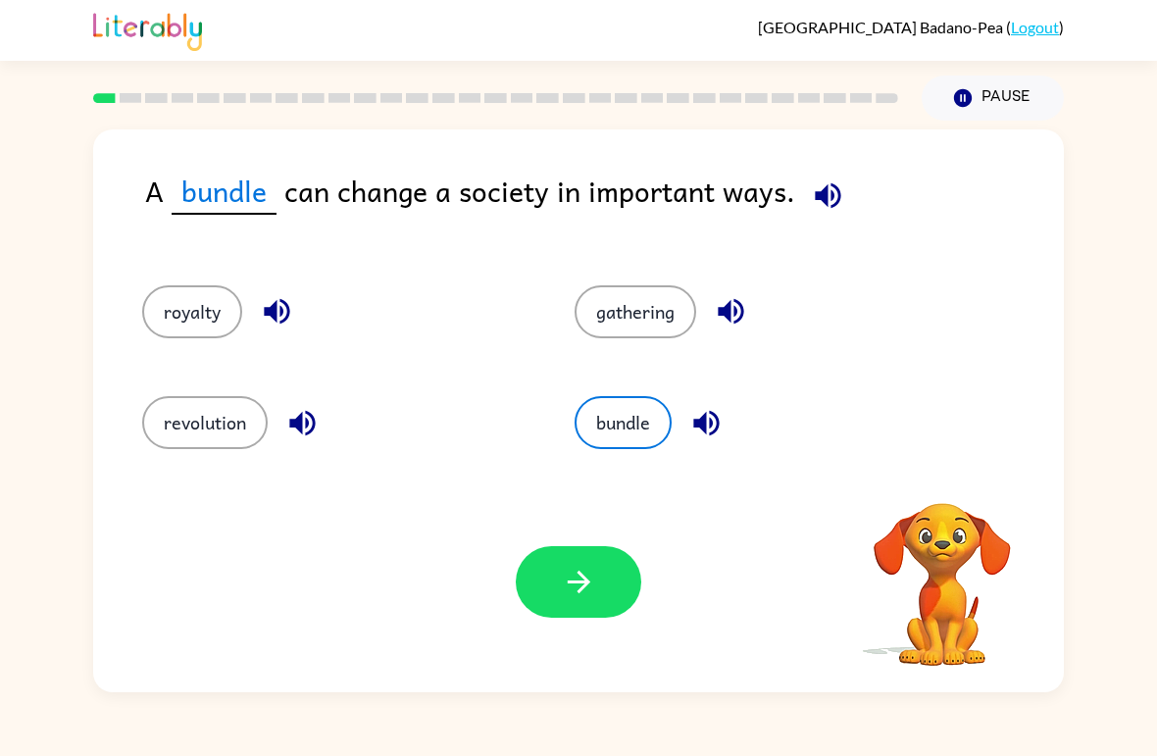
click at [871, 217] on div "A bundle can change a society in important ways." at bounding box center [604, 207] width 919 height 77
click at [841, 201] on button "button" at bounding box center [828, 196] width 50 height 50
click at [822, 164] on div "A bundle can change a society in important ways. royalty gathering revolution b…" at bounding box center [578, 410] width 971 height 563
click at [237, 439] on button "revolution" at bounding box center [204, 422] width 125 height 53
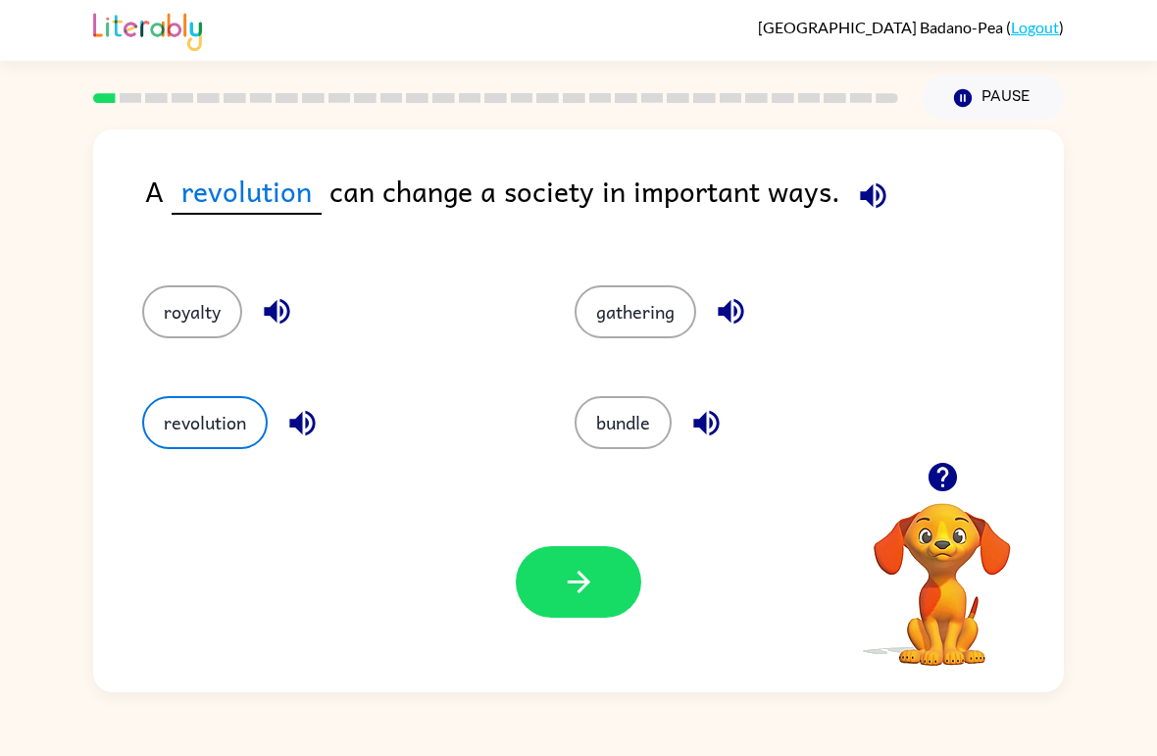
click at [601, 581] on button "button" at bounding box center [578, 582] width 125 height 72
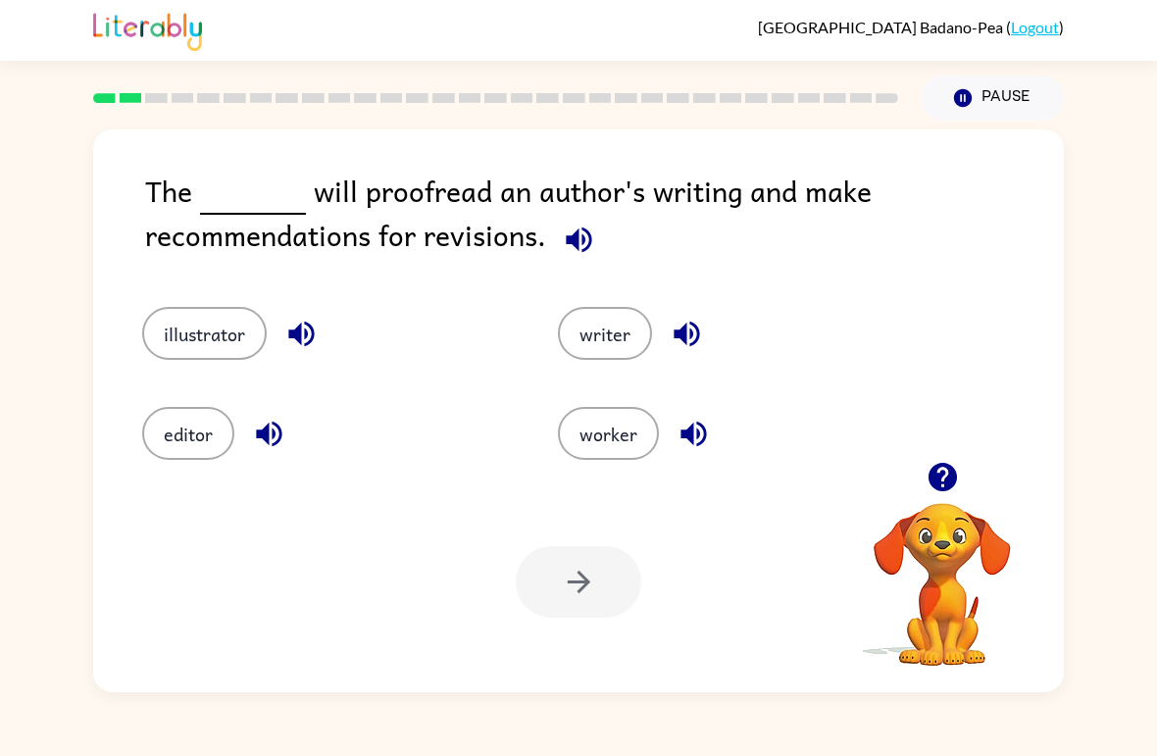
click at [169, 455] on button "editor" at bounding box center [188, 433] width 92 height 53
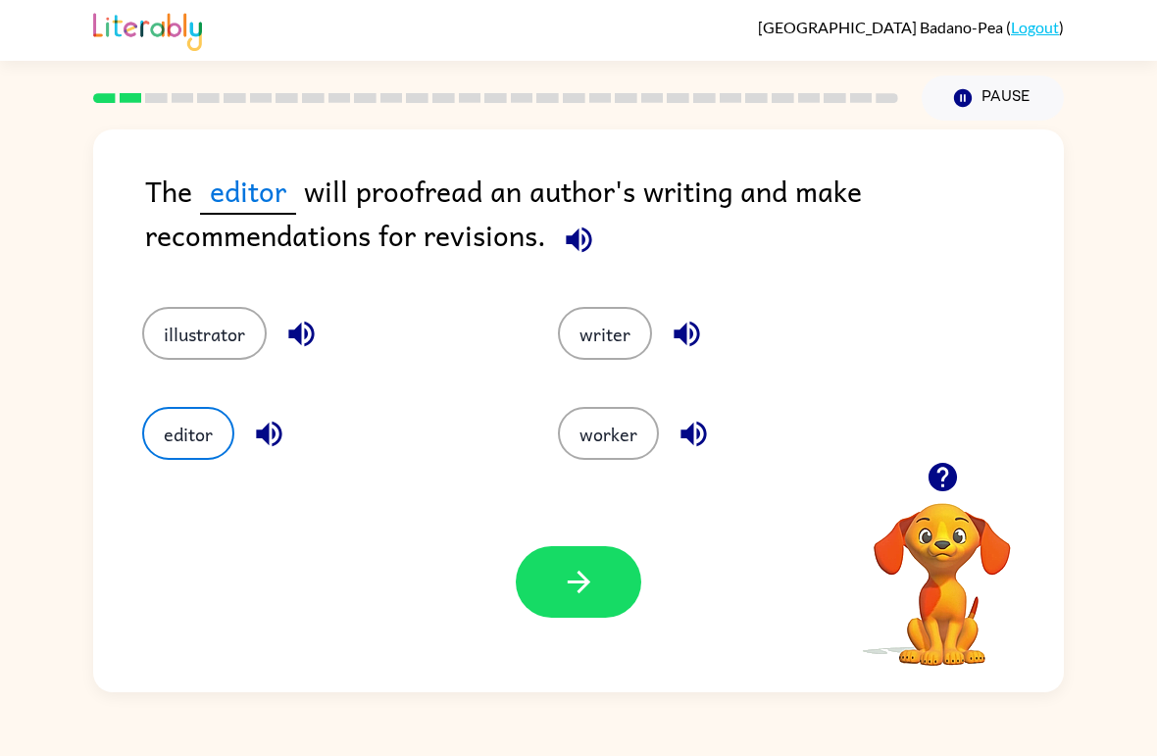
click at [587, 590] on icon "button" at bounding box center [579, 582] width 34 height 34
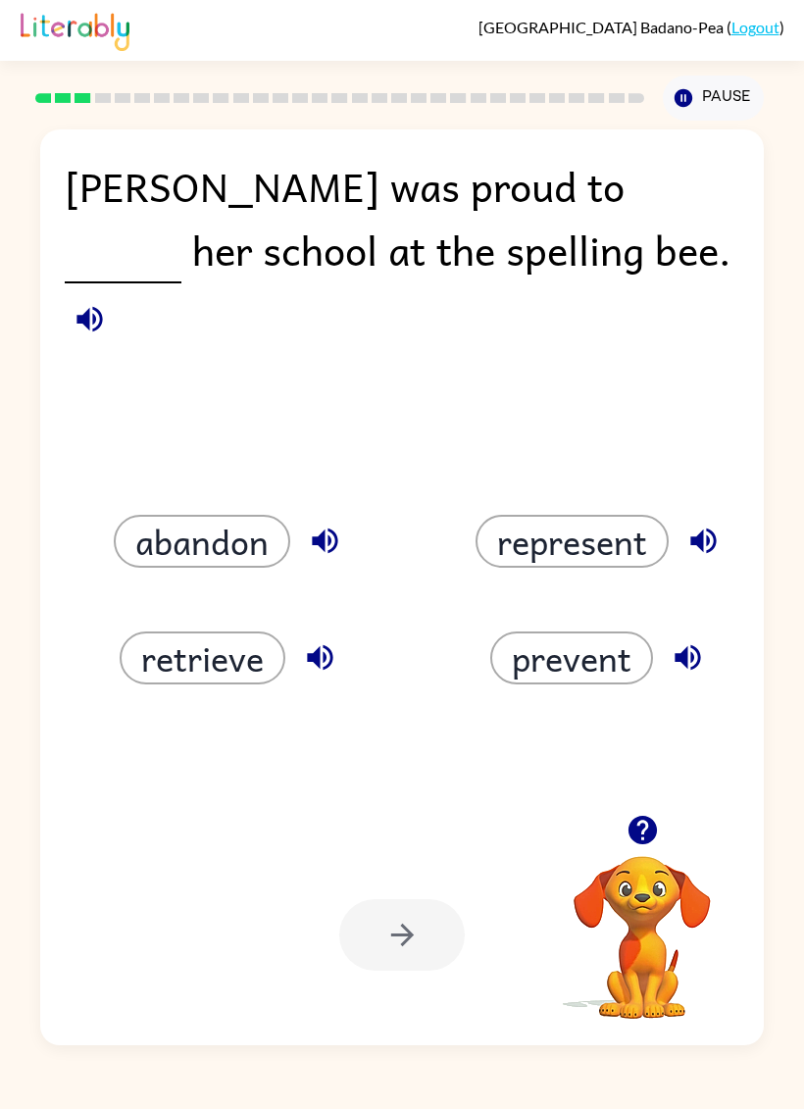
click at [544, 517] on button "represent" at bounding box center [571, 541] width 193 height 53
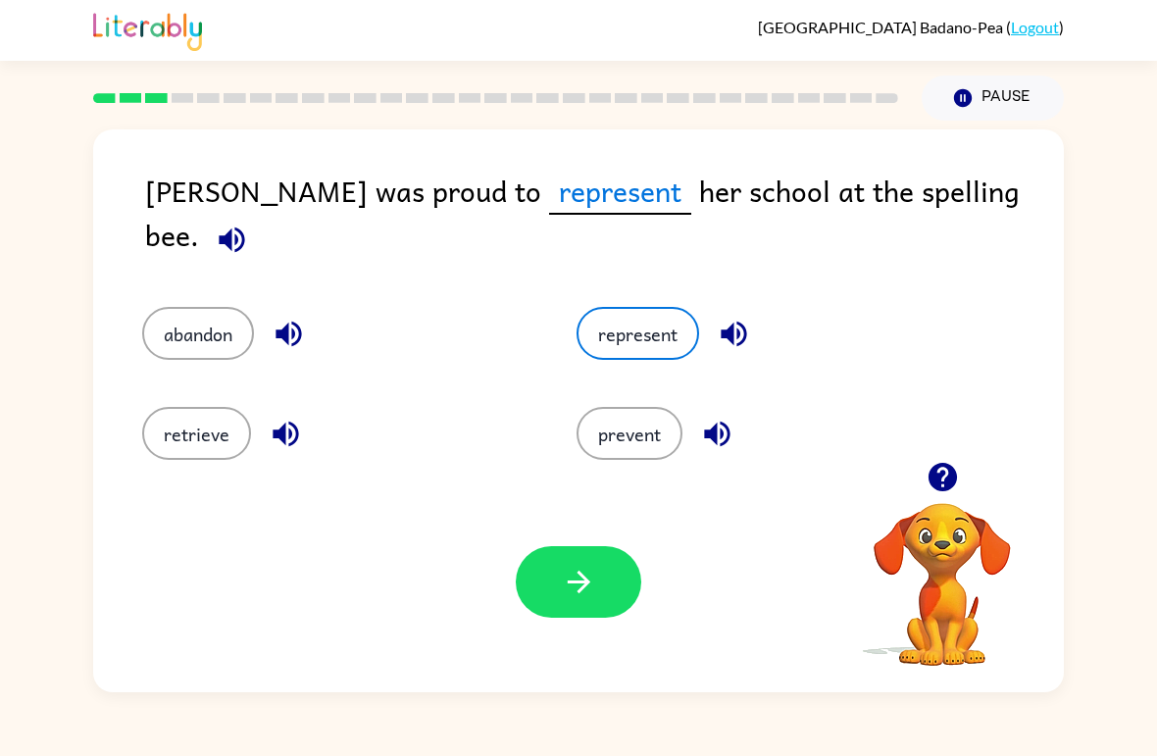
click at [177, 407] on button "retrieve" at bounding box center [196, 433] width 109 height 53
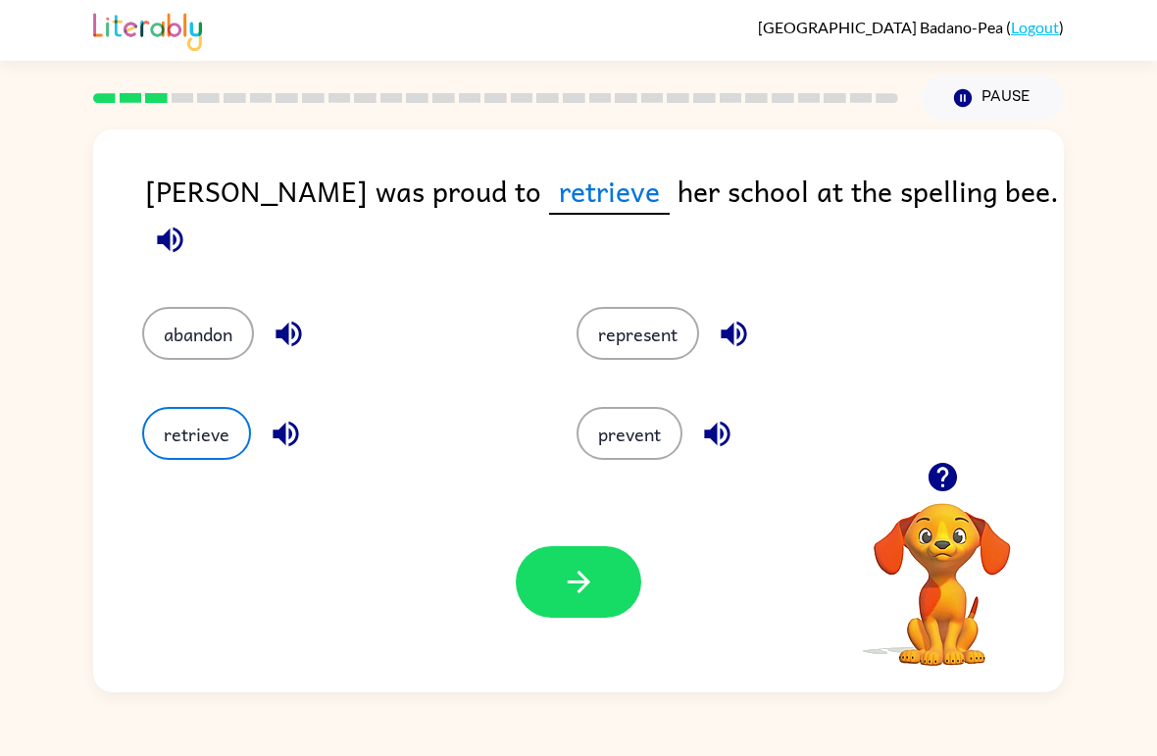
click at [529, 588] on button "button" at bounding box center [578, 582] width 125 height 72
click at [528, 587] on div at bounding box center [578, 582] width 125 height 72
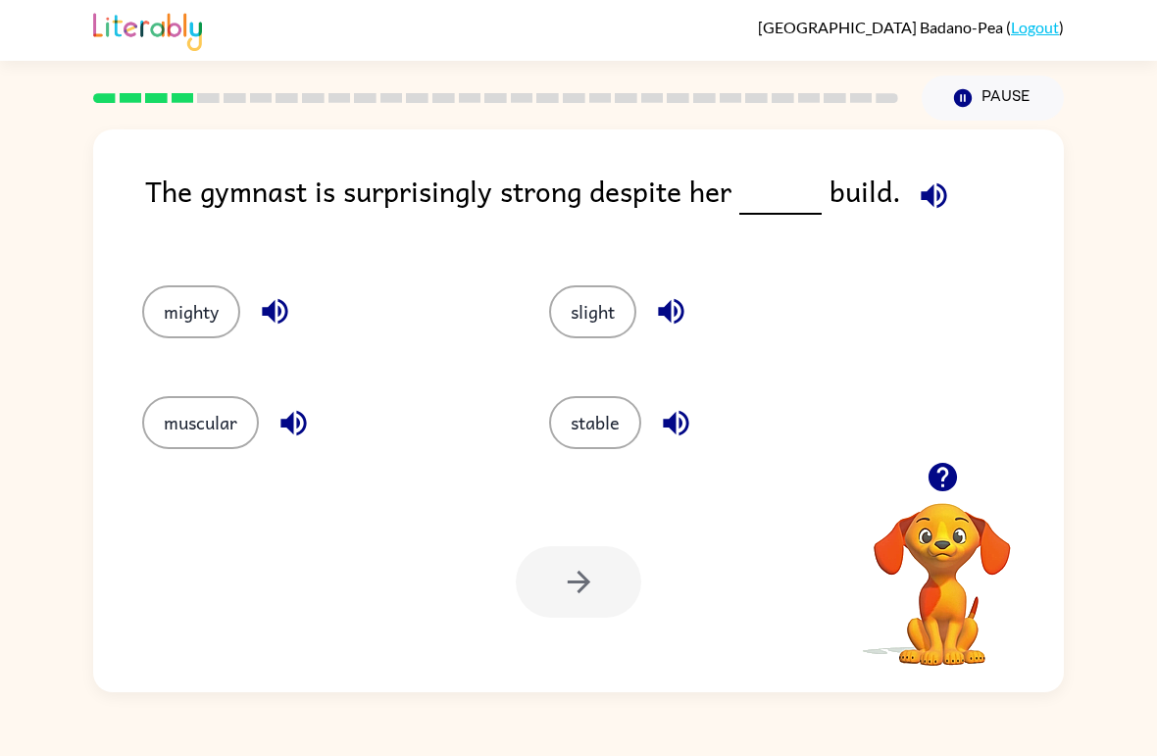
click at [169, 402] on button "muscular" at bounding box center [200, 422] width 117 height 53
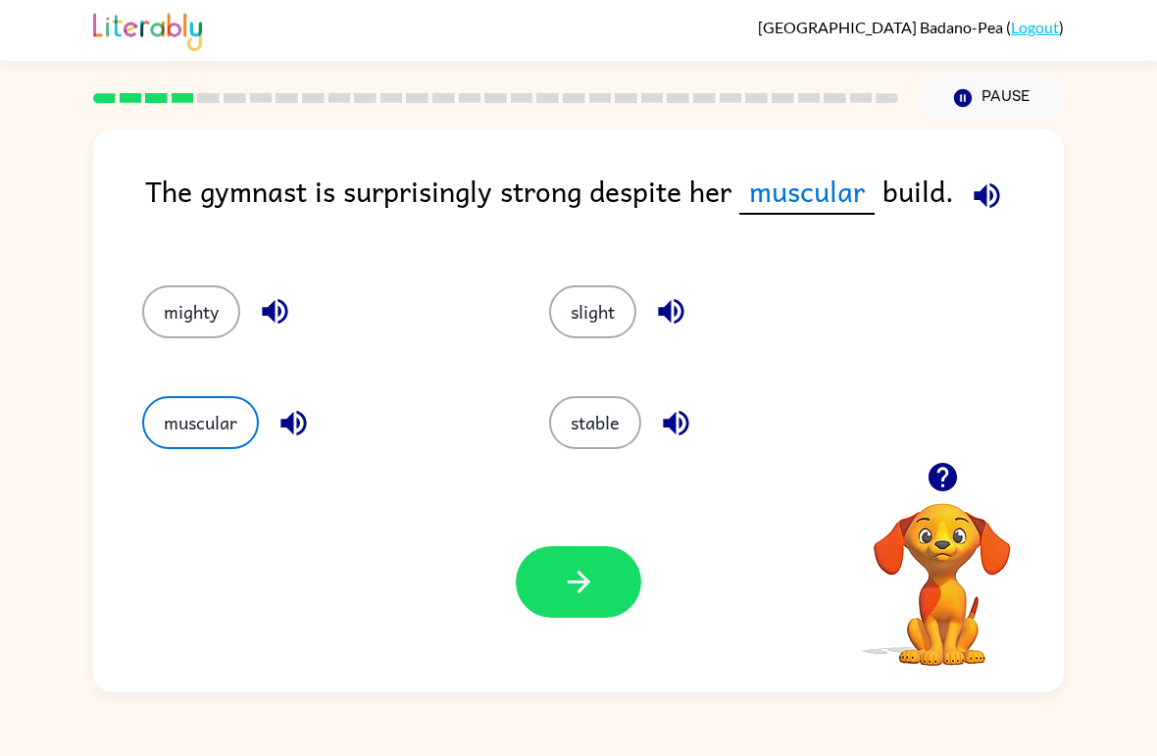
click at [612, 417] on button "stable" at bounding box center [595, 422] width 92 height 53
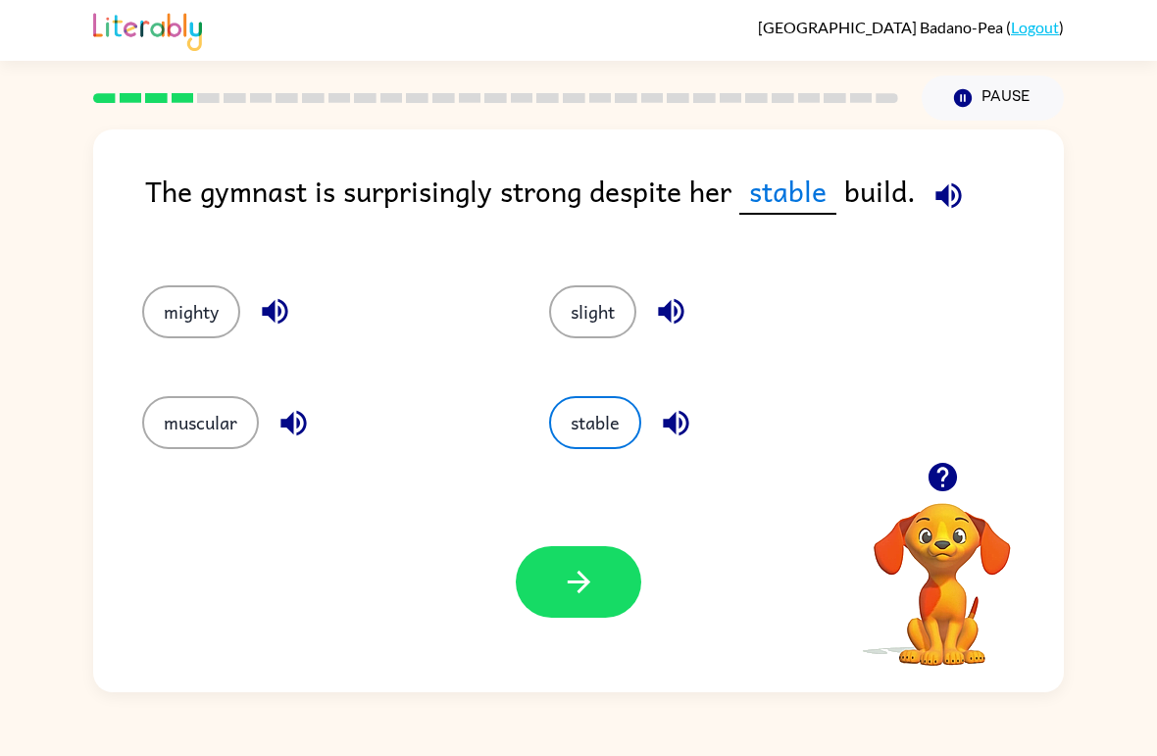
click at [585, 581] on icon "button" at bounding box center [578, 582] width 23 height 23
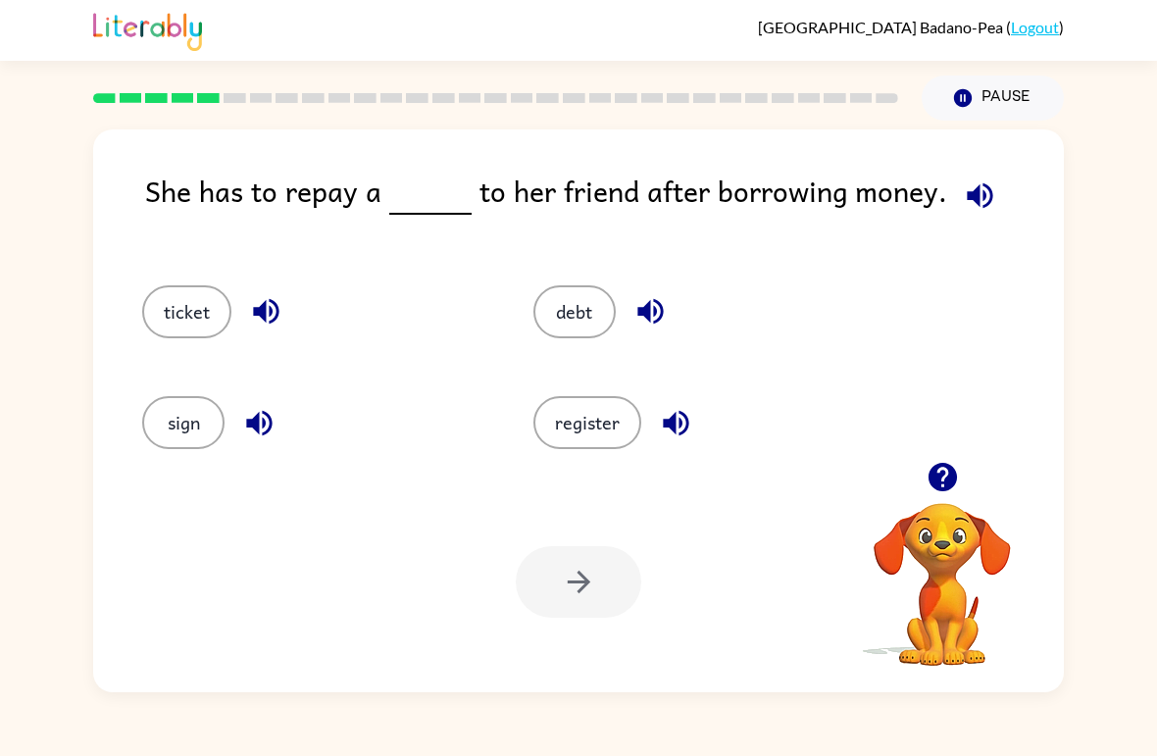
click at [601, 448] on button "register" at bounding box center [587, 422] width 108 height 53
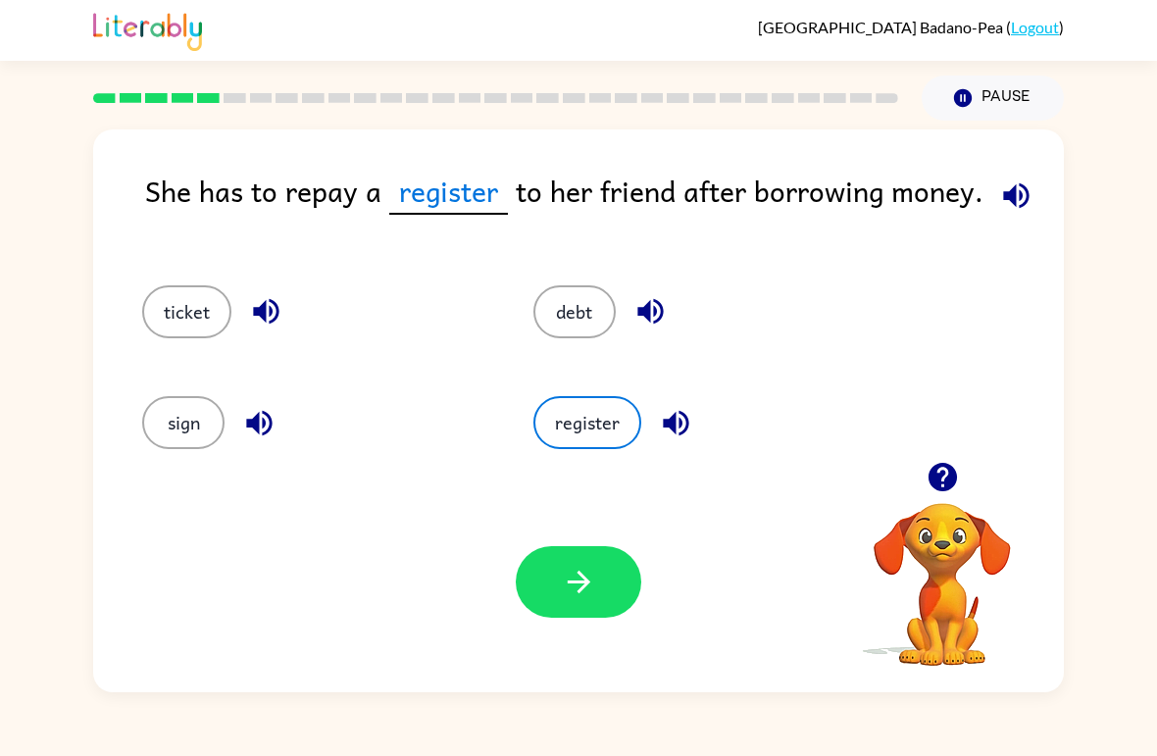
click at [170, 308] on button "ticket" at bounding box center [186, 311] width 89 height 53
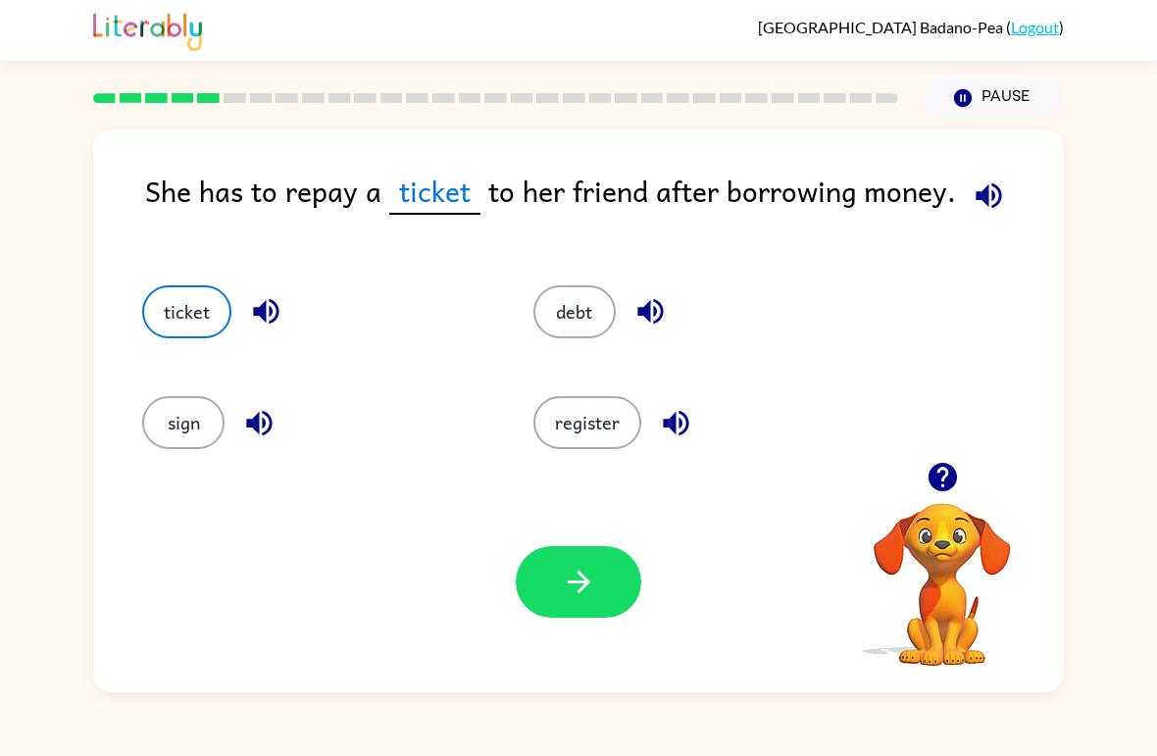
click at [145, 411] on button "sign" at bounding box center [183, 422] width 82 height 53
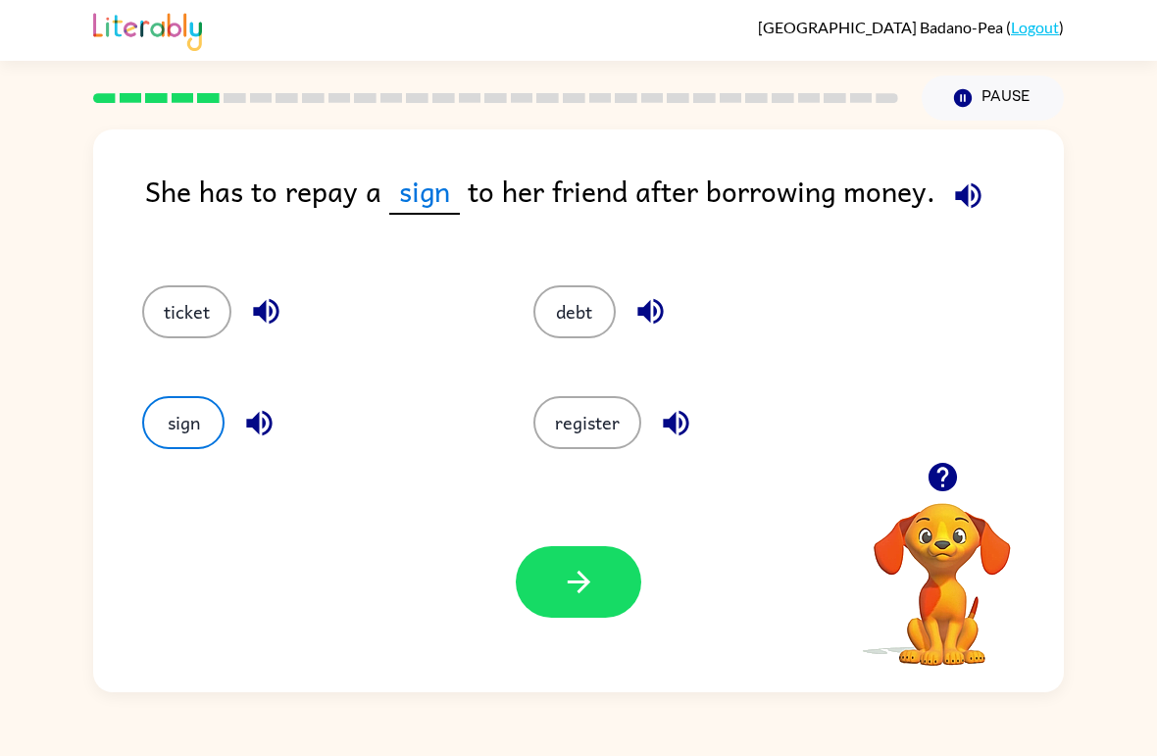
click at [595, 616] on button "button" at bounding box center [578, 582] width 125 height 72
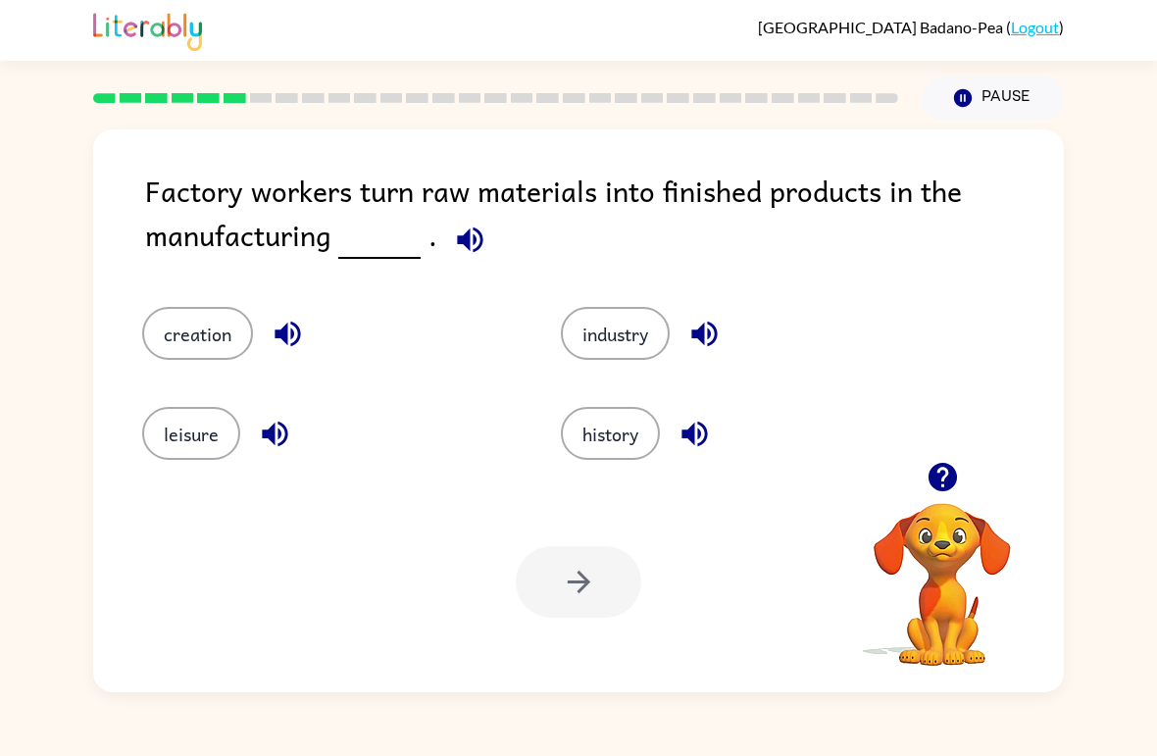
click at [156, 328] on button "creation" at bounding box center [197, 333] width 111 height 53
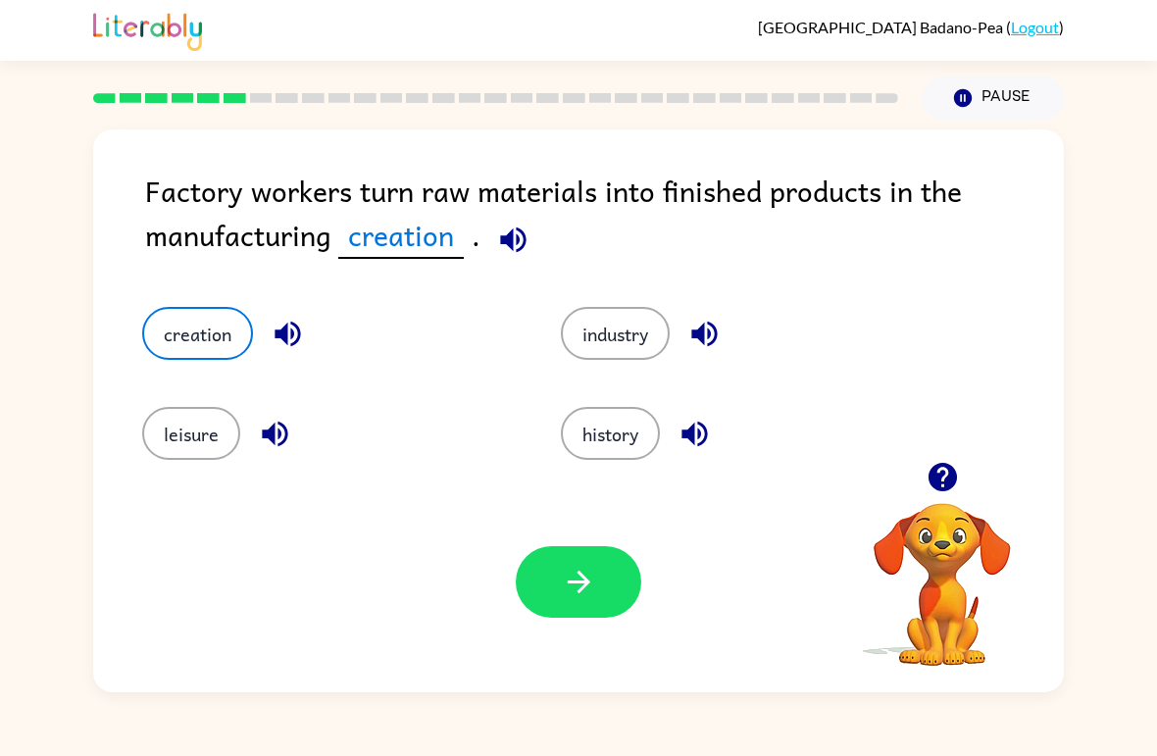
click at [583, 617] on button "button" at bounding box center [578, 582] width 125 height 72
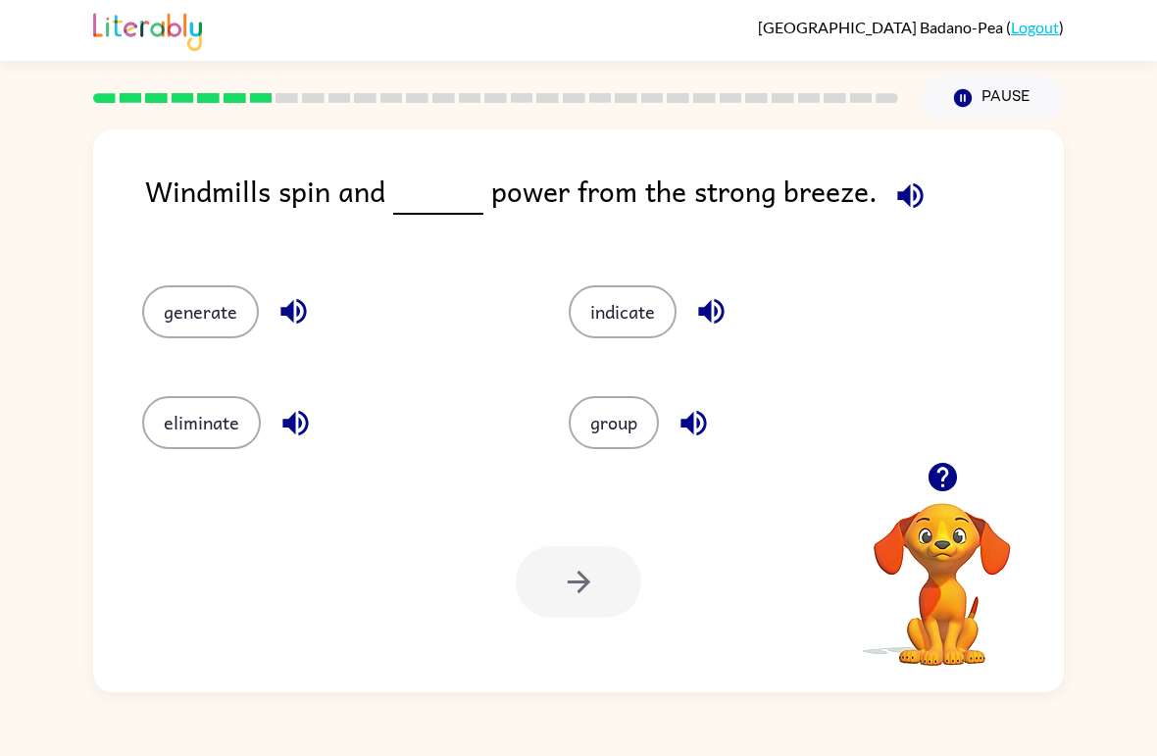
click at [166, 309] on button "generate" at bounding box center [200, 311] width 117 height 53
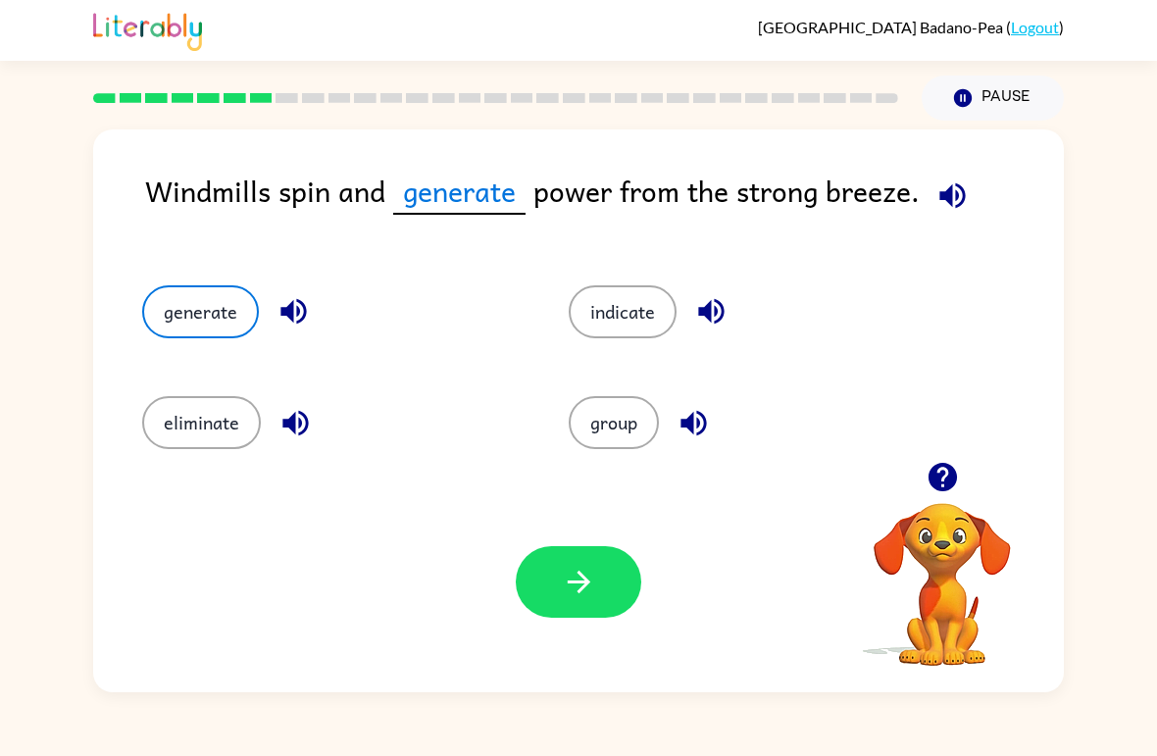
click at [594, 572] on icon "button" at bounding box center [579, 582] width 34 height 34
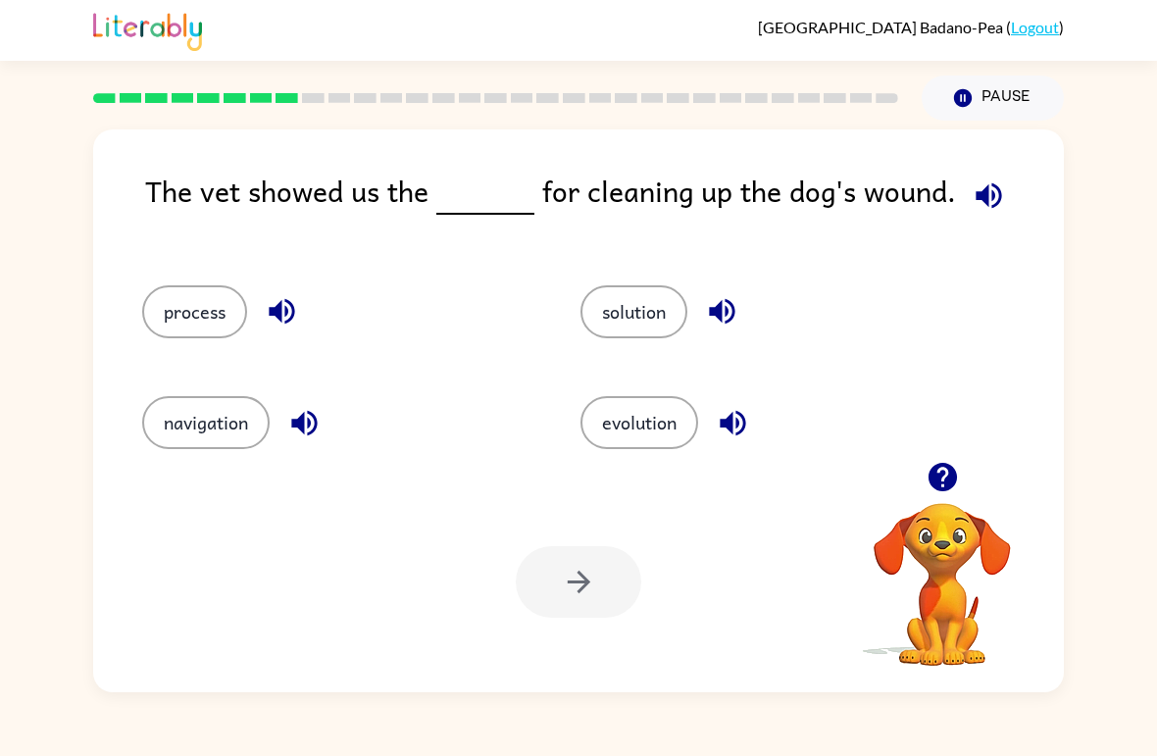
click at [164, 312] on button "process" at bounding box center [194, 311] width 105 height 53
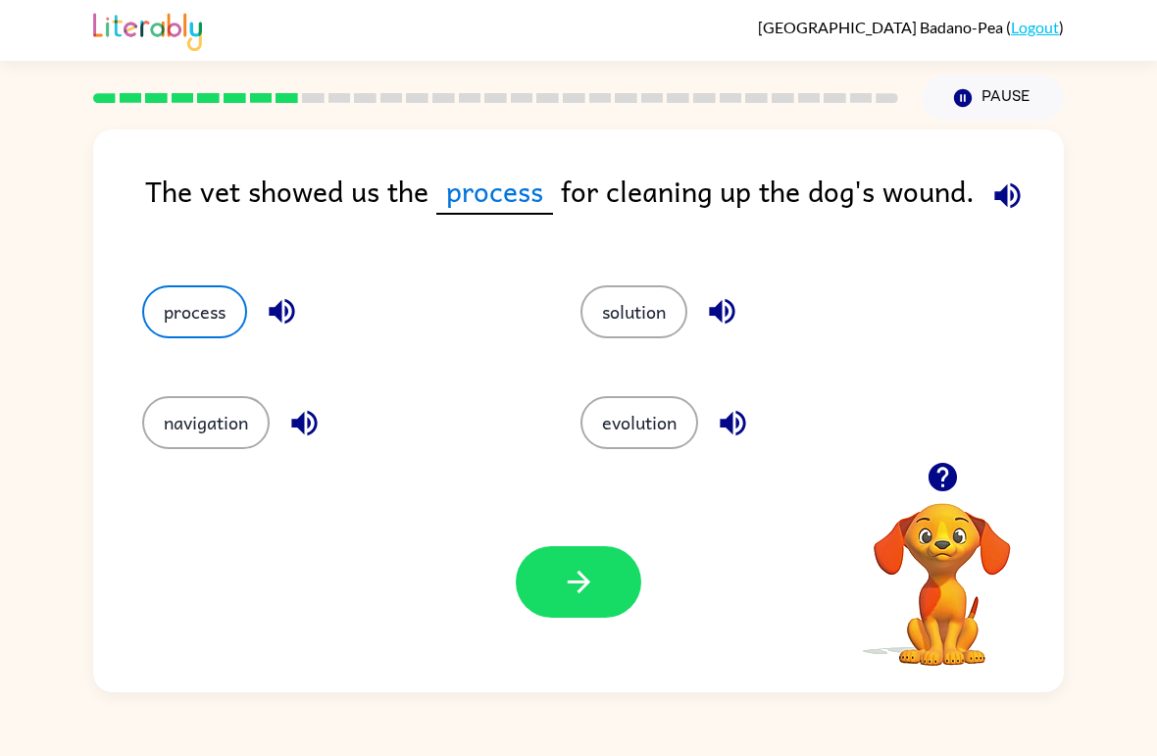
click at [629, 318] on button "solution" at bounding box center [633, 311] width 107 height 53
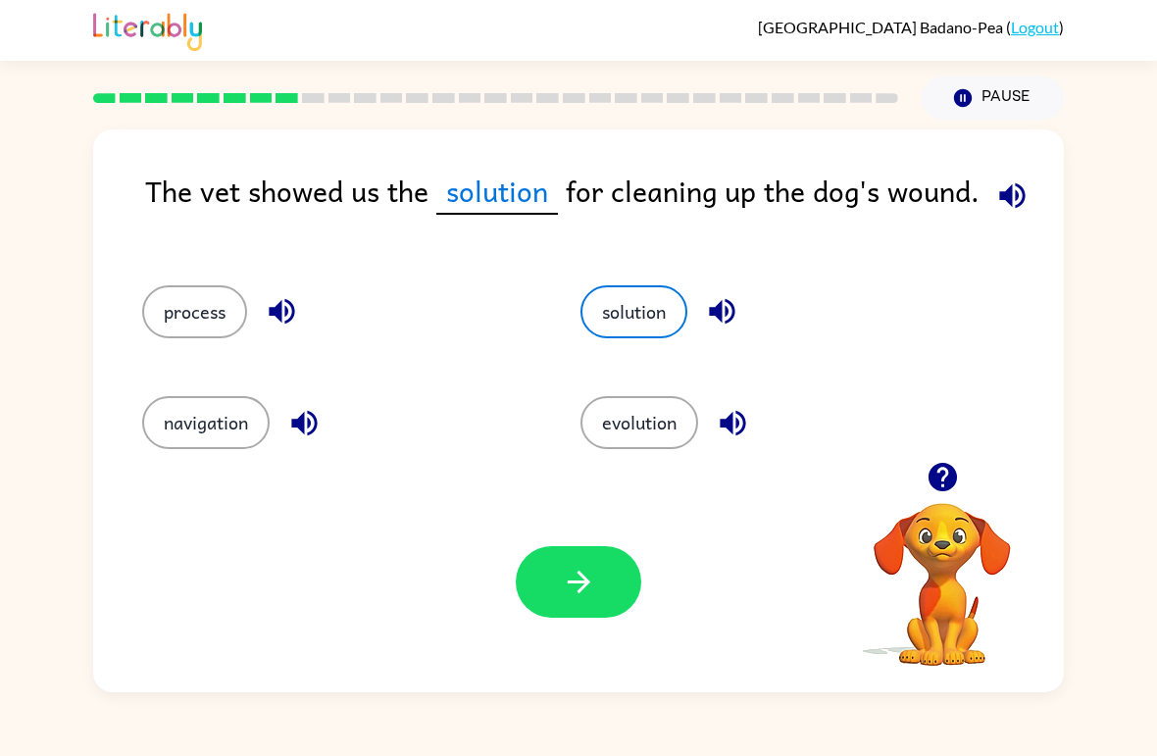
click at [176, 303] on button "process" at bounding box center [194, 311] width 105 height 53
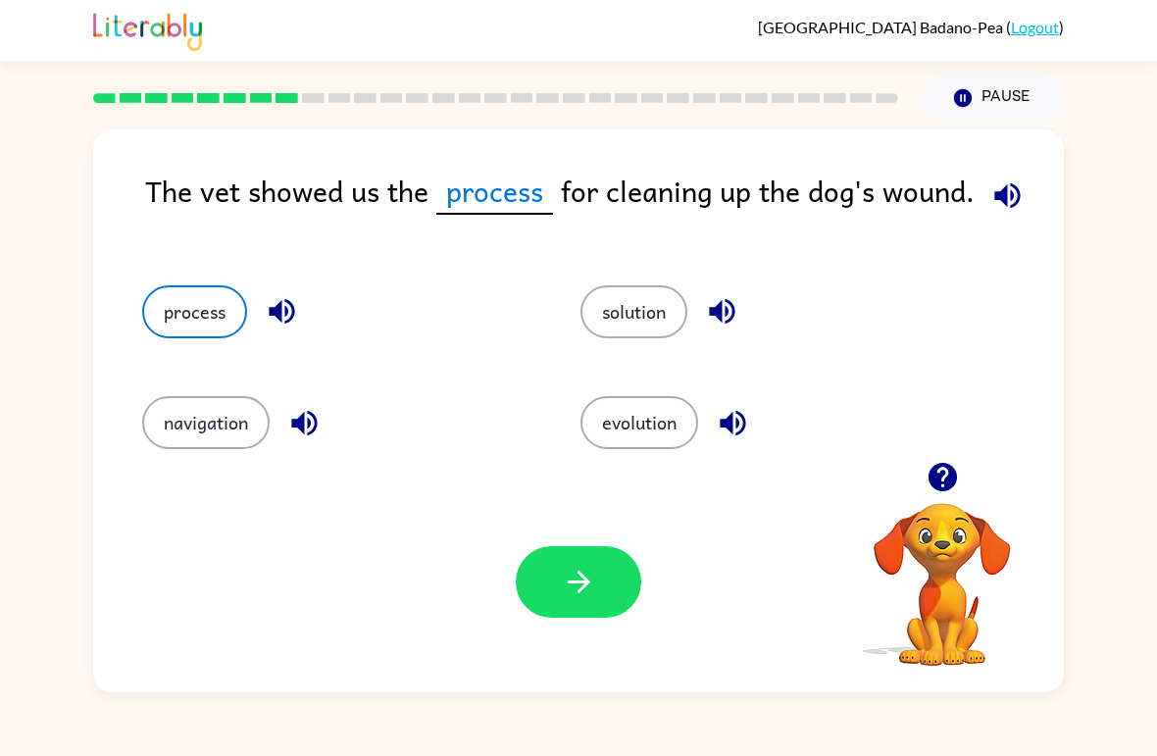
click at [592, 580] on icon "button" at bounding box center [579, 582] width 34 height 34
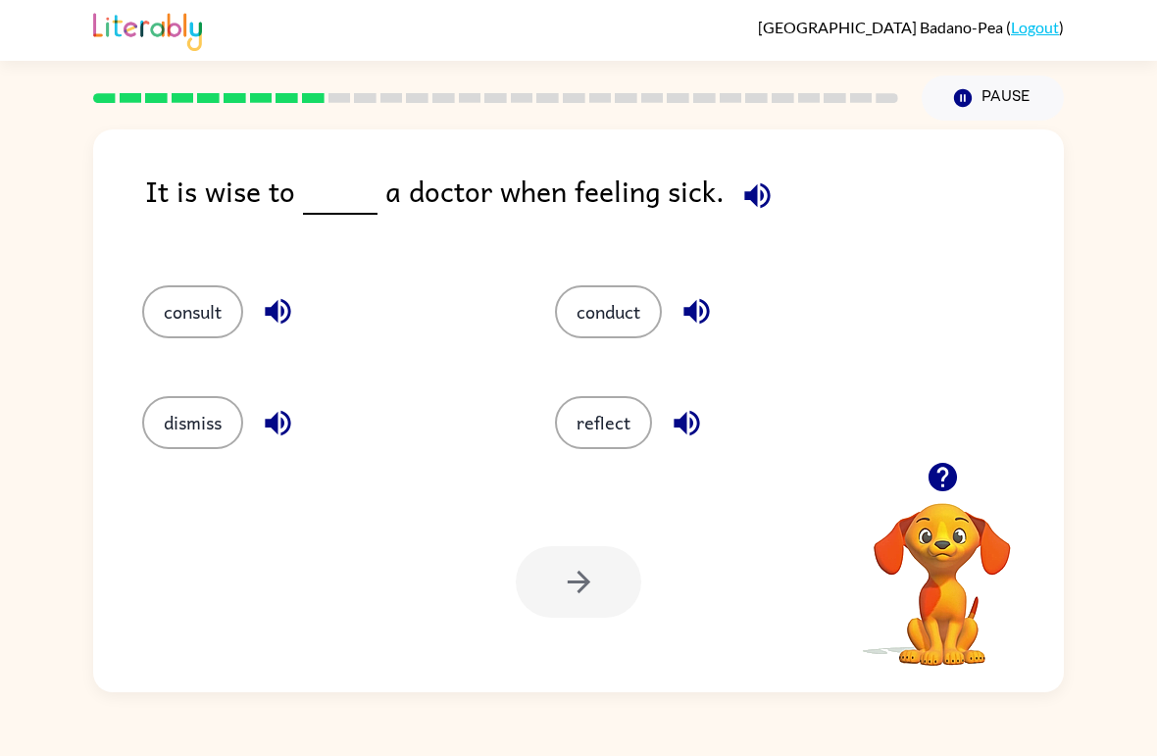
click at [151, 309] on button "consult" at bounding box center [192, 311] width 101 height 53
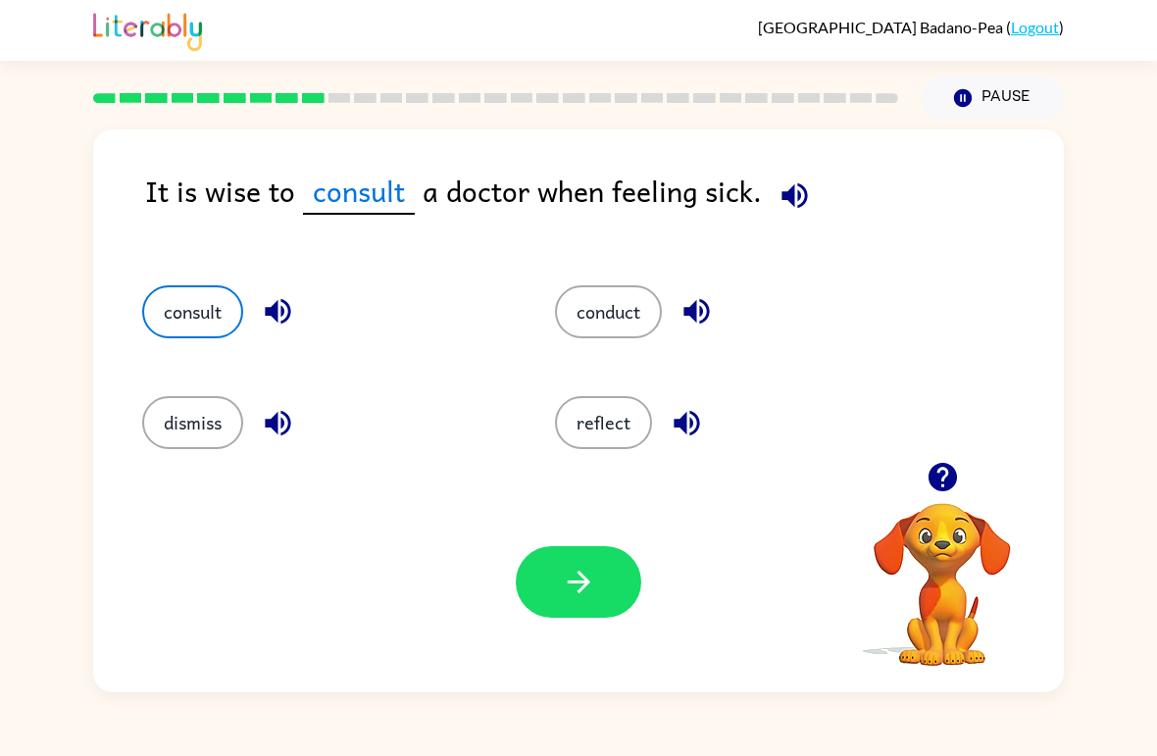
click at [596, 615] on button "button" at bounding box center [578, 582] width 125 height 72
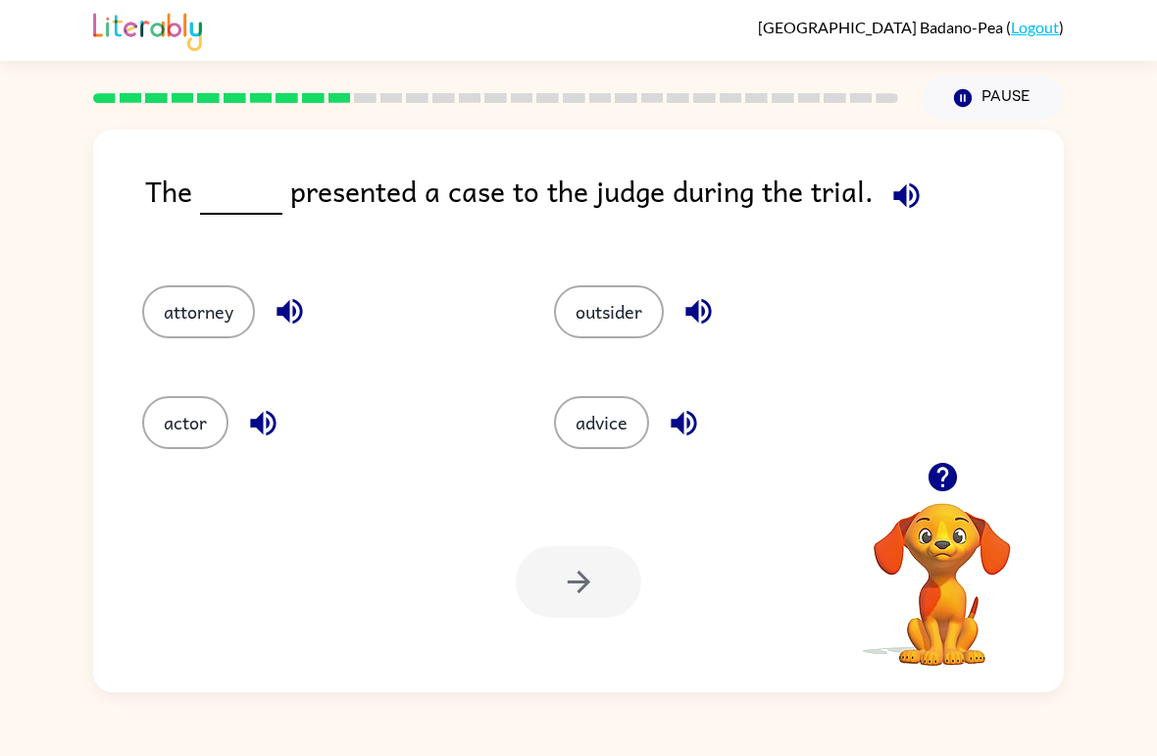
click at [154, 273] on div "attorney" at bounding box center [311, 303] width 412 height 111
click at [184, 313] on button "attorney" at bounding box center [198, 311] width 113 height 53
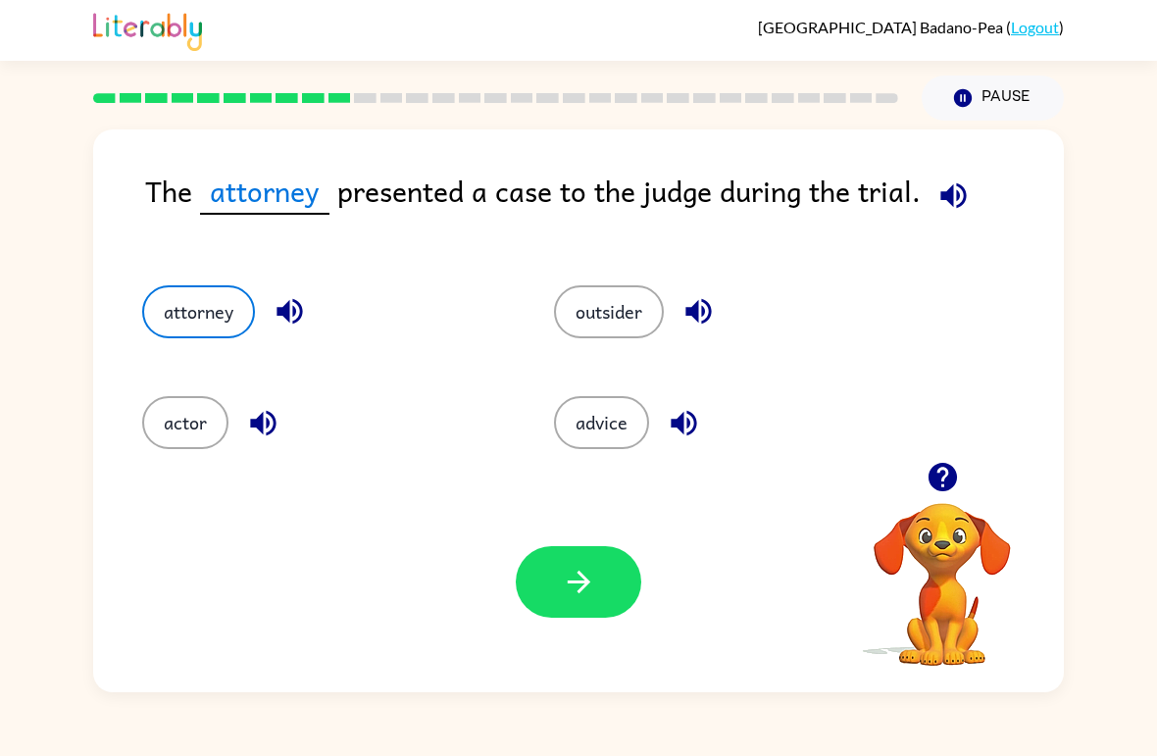
click at [960, 198] on icon "button" at bounding box center [953, 195] width 34 height 34
click at [962, 198] on icon "button" at bounding box center [952, 194] width 25 height 25
click at [629, 606] on button "button" at bounding box center [578, 582] width 125 height 72
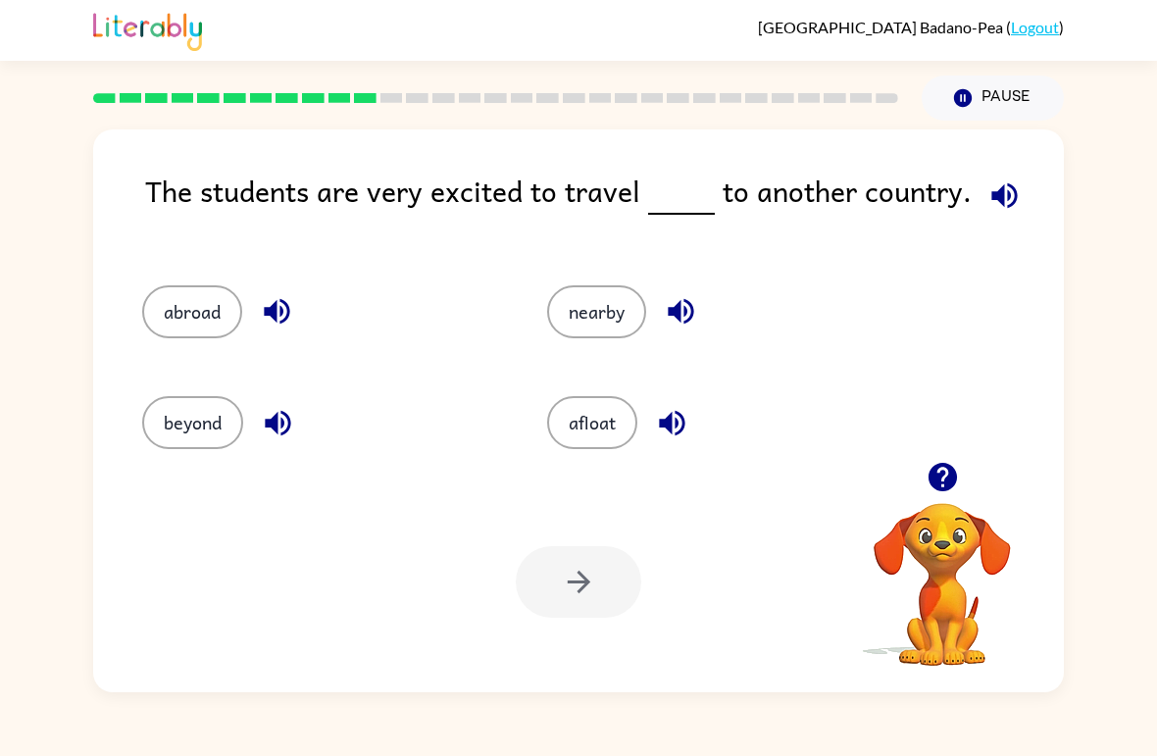
click at [209, 314] on button "abroad" at bounding box center [192, 311] width 100 height 53
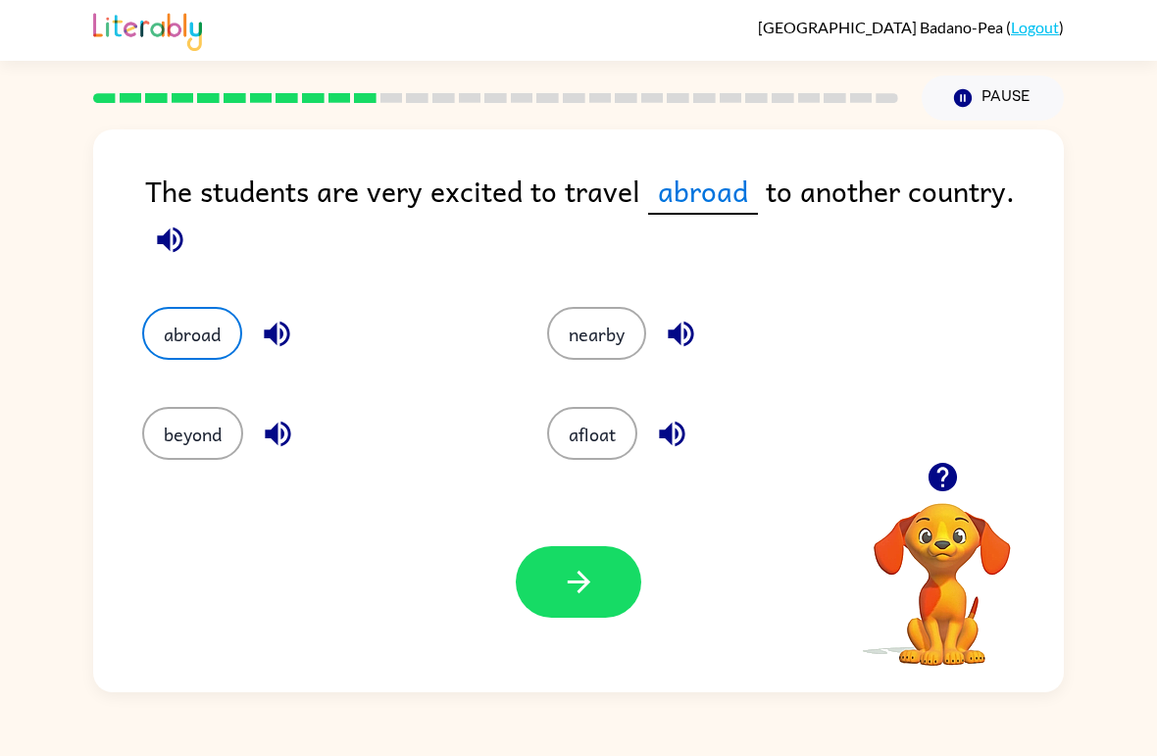
click at [534, 593] on button "button" at bounding box center [578, 582] width 125 height 72
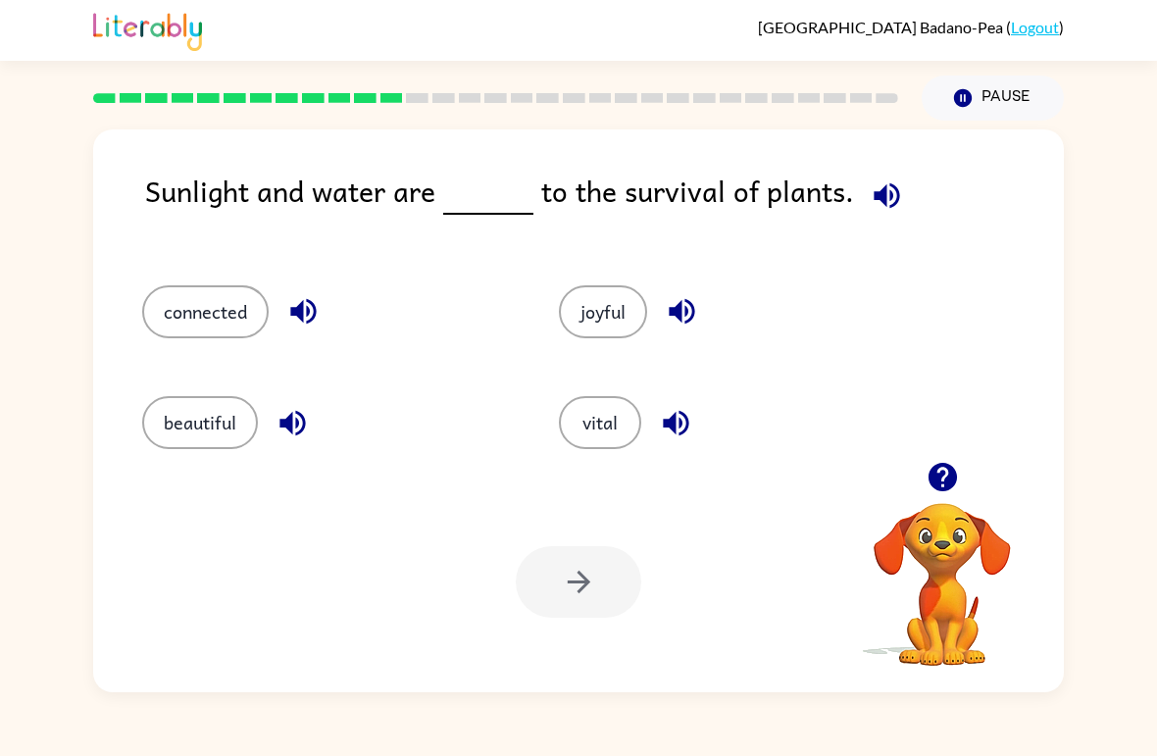
click at [213, 306] on button "connected" at bounding box center [205, 311] width 126 height 53
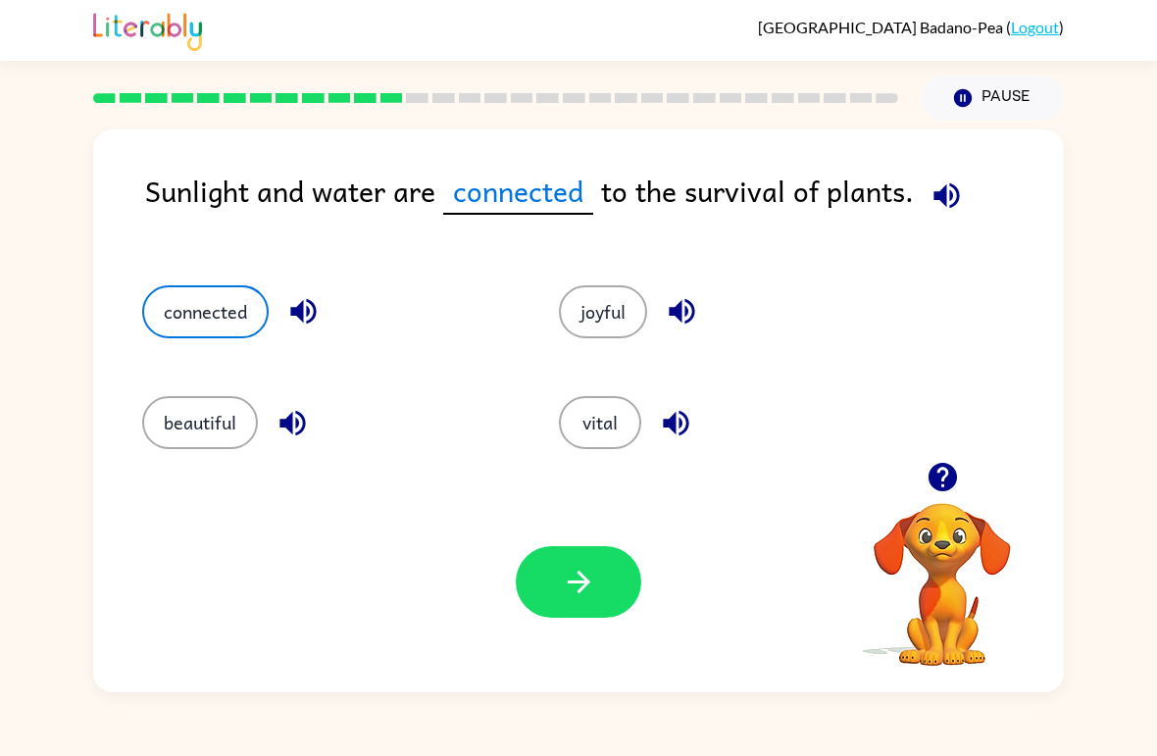
click at [575, 600] on button "button" at bounding box center [578, 582] width 125 height 72
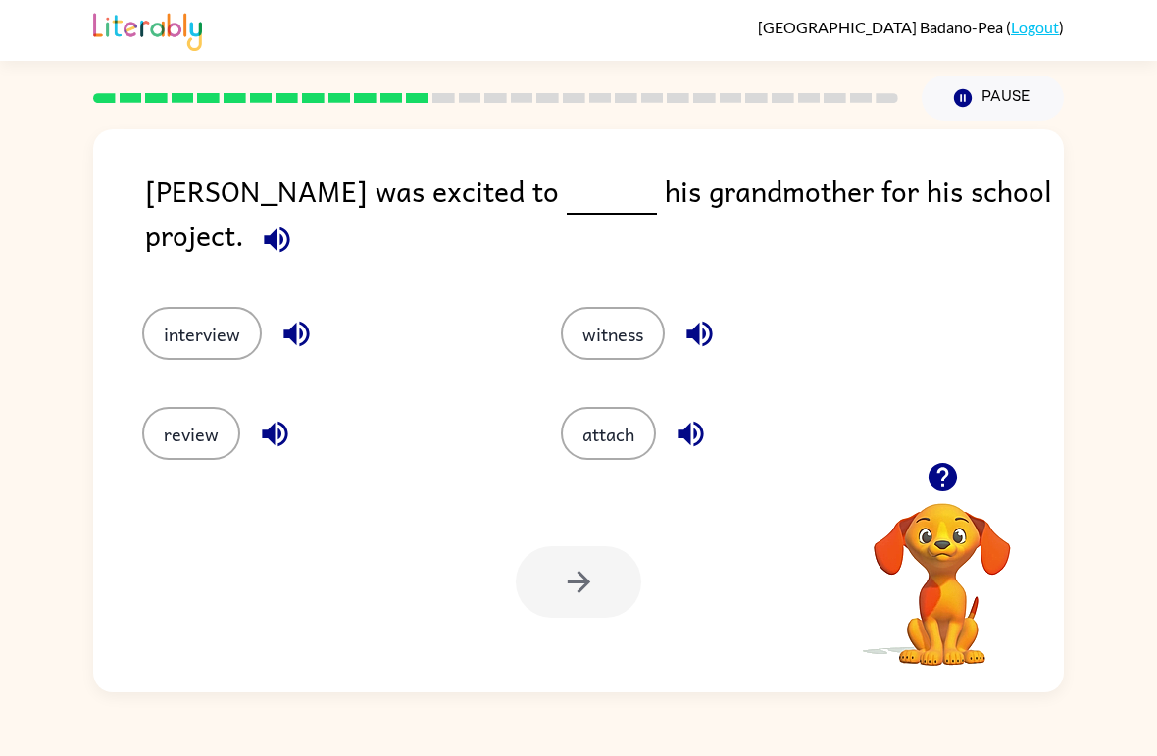
click at [179, 326] on button "interview" at bounding box center [202, 333] width 120 height 53
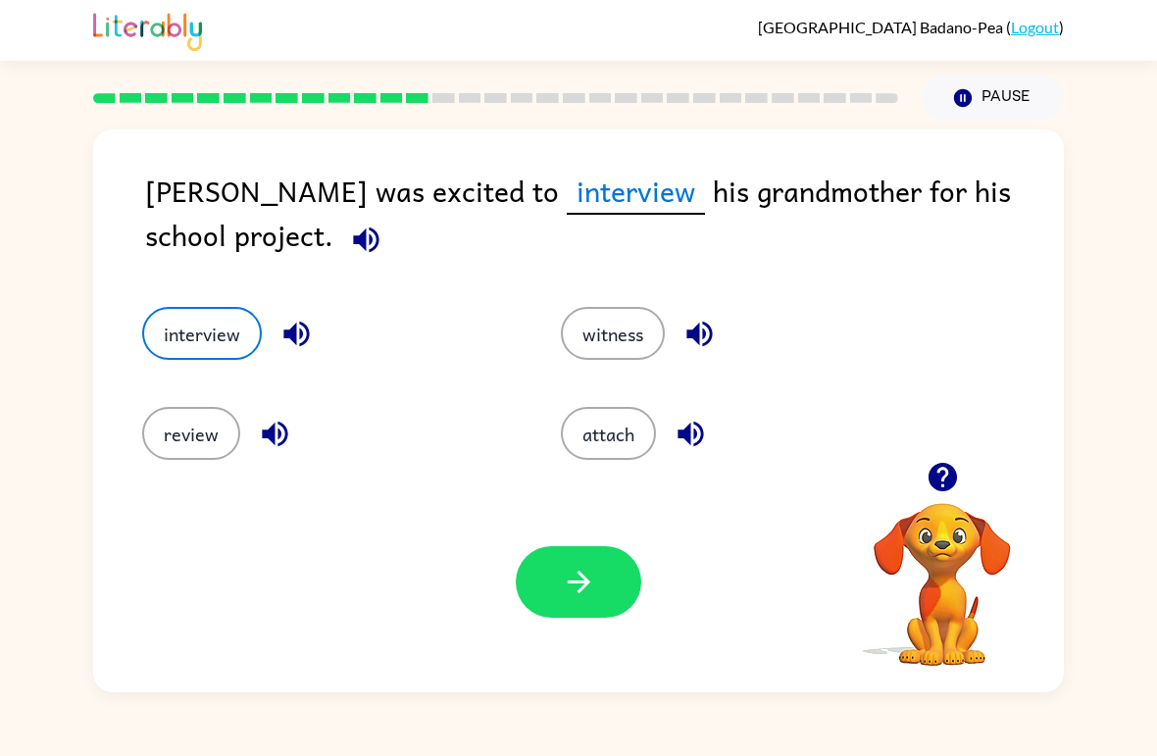
click at [596, 629] on div "Your browser must support playing .mp4 files to use Literably. Please try using…" at bounding box center [578, 582] width 971 height 221
click at [606, 596] on button "button" at bounding box center [578, 582] width 125 height 72
click at [605, 596] on div at bounding box center [578, 582] width 125 height 72
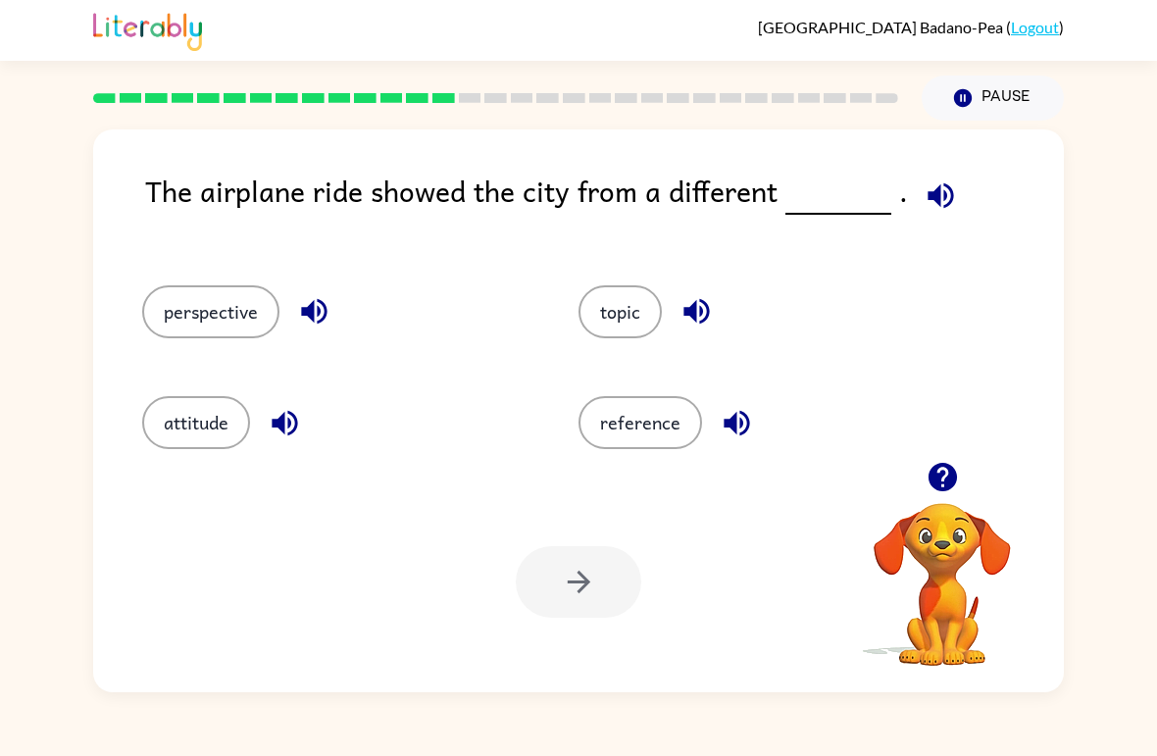
click at [214, 310] on button "perspective" at bounding box center [210, 311] width 137 height 53
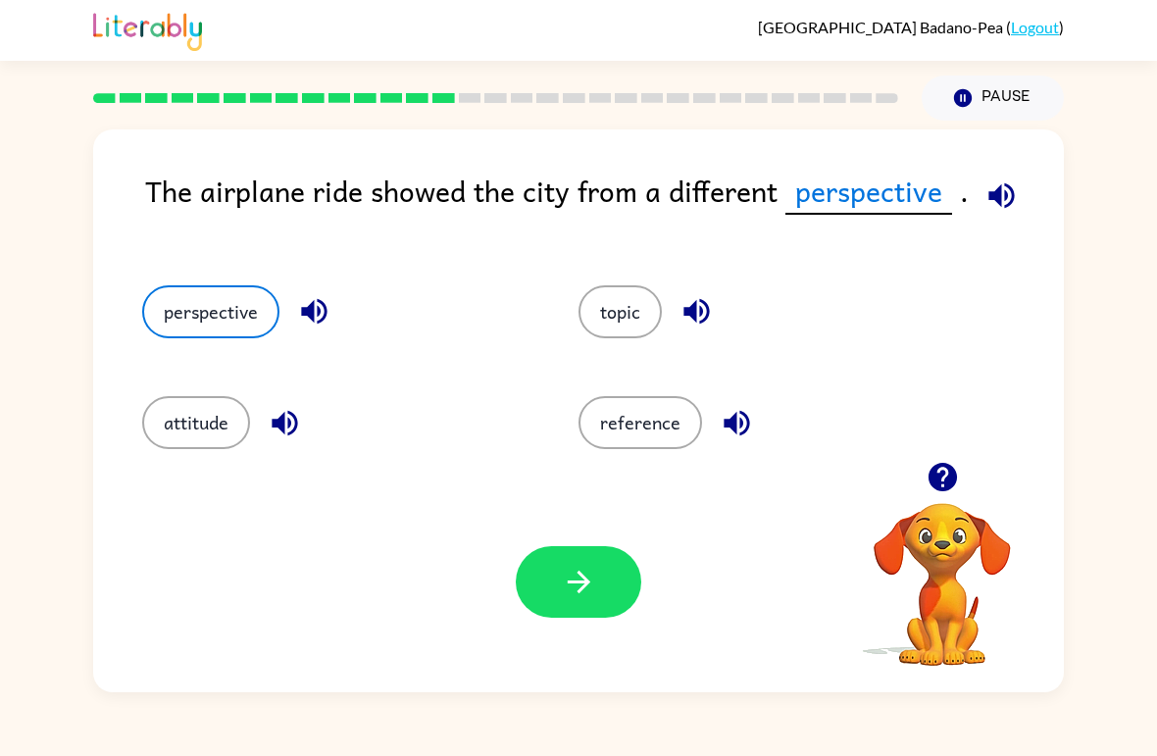
click at [594, 594] on icon "button" at bounding box center [579, 582] width 34 height 34
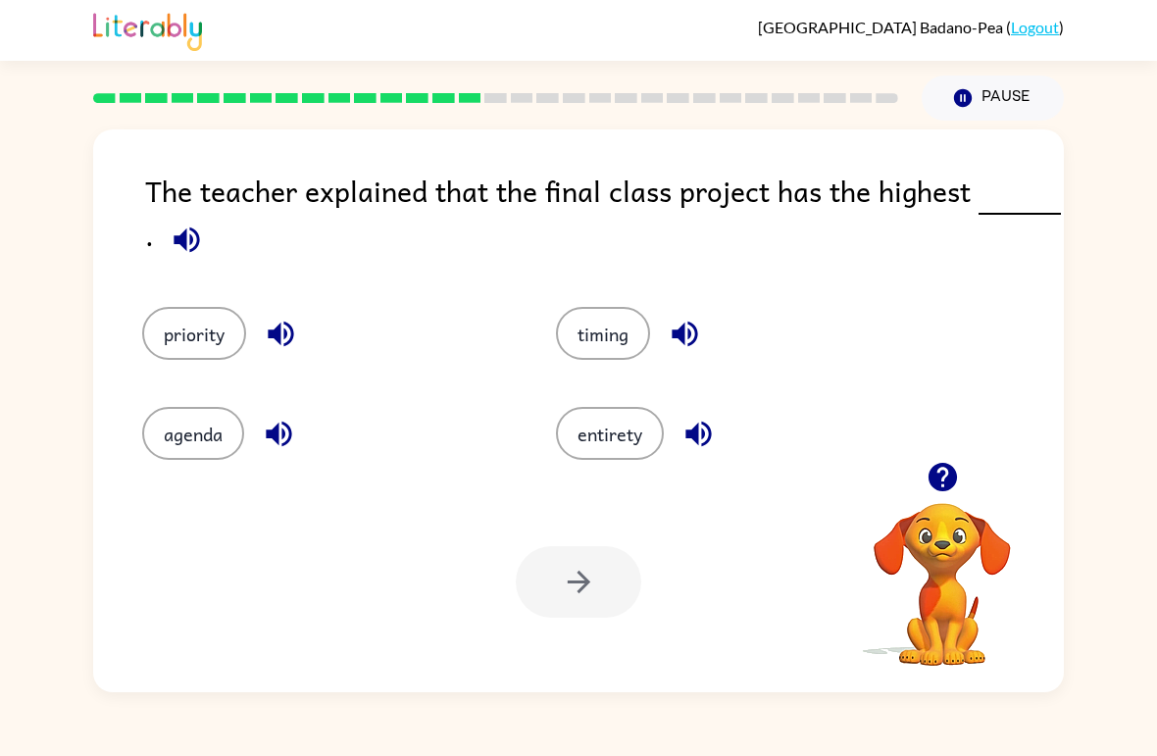
click at [193, 337] on button "priority" at bounding box center [194, 333] width 104 height 53
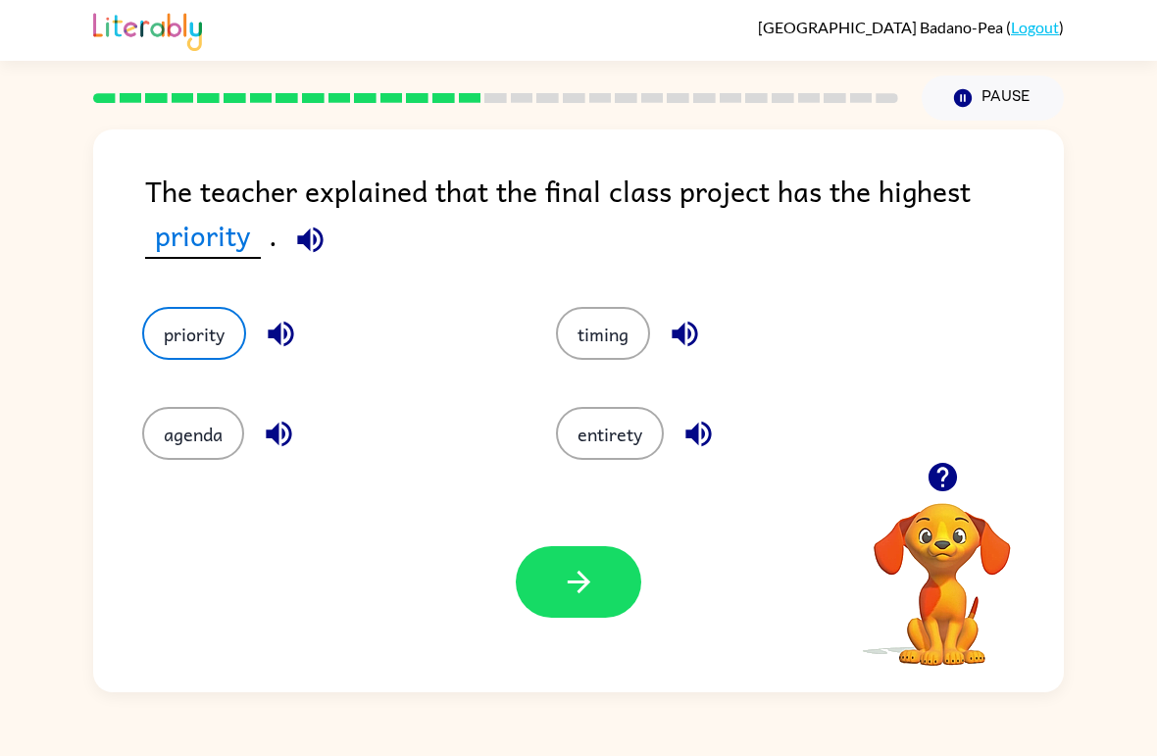
click at [601, 594] on button "button" at bounding box center [578, 582] width 125 height 72
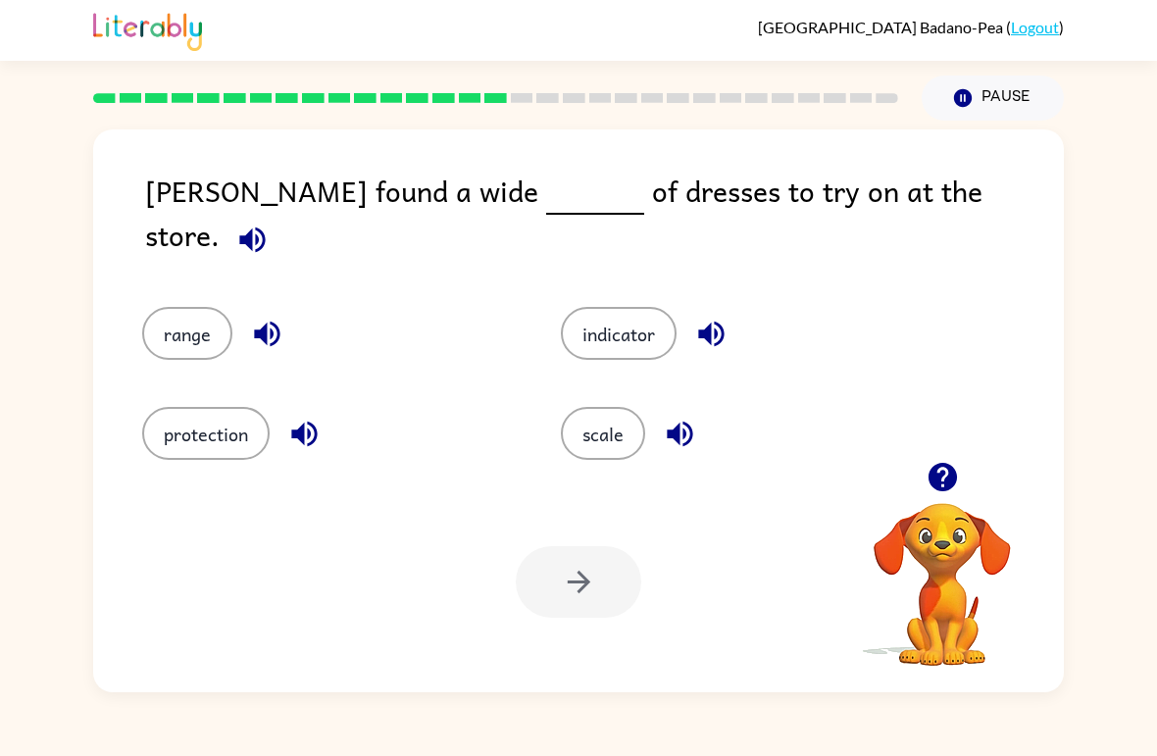
click at [568, 469] on div "scale" at bounding box center [733, 420] width 419 height 100
click at [585, 426] on button "scale" at bounding box center [603, 433] width 84 height 53
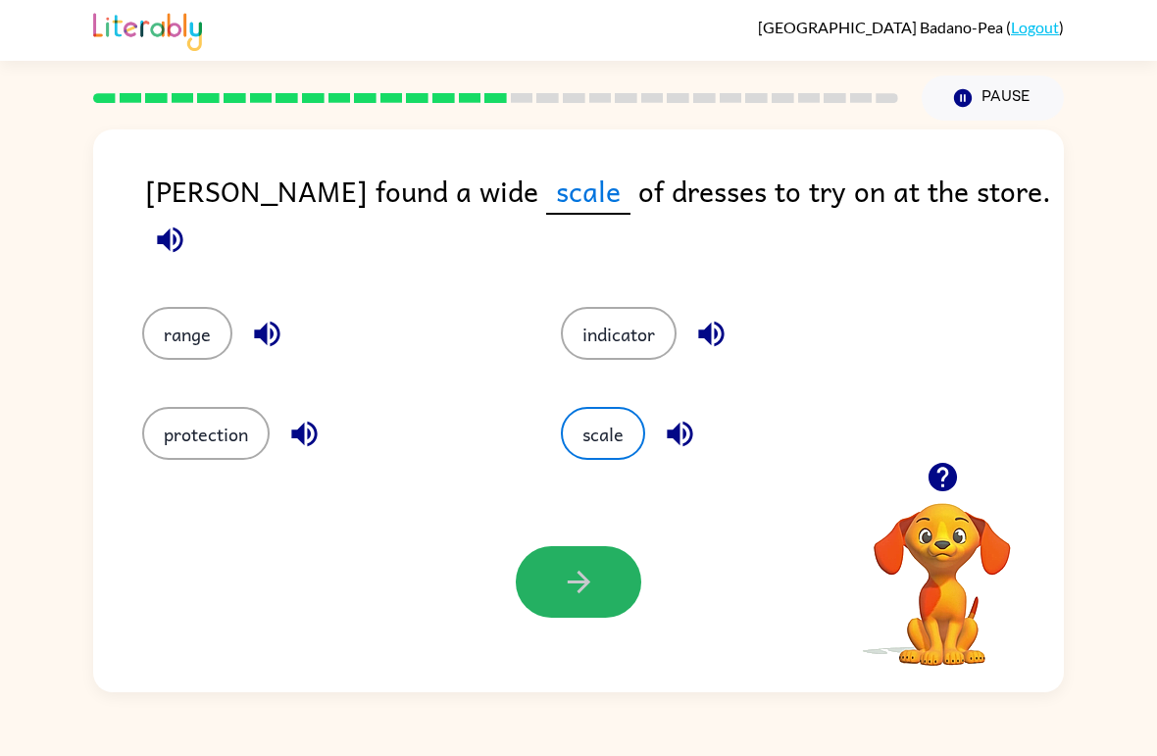
click at [583, 565] on button "button" at bounding box center [578, 582] width 125 height 72
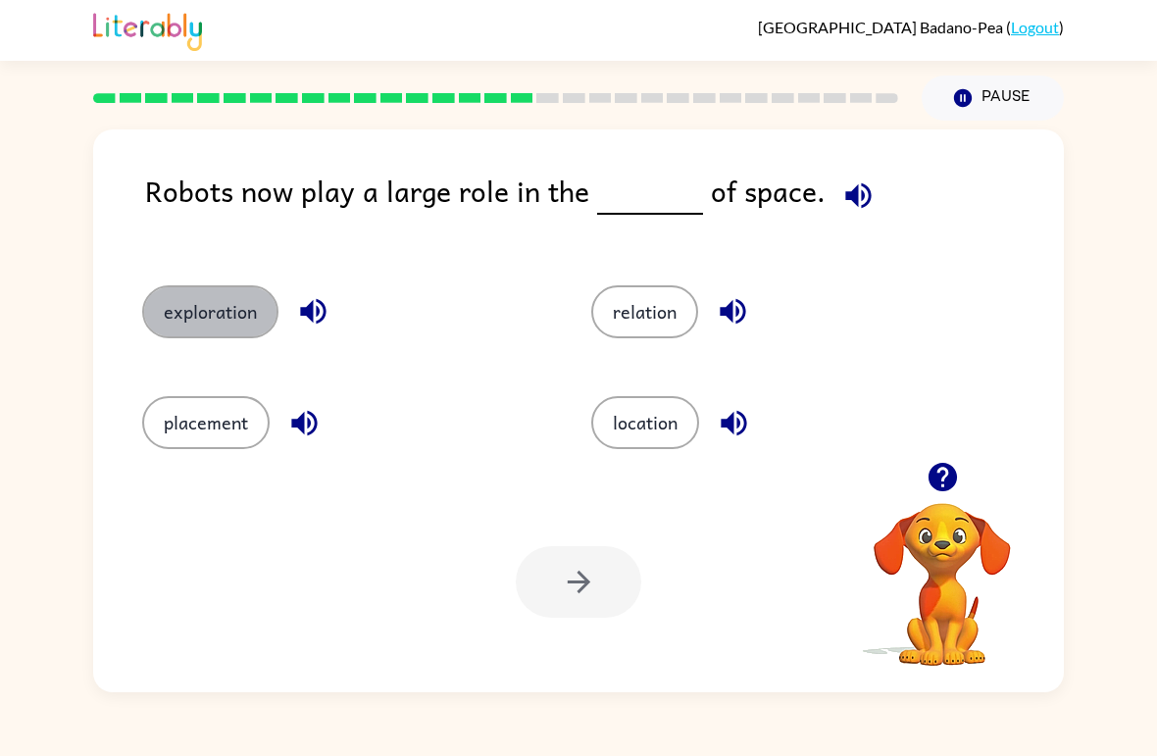
click at [209, 319] on button "exploration" at bounding box center [210, 311] width 136 height 53
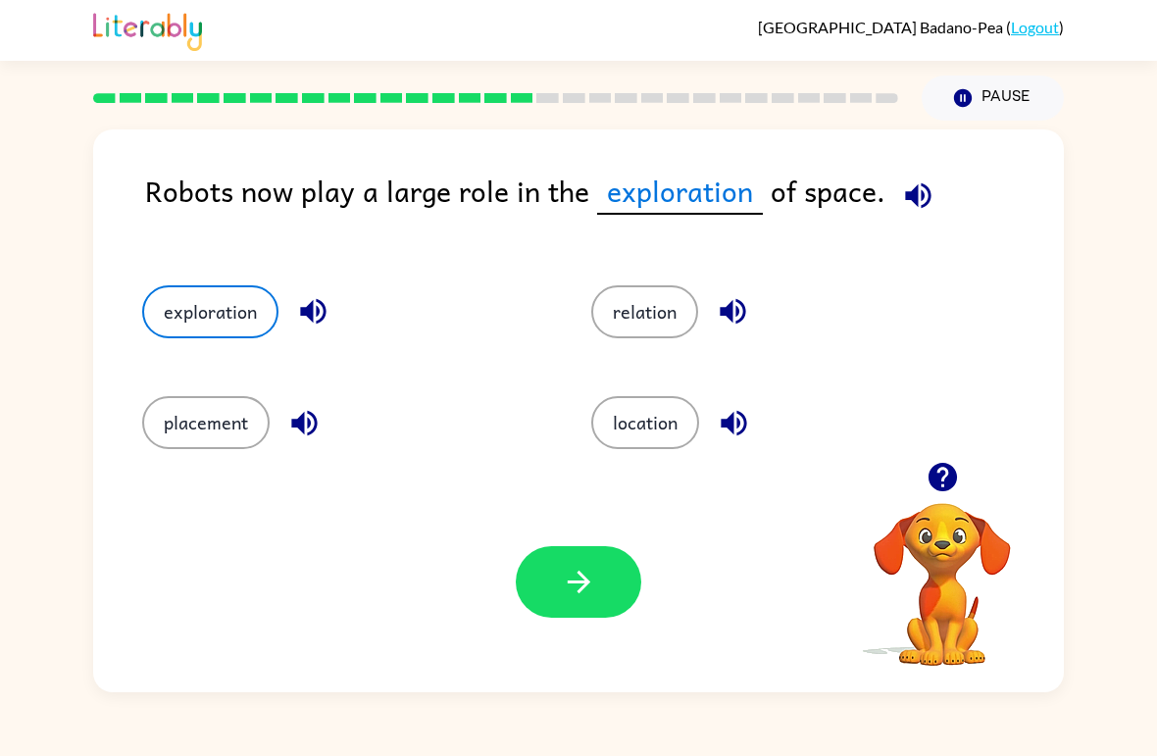
click at [574, 617] on button "button" at bounding box center [578, 582] width 125 height 72
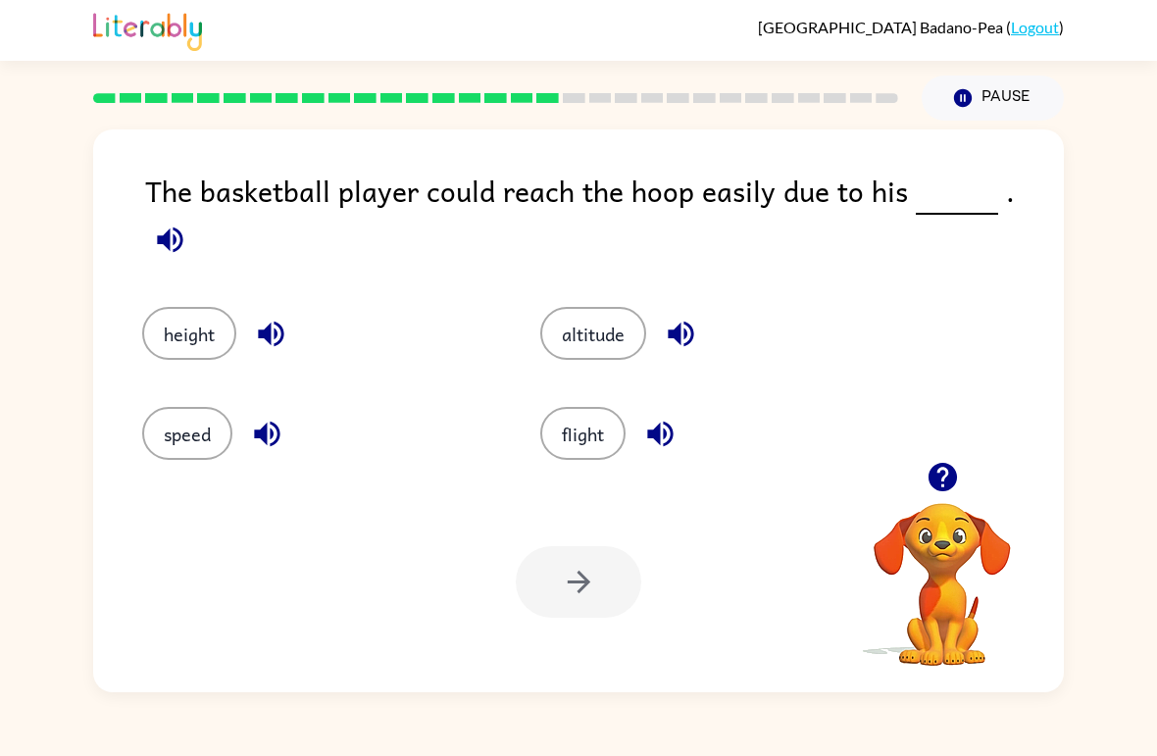
click at [586, 307] on button "altitude" at bounding box center [593, 333] width 106 height 53
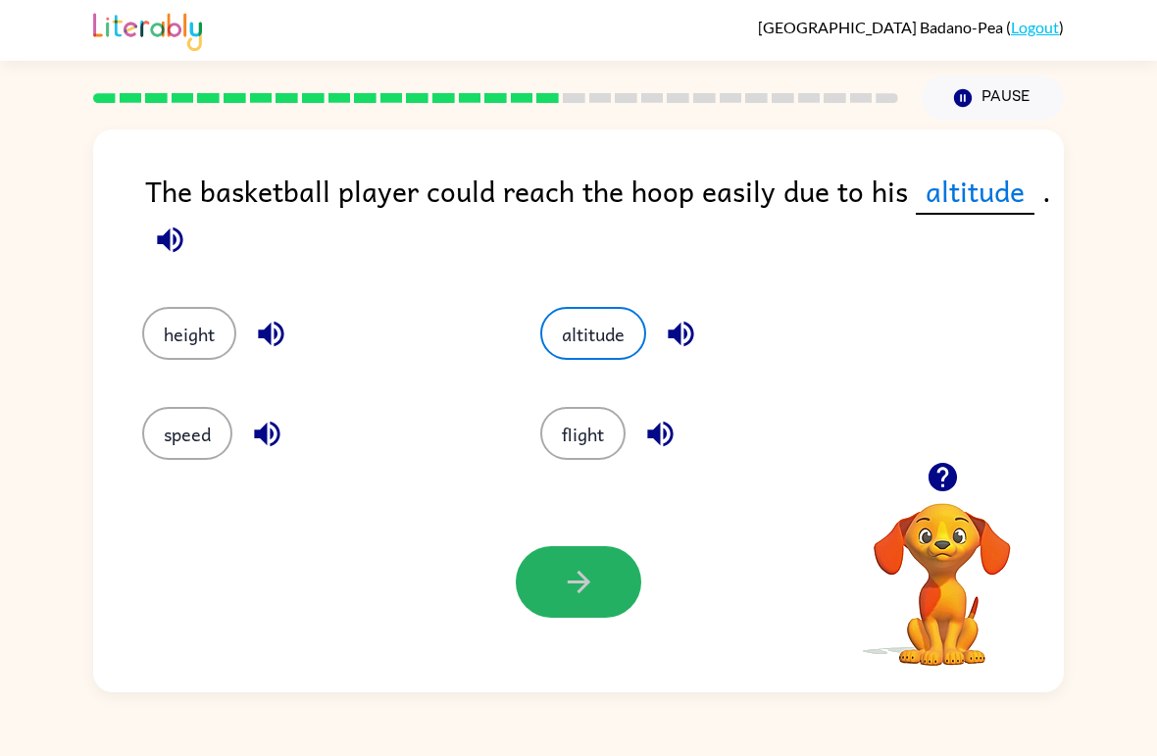
click at [574, 565] on button "button" at bounding box center [578, 582] width 125 height 72
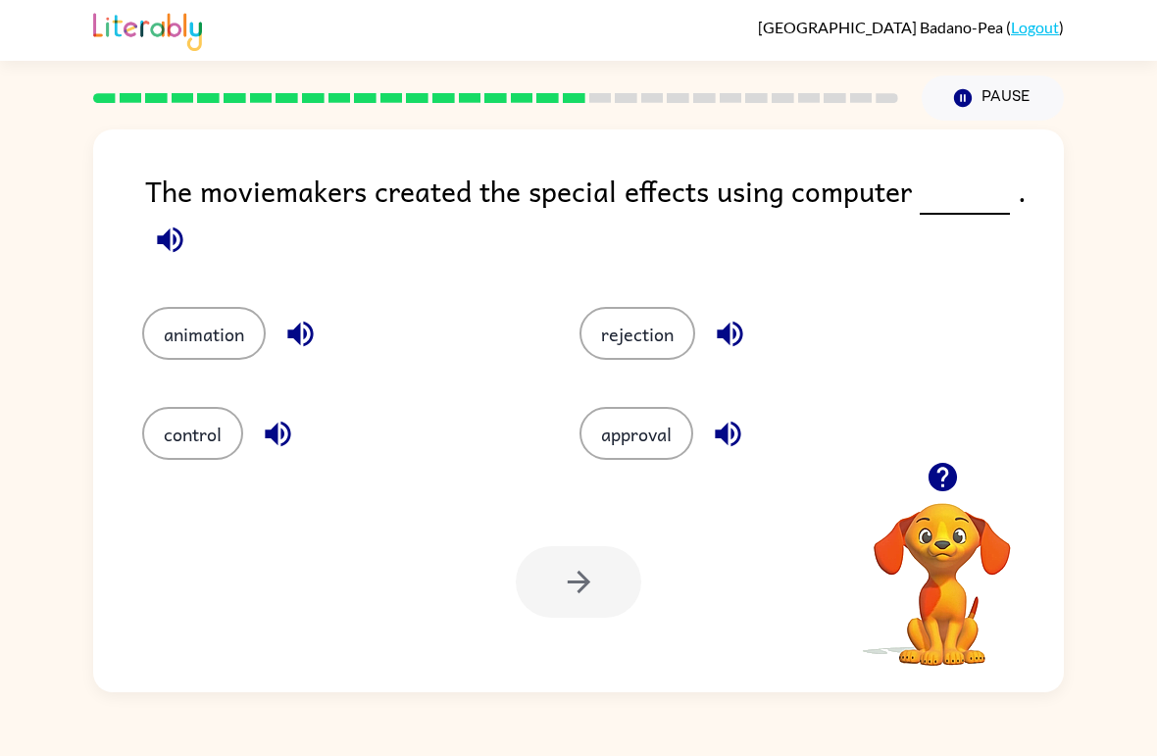
click at [178, 336] on button "animation" at bounding box center [204, 333] width 124 height 53
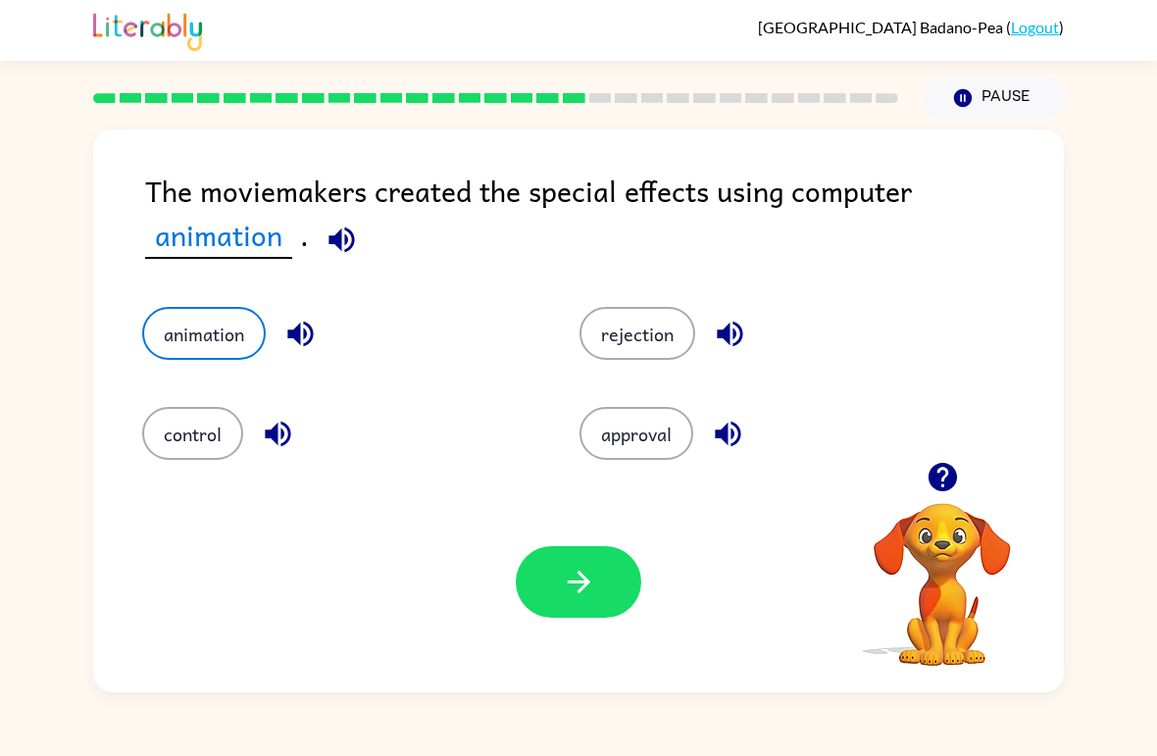
click at [575, 606] on button "button" at bounding box center [578, 582] width 125 height 72
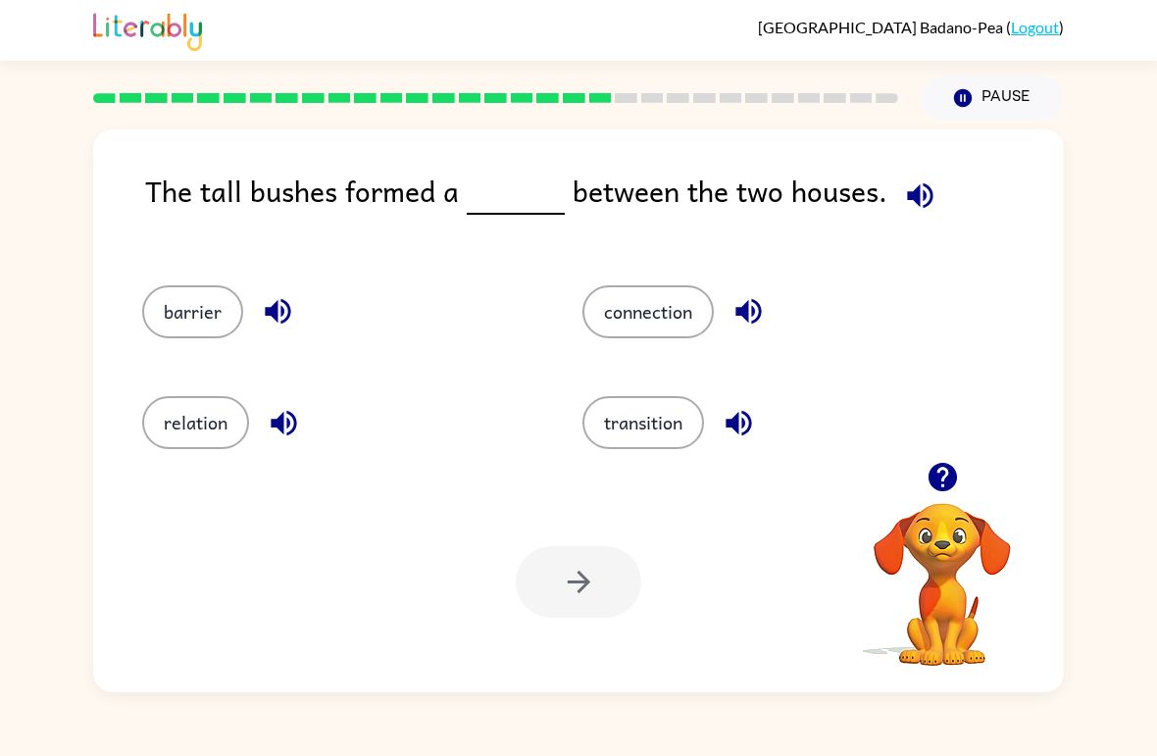
click at [224, 329] on button "barrier" at bounding box center [192, 311] width 101 height 53
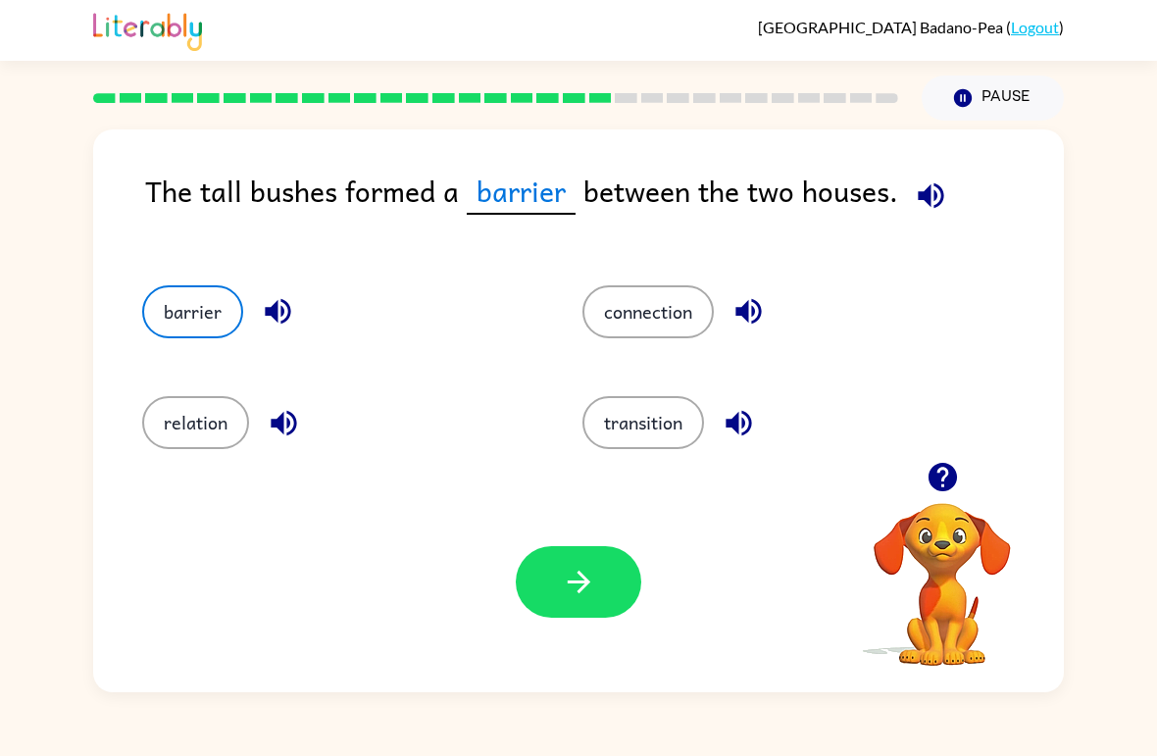
click at [574, 581] on icon "button" at bounding box center [579, 582] width 34 height 34
click at [573, 580] on div at bounding box center [578, 582] width 125 height 72
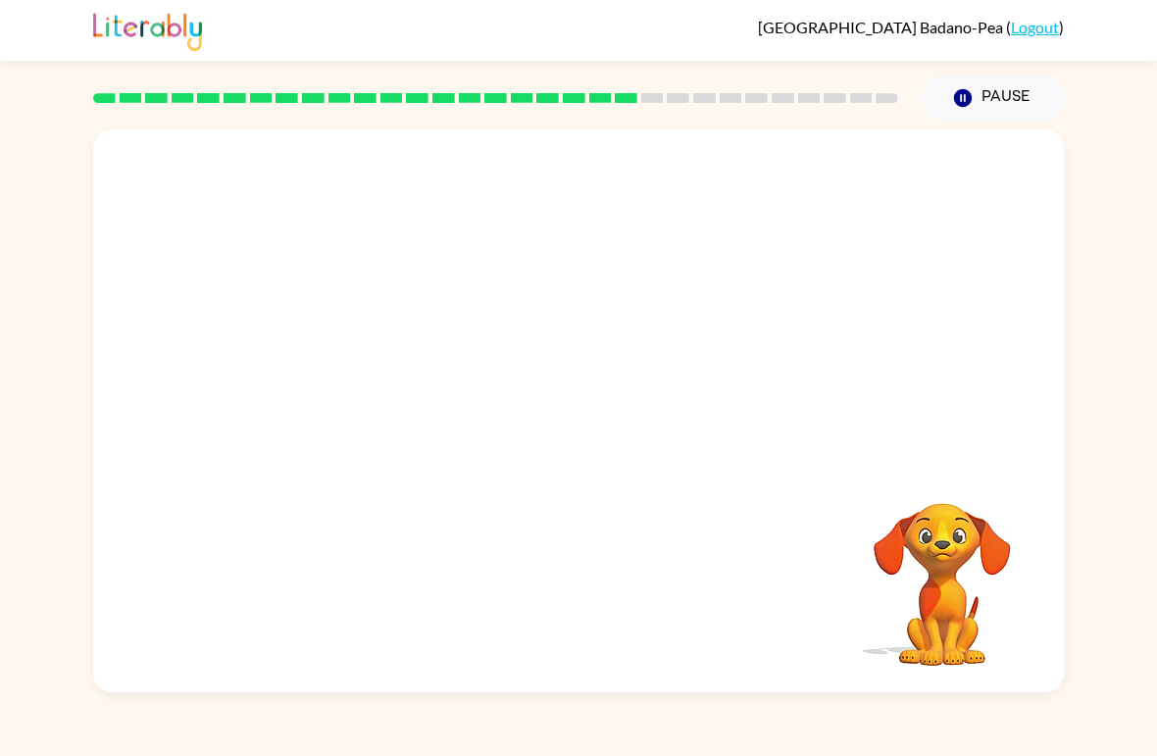
click at [476, 466] on div "Your browser must support playing .mp4 files to use Literably. Please try using…" at bounding box center [578, 410] width 971 height 563
click at [446, 460] on video "Your browser must support playing .mp4 files to use Literably. Please try using…" at bounding box center [578, 295] width 971 height 332
click at [388, 425] on video "Your browser must support playing .mp4 files to use Literably. Please try using…" at bounding box center [578, 295] width 971 height 332
click at [577, 465] on div at bounding box center [578, 410] width 971 height 563
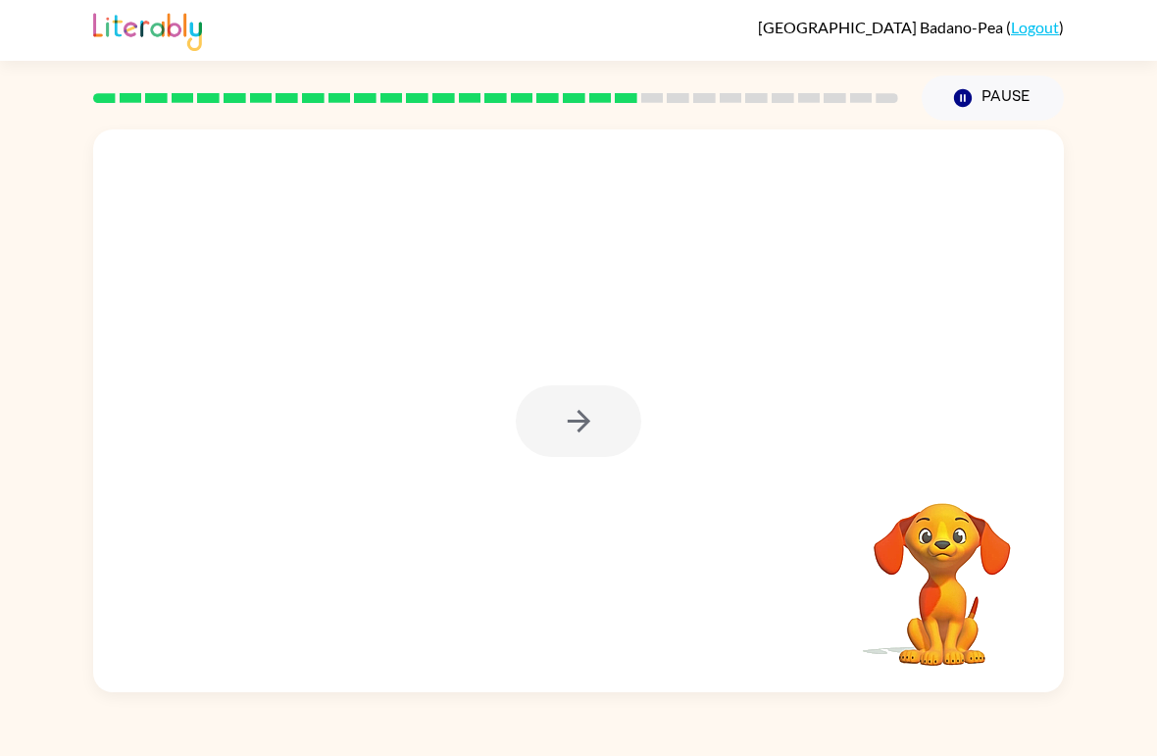
click at [545, 441] on div at bounding box center [578, 421] width 125 height 72
click at [517, 421] on button "button" at bounding box center [578, 421] width 125 height 72
click at [522, 418] on div at bounding box center [578, 421] width 125 height 72
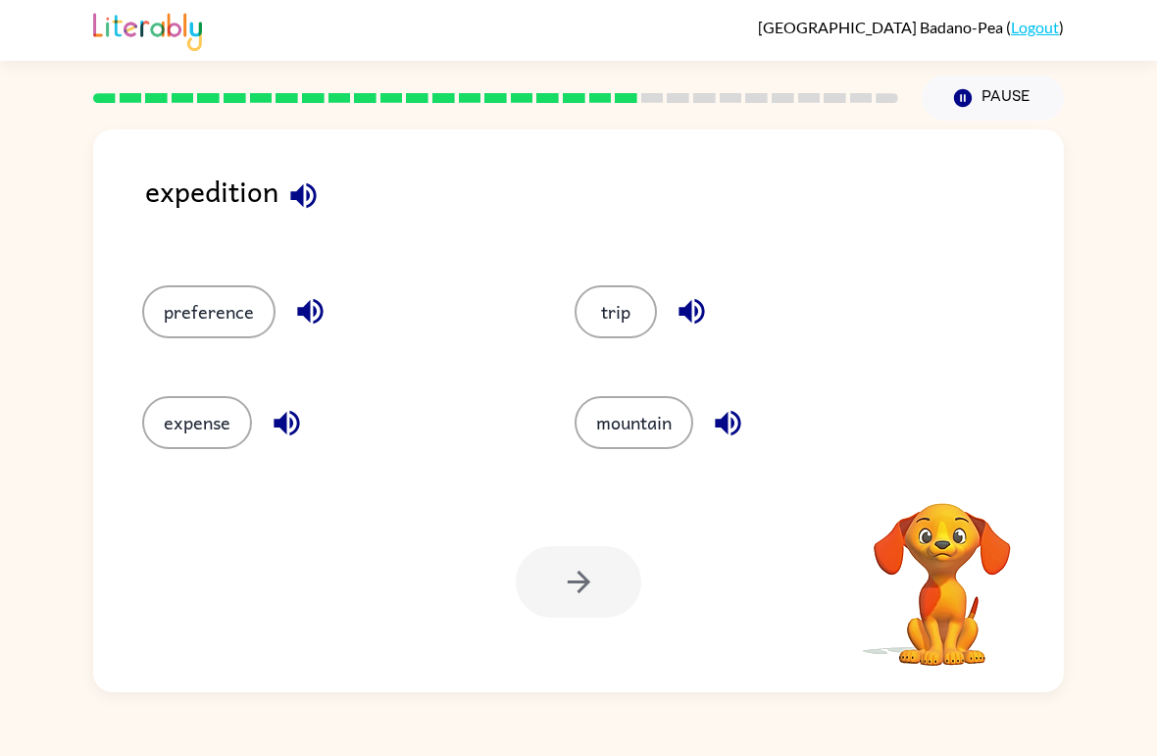
click at [620, 313] on button "trip" at bounding box center [616, 311] width 82 height 53
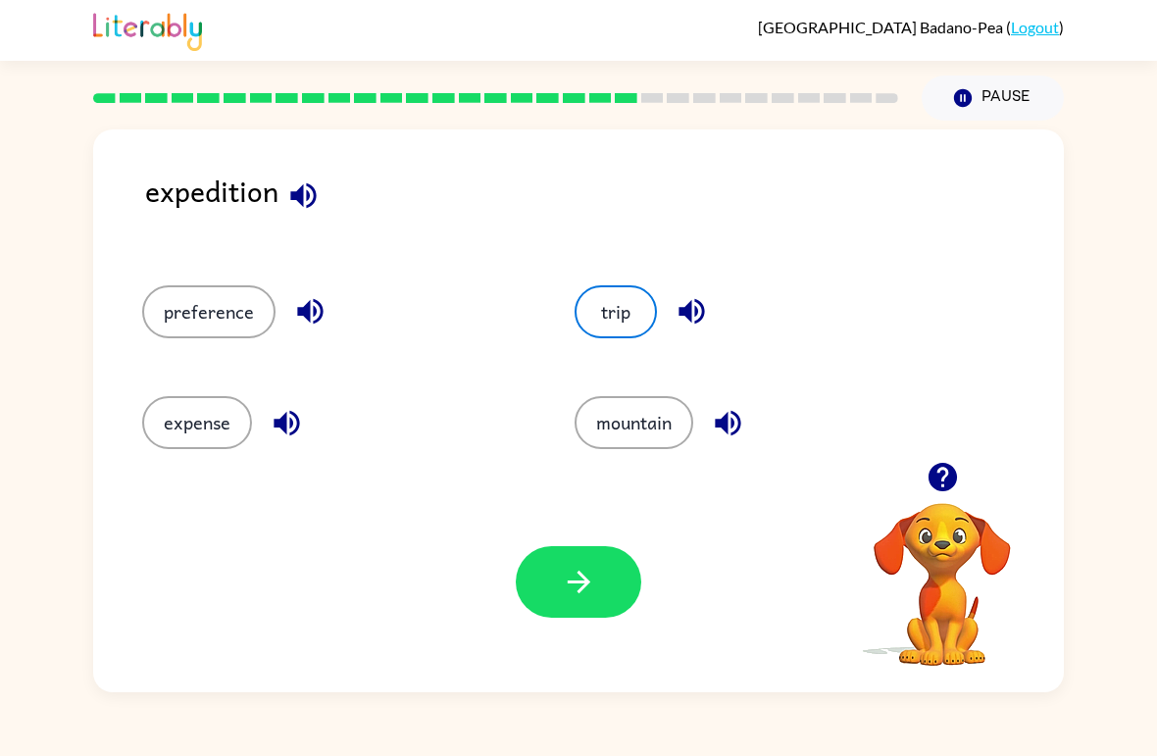
click at [558, 577] on button "button" at bounding box center [578, 582] width 125 height 72
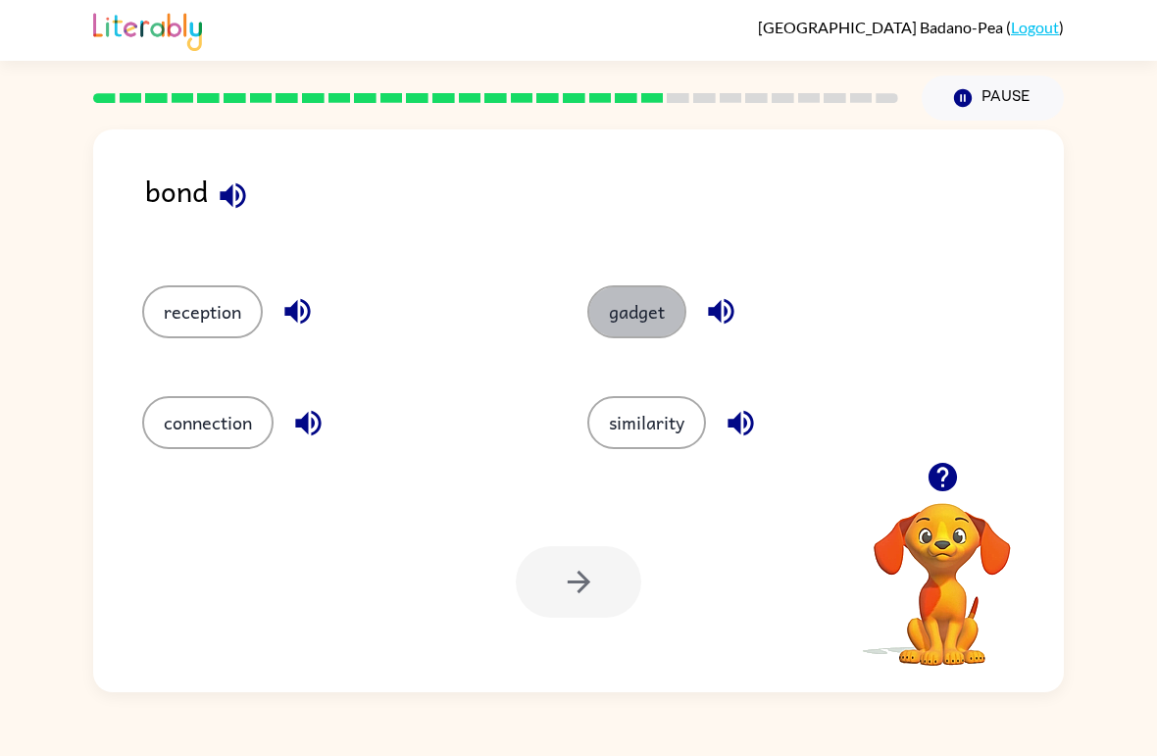
click at [675, 296] on button "gadget" at bounding box center [636, 311] width 99 height 53
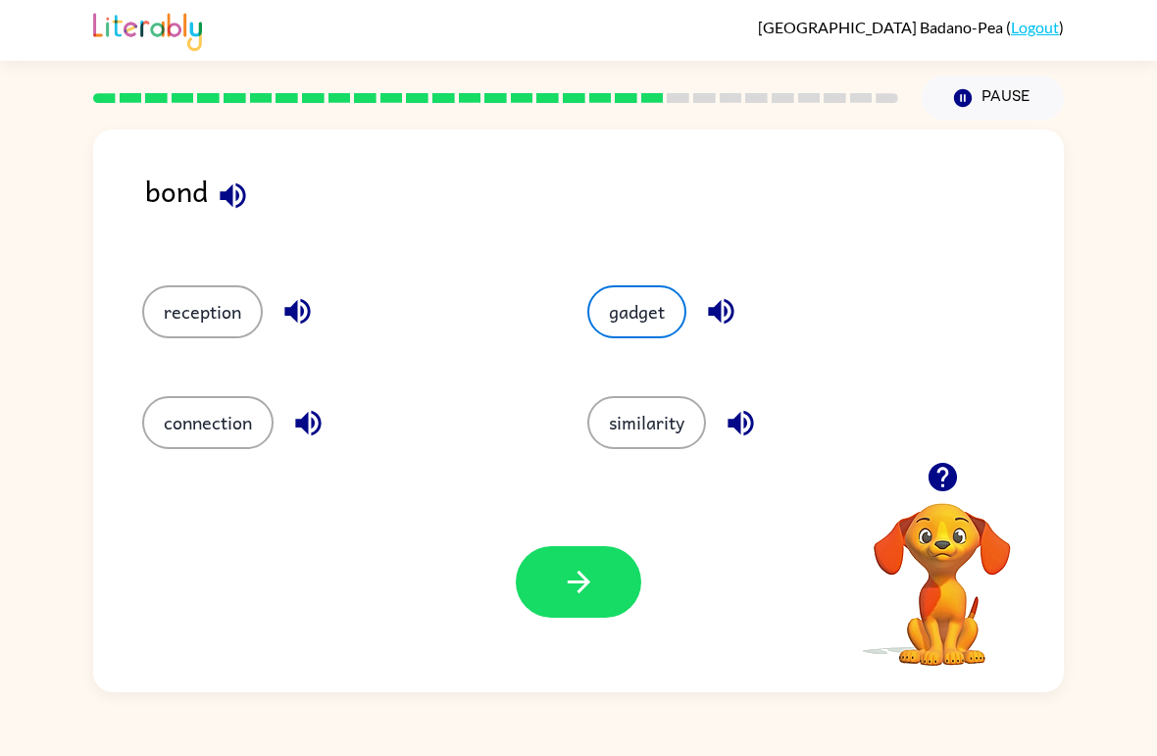
click at [568, 584] on icon "button" at bounding box center [579, 582] width 34 height 34
click at [568, 584] on div at bounding box center [578, 582] width 125 height 72
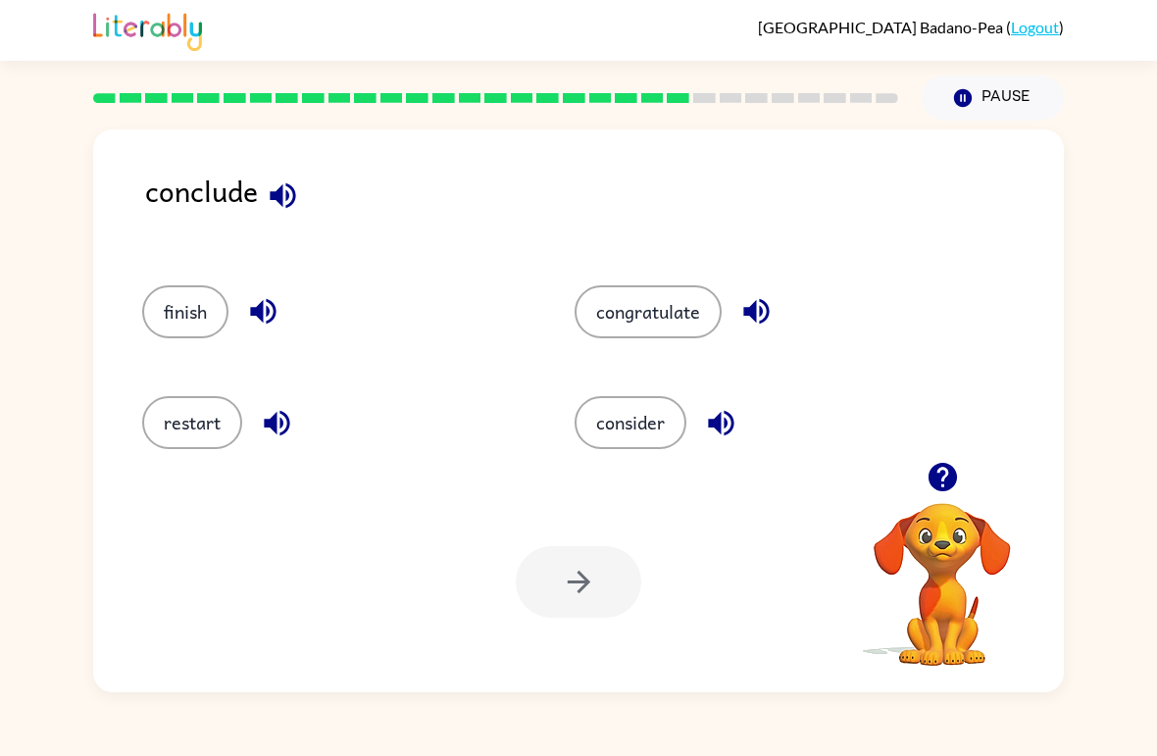
click at [183, 297] on button "finish" at bounding box center [185, 311] width 86 height 53
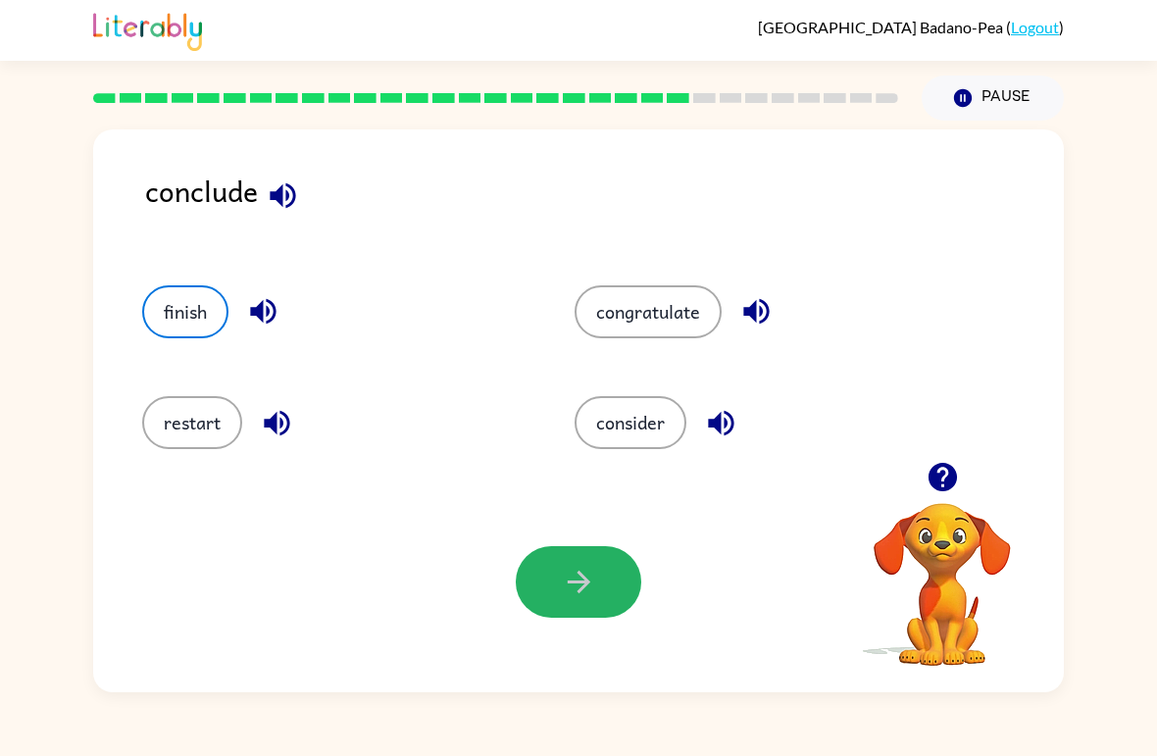
click at [579, 549] on button "button" at bounding box center [578, 582] width 125 height 72
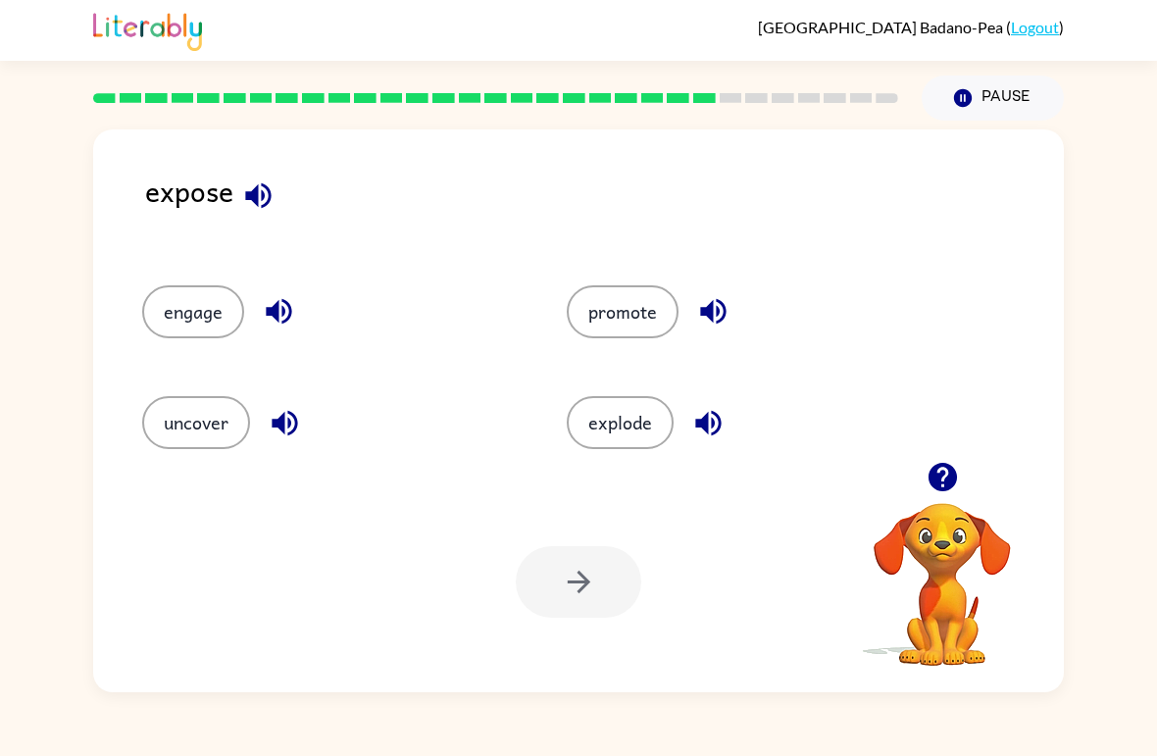
click at [207, 447] on button "uncover" at bounding box center [196, 422] width 108 height 53
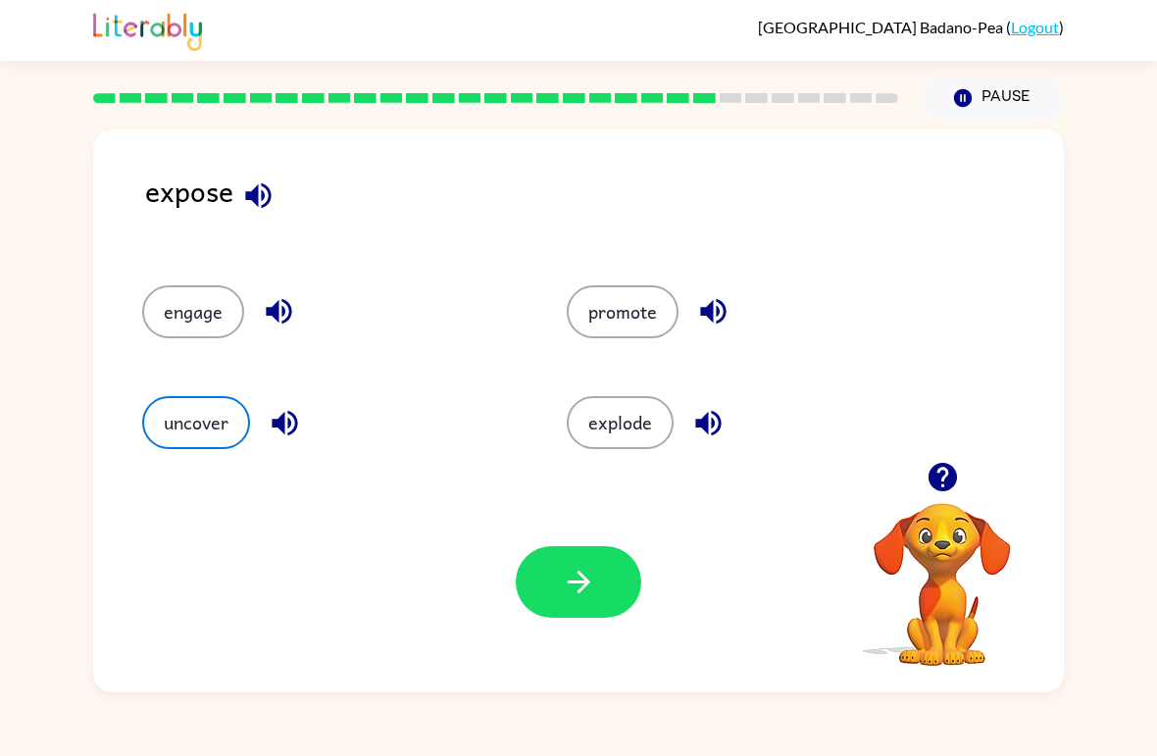
click at [563, 598] on icon "button" at bounding box center [579, 582] width 34 height 34
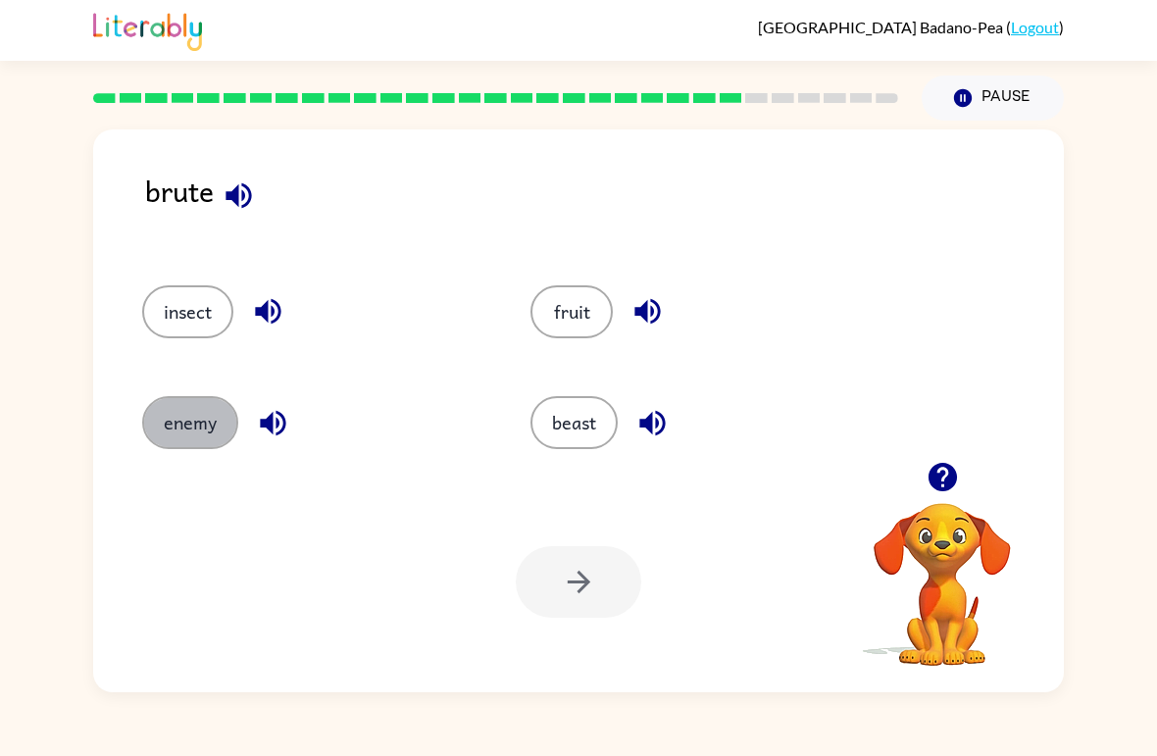
click at [192, 439] on button "enemy" at bounding box center [190, 422] width 96 height 53
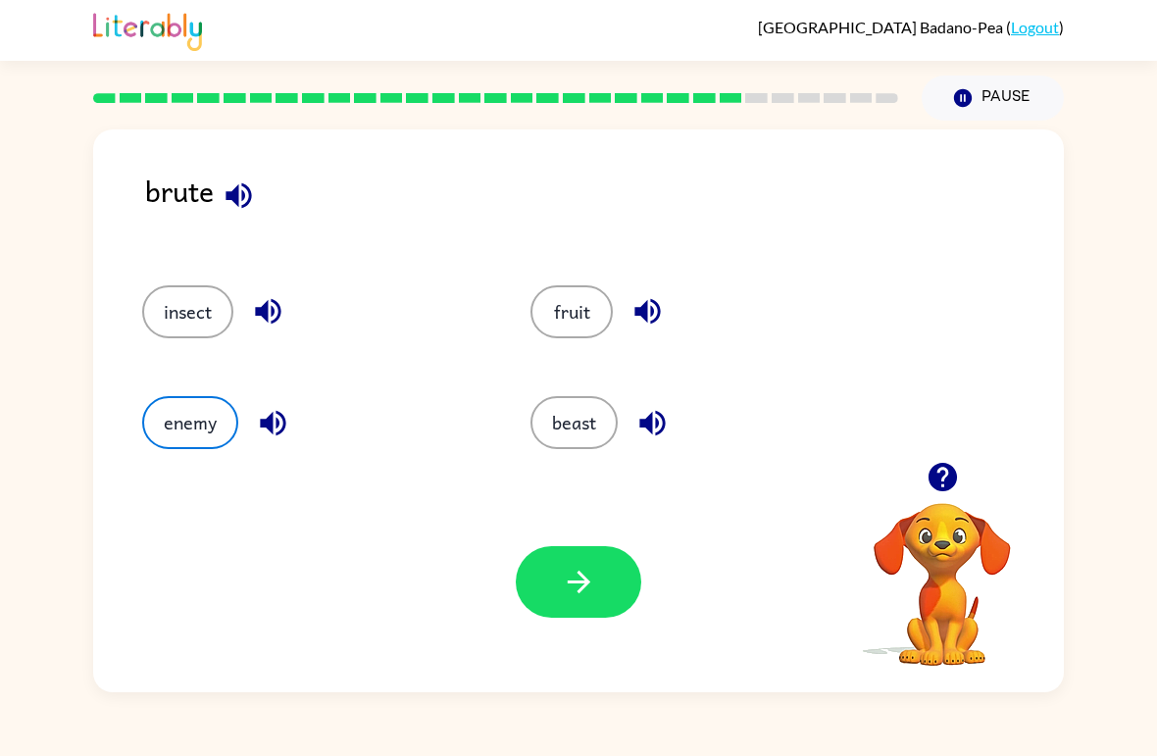
click at [640, 581] on button "button" at bounding box center [578, 582] width 125 height 72
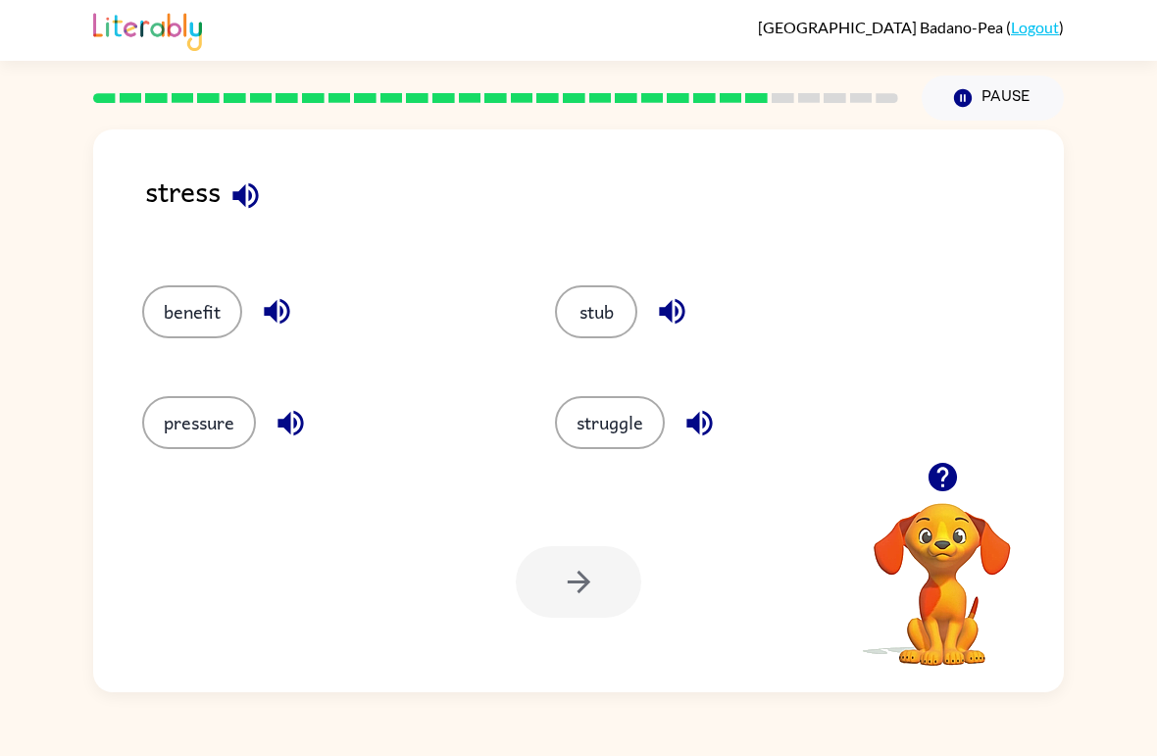
click at [601, 449] on button "struggle" at bounding box center [610, 422] width 110 height 53
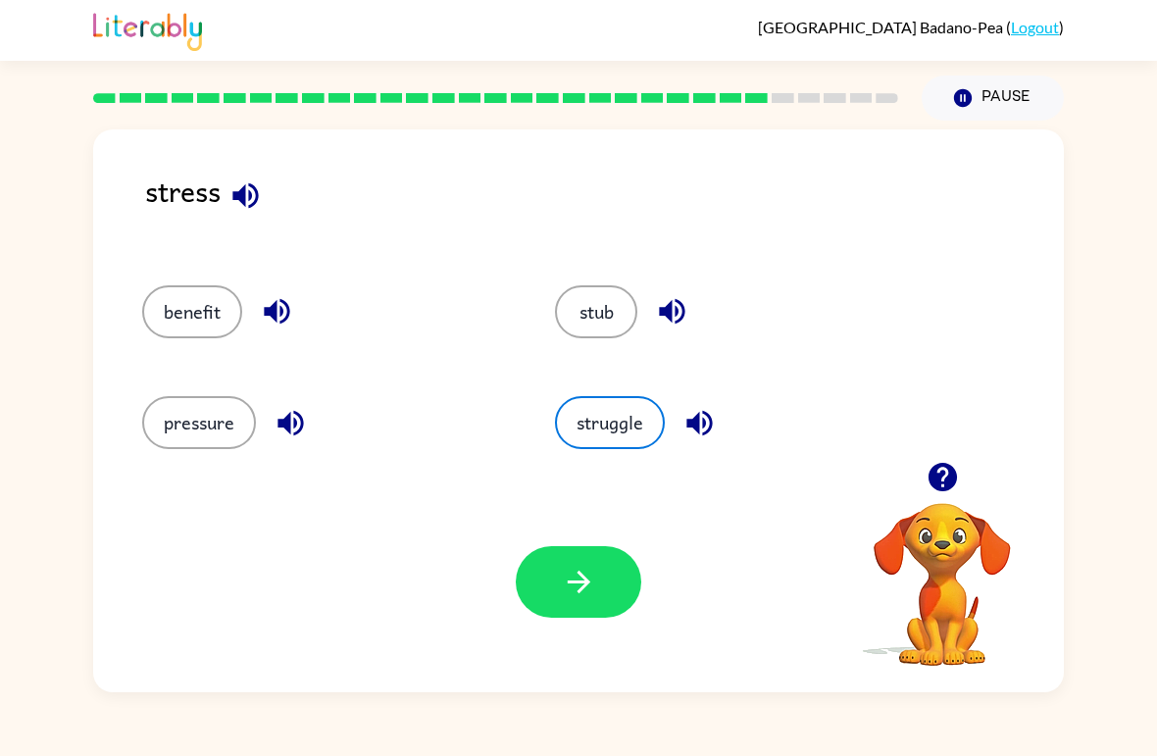
click at [555, 604] on button "button" at bounding box center [578, 582] width 125 height 72
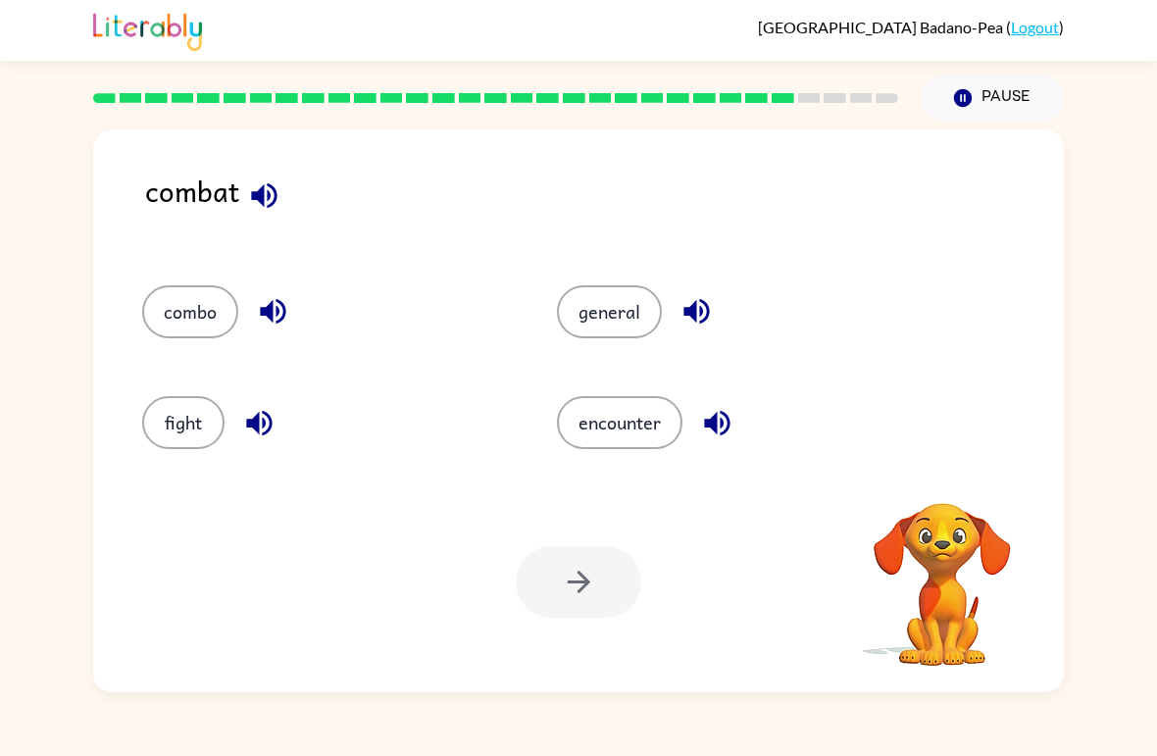
click at [217, 464] on div "fight" at bounding box center [312, 414] width 415 height 111
click at [192, 416] on button "fight" at bounding box center [183, 422] width 82 height 53
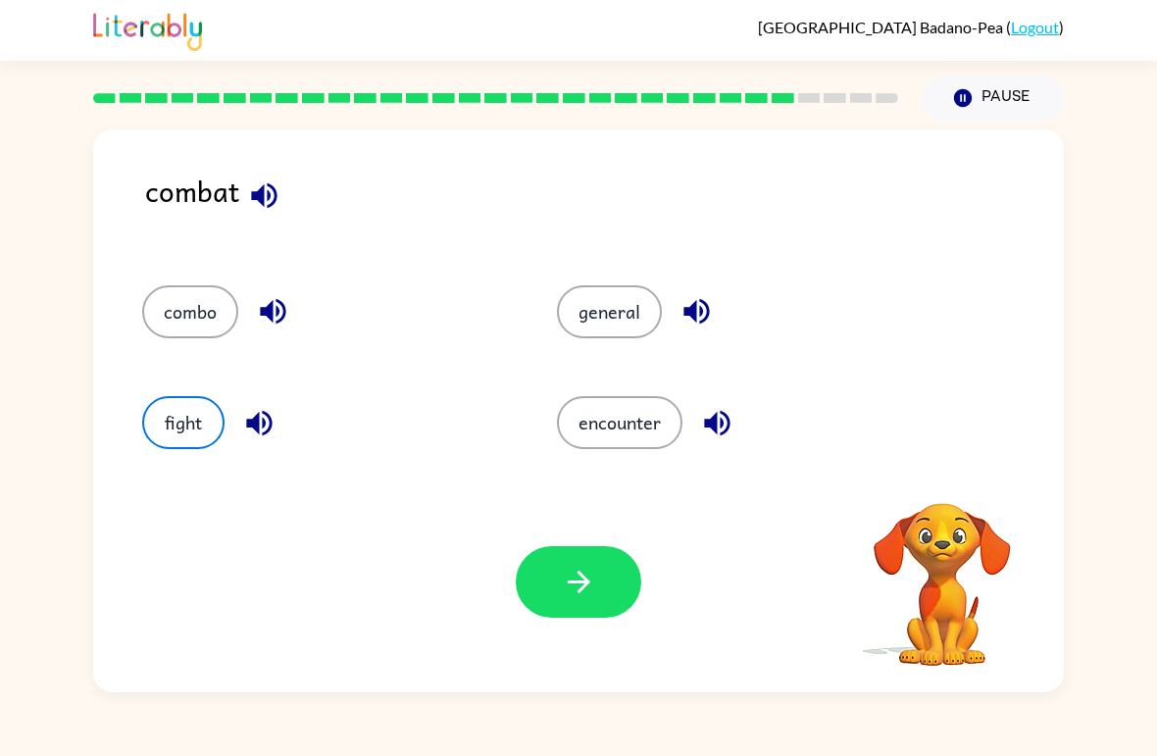
click at [646, 632] on div "Your browser must support playing .mp4 files to use Literably. Please try using…" at bounding box center [578, 582] width 971 height 221
click at [584, 566] on icon "button" at bounding box center [579, 582] width 34 height 34
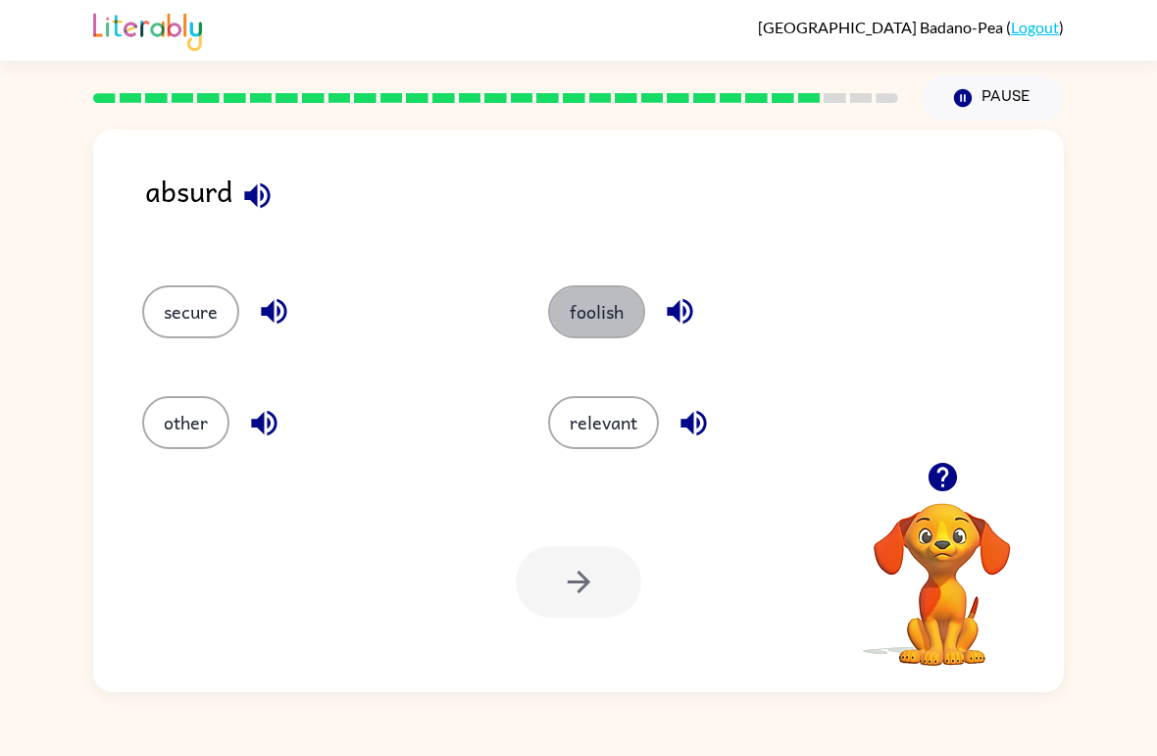
click at [555, 319] on button "foolish" at bounding box center [596, 311] width 97 height 53
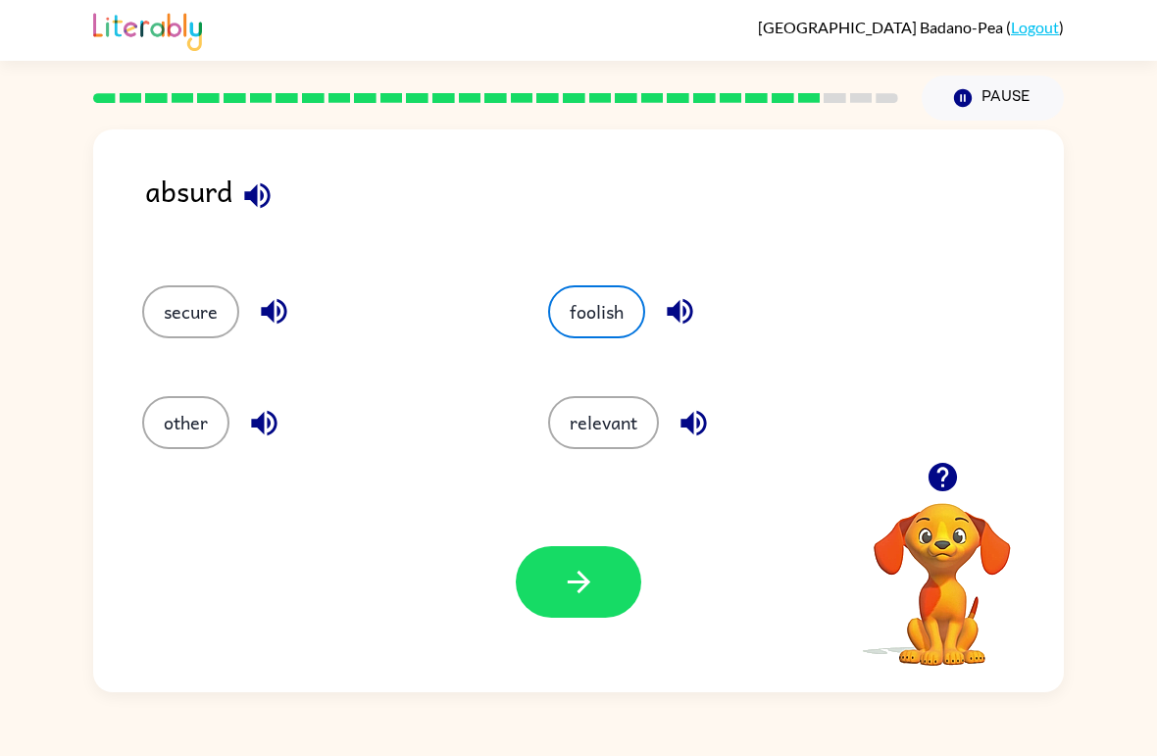
click at [587, 600] on button "button" at bounding box center [578, 582] width 125 height 72
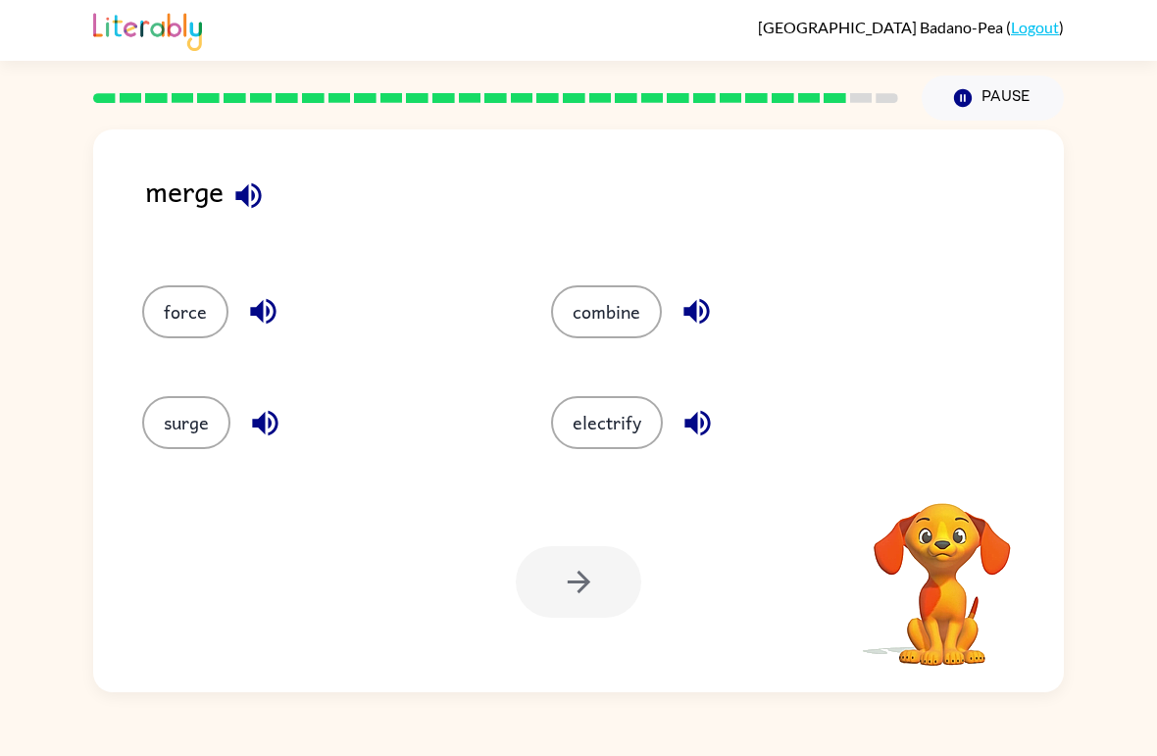
click at [597, 323] on button "combine" at bounding box center [606, 311] width 111 height 53
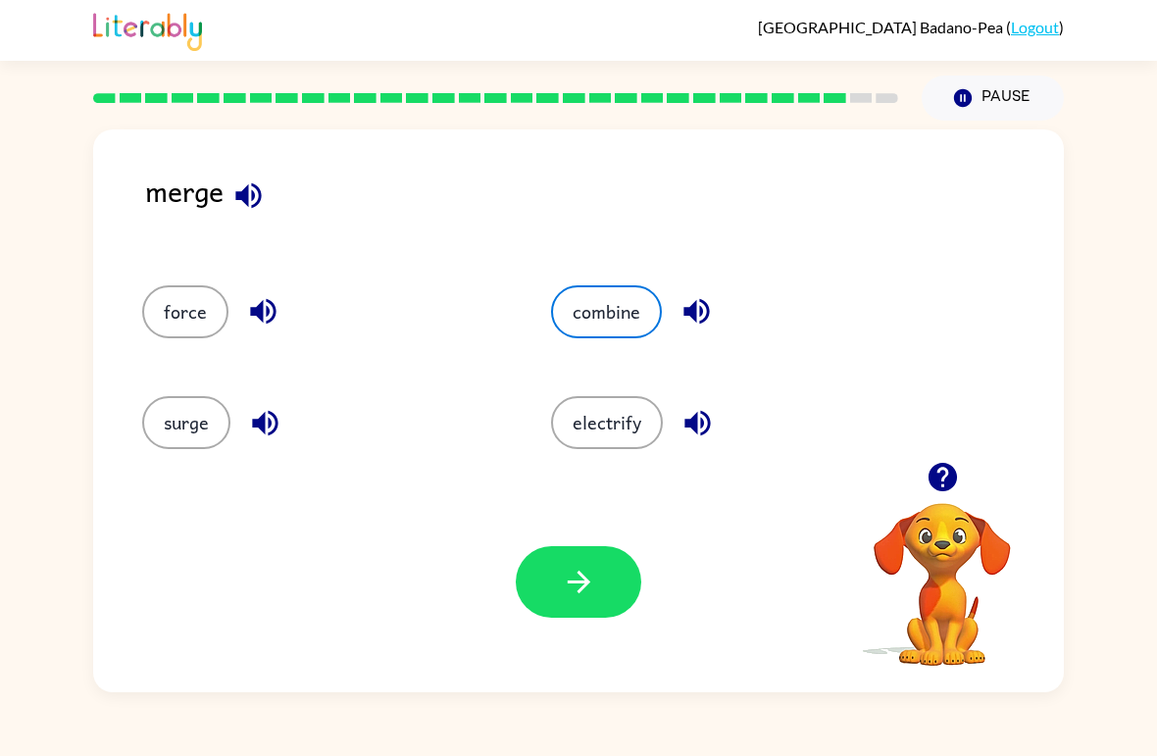
click at [555, 572] on button "button" at bounding box center [578, 582] width 125 height 72
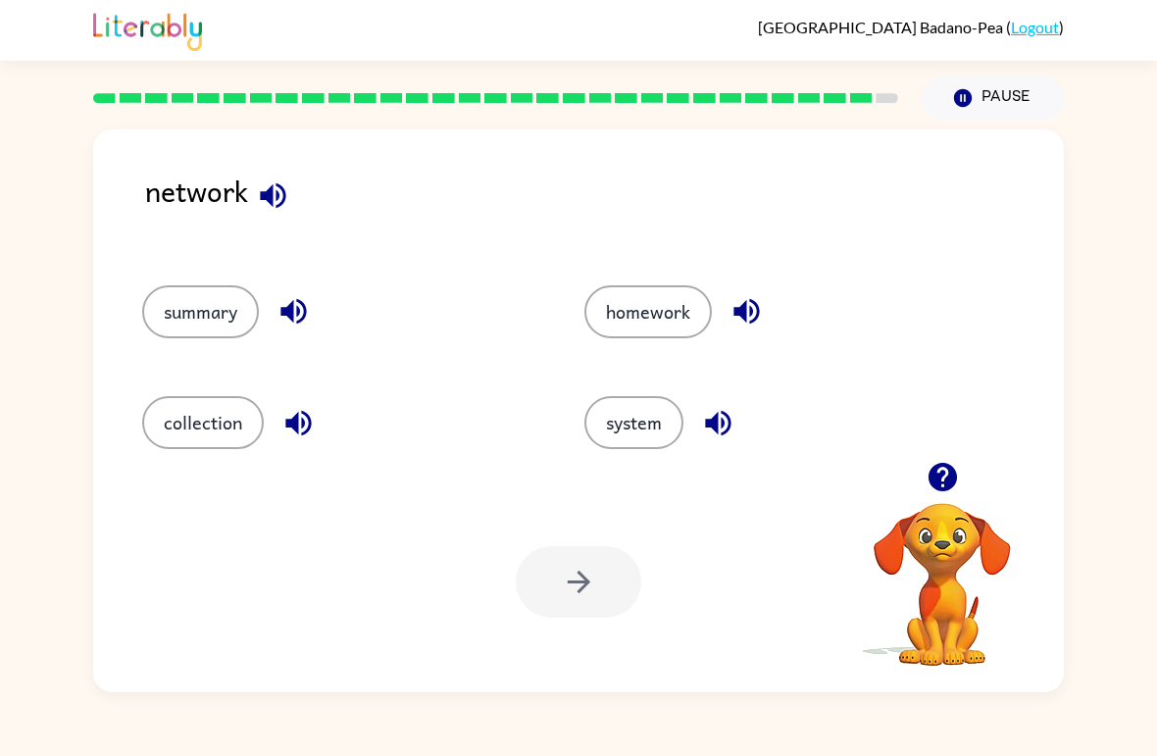
click at [620, 448] on button "system" at bounding box center [633, 422] width 99 height 53
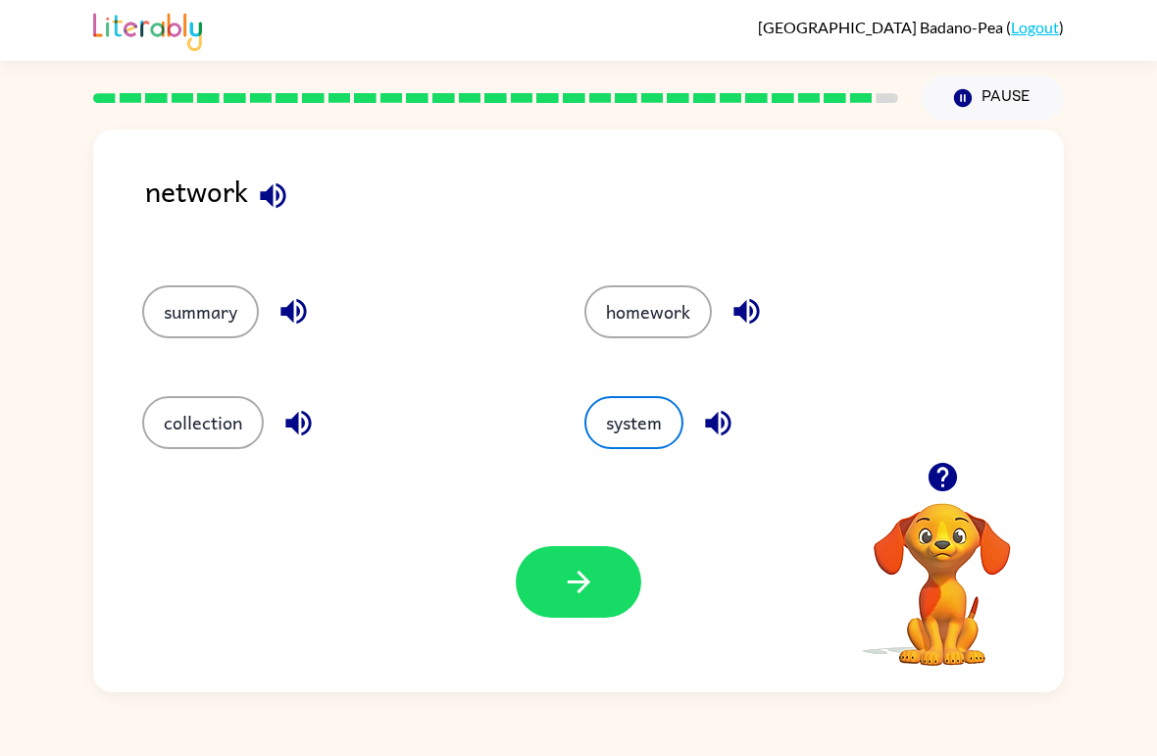
click at [562, 576] on icon "button" at bounding box center [579, 582] width 34 height 34
